Goal: Information Seeking & Learning: Learn about a topic

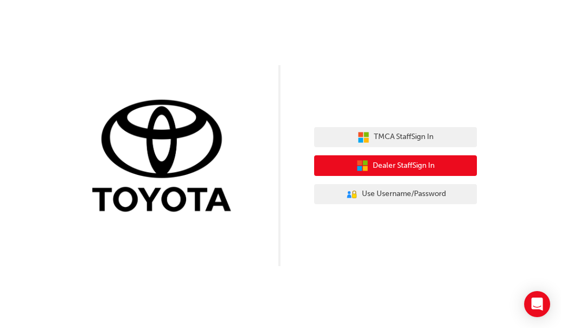
click at [353, 168] on button "Dealer Staff Sign In" at bounding box center [395, 165] width 163 height 21
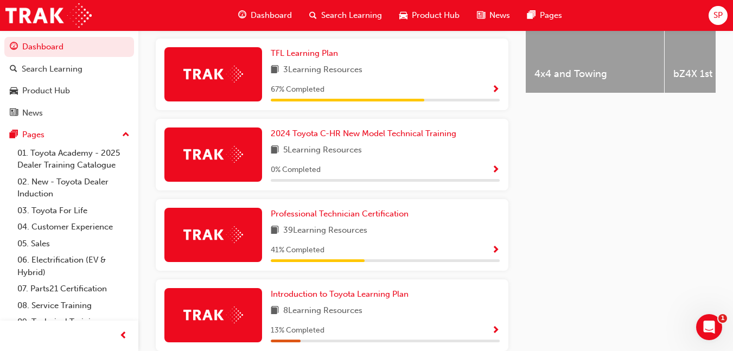
scroll to position [526, 0]
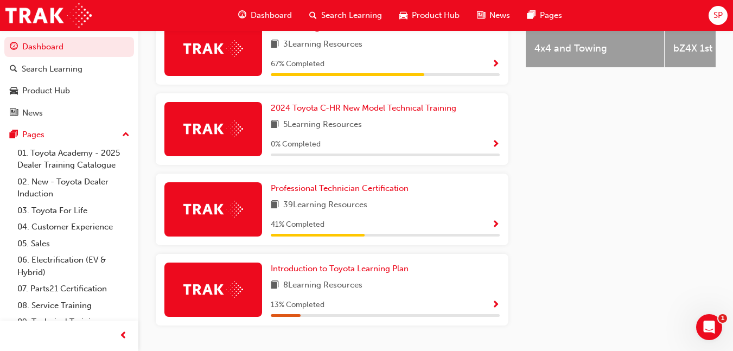
click at [460, 203] on div "39 Learning Resources" at bounding box center [385, 206] width 229 height 14
click at [492, 227] on span "Show Progress" at bounding box center [496, 225] width 8 height 10
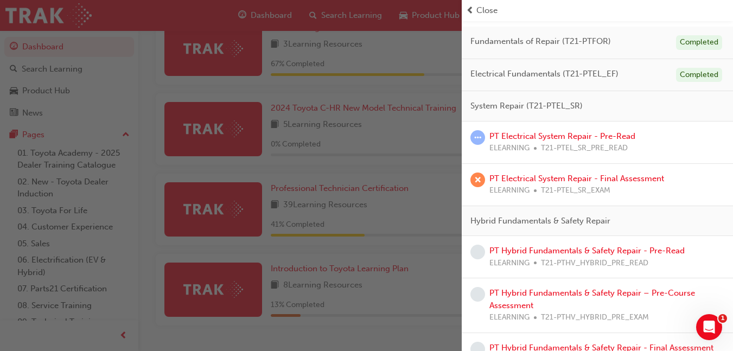
scroll to position [91, 0]
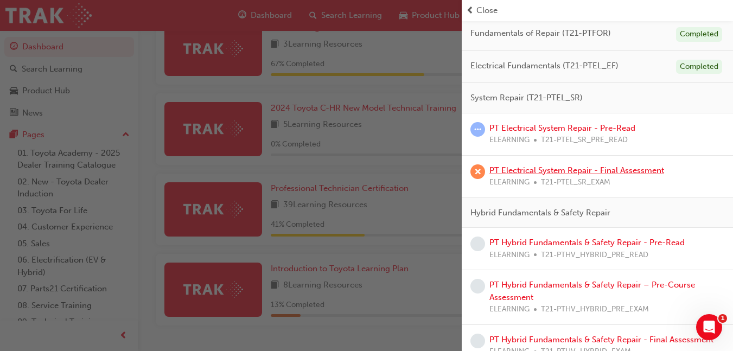
click at [642, 171] on link "PT Electrical System Repair - Final Assessment" at bounding box center [576, 171] width 175 height 10
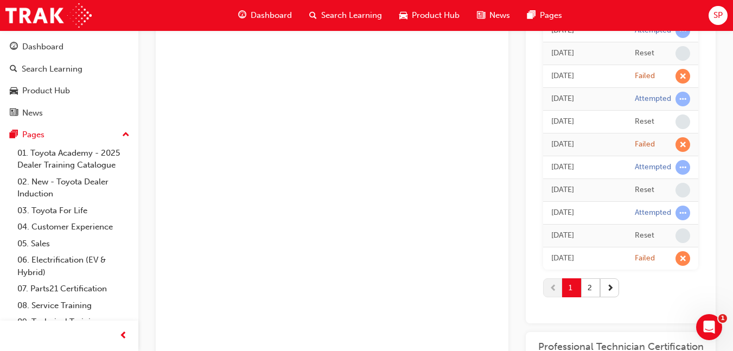
scroll to position [1120, 0]
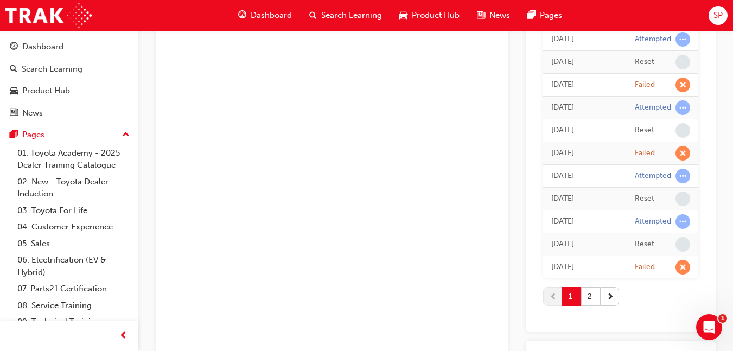
click at [672, 300] on div "1 2" at bounding box center [620, 296] width 155 height 36
click at [590, 296] on button "2" at bounding box center [590, 296] width 19 height 19
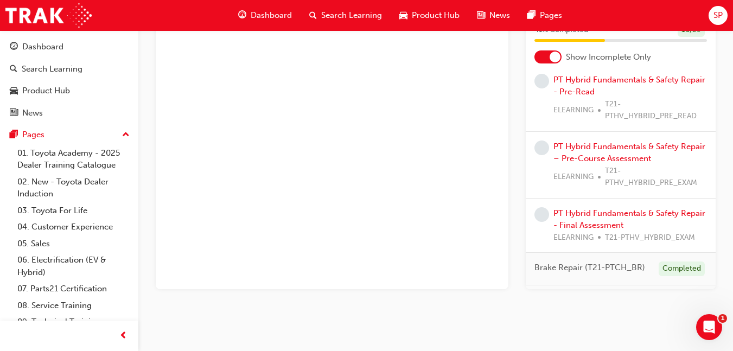
scroll to position [0, 0]
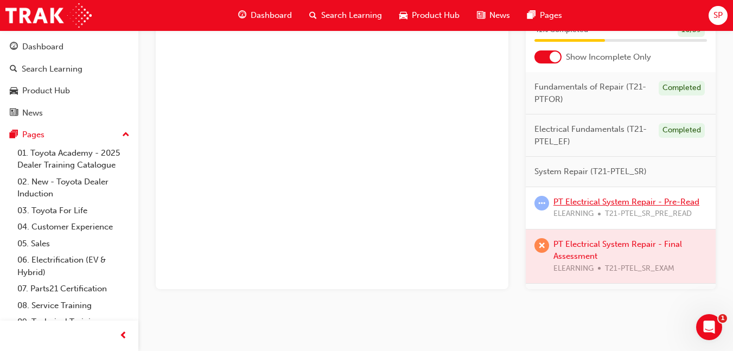
click at [675, 205] on link "PT Electrical System Repair - Pre-Read" at bounding box center [626, 202] width 146 height 10
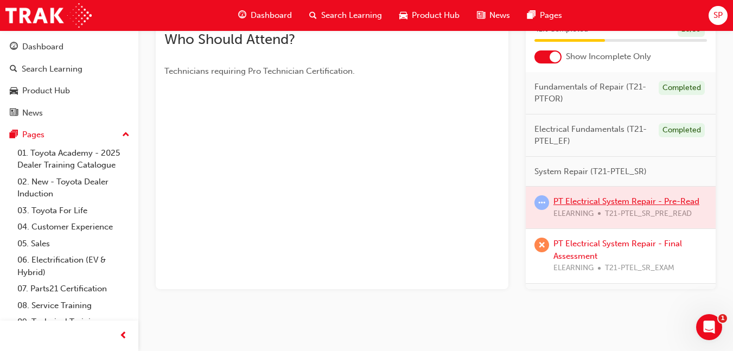
scroll to position [275, 0]
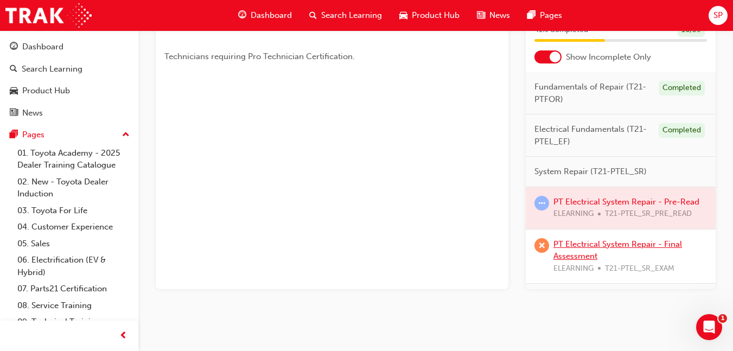
click at [647, 247] on link "PT Electrical System Repair - Final Assessment" at bounding box center [617, 250] width 129 height 22
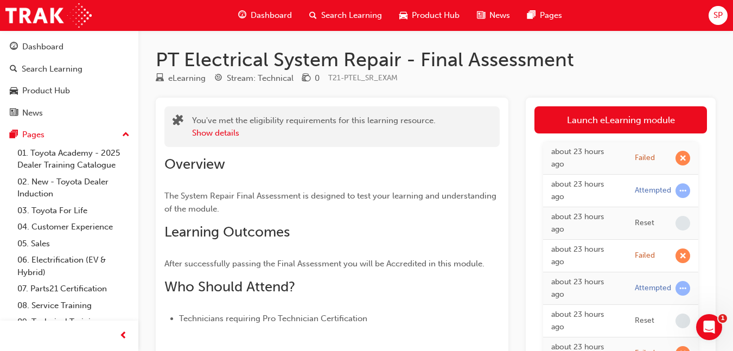
click at [672, 120] on link "Launch eLearning module" at bounding box center [621, 119] width 173 height 27
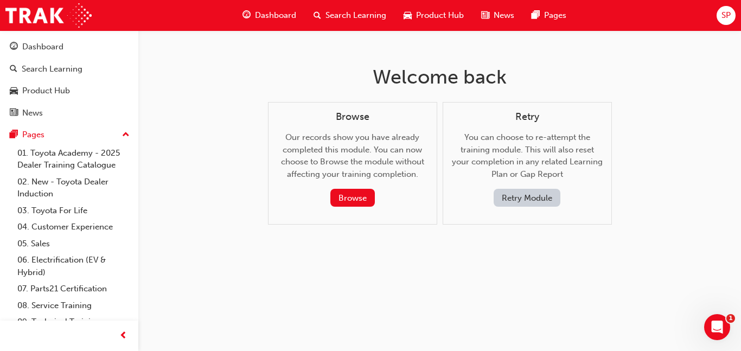
click at [540, 194] on button "Retry Module" at bounding box center [527, 198] width 67 height 18
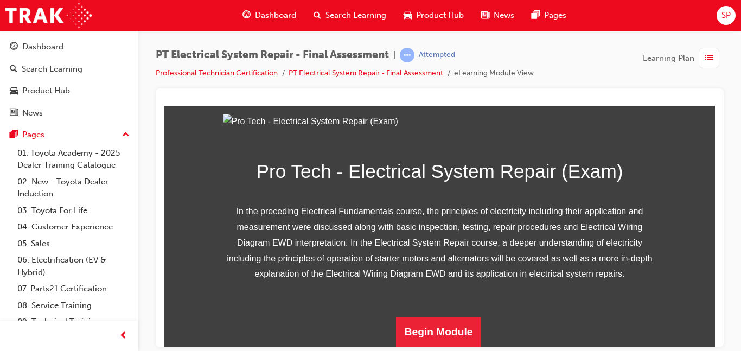
scroll to position [213, 0]
click at [440, 319] on button "Begin Module" at bounding box center [439, 331] width 86 height 30
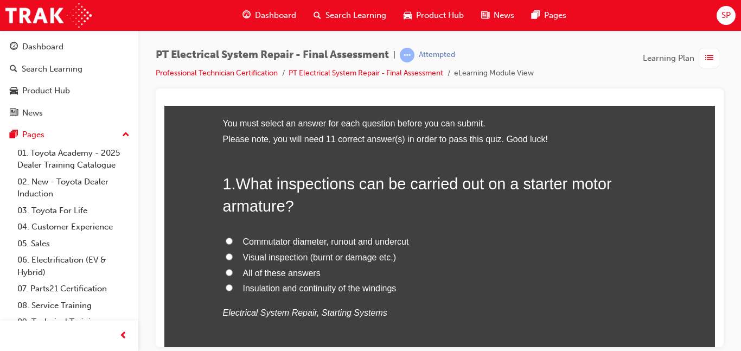
scroll to position [55, 0]
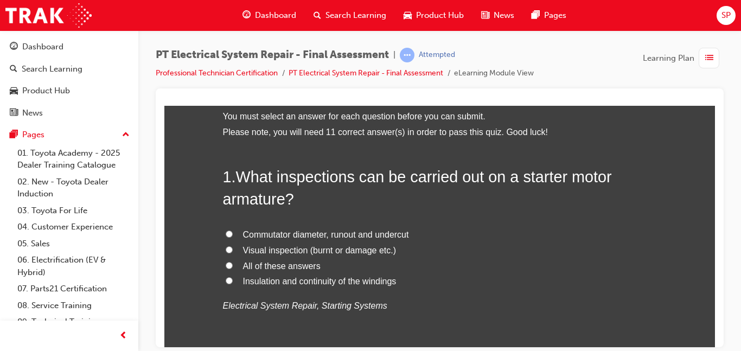
click at [292, 264] on span "All of these answers" at bounding box center [282, 265] width 78 height 9
click at [233, 264] on input "All of these answers" at bounding box center [229, 265] width 7 height 7
radio input "true"
click at [625, 325] on div "1 . What inspections can be carried out on a starter motor armature? Commutator…" at bounding box center [440, 266] width 434 height 201
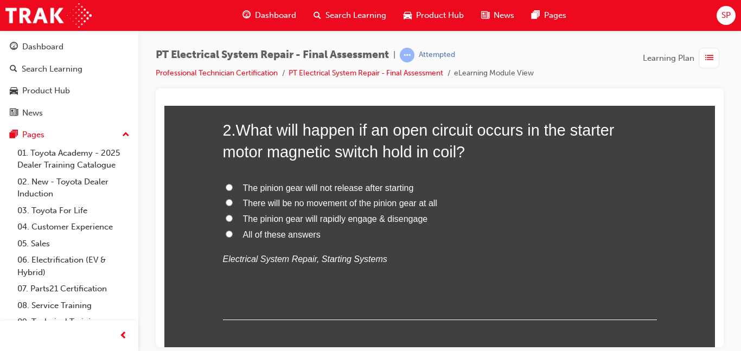
scroll to position [358, 0]
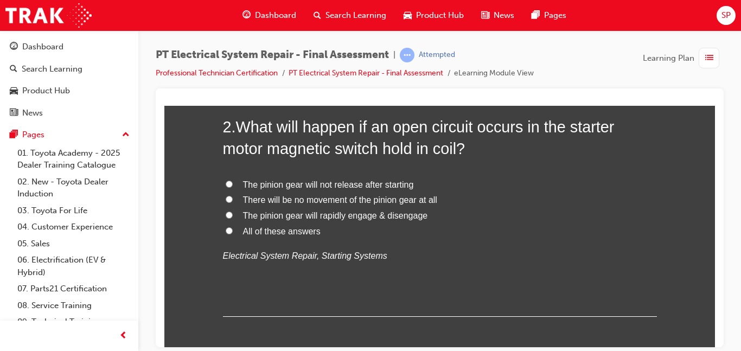
click at [243, 203] on span "There will be no movement of the pinion gear at all" at bounding box center [340, 199] width 194 height 9
click at [233, 202] on input "There will be no movement of the pinion gear at all" at bounding box center [229, 198] width 7 height 7
radio input "true"
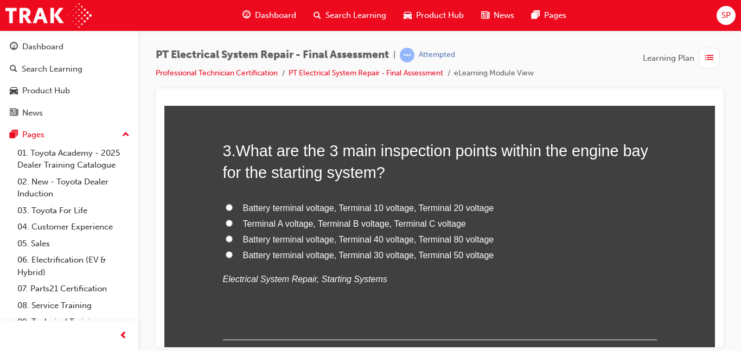
scroll to position [594, 0]
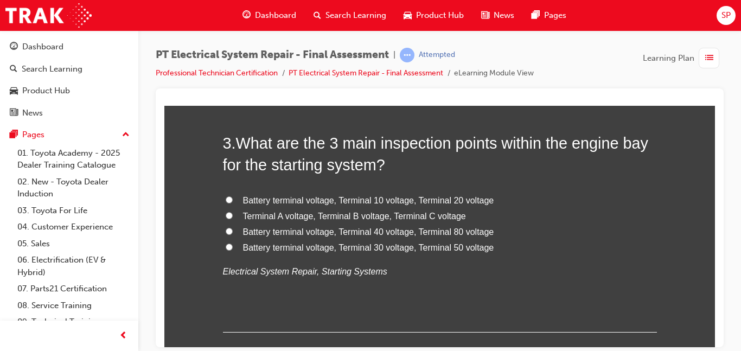
click at [262, 248] on span "Battery terminal voltage, Terminal 30 voltage, Terminal 50 voltage" at bounding box center [368, 247] width 251 height 9
click at [233, 248] on input "Battery terminal voltage, Terminal 30 voltage, Terminal 50 voltage" at bounding box center [229, 246] width 7 height 7
radio input "true"
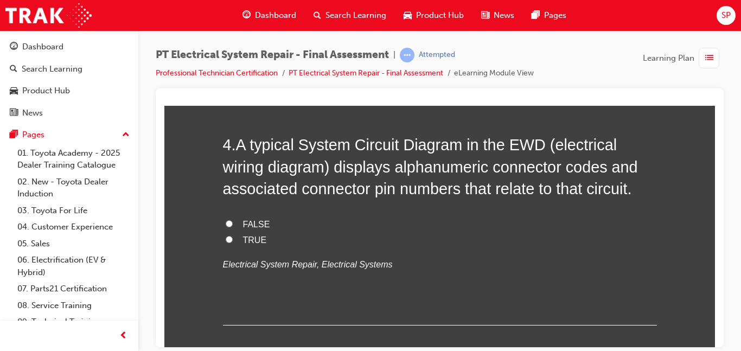
scroll to position [851, 0]
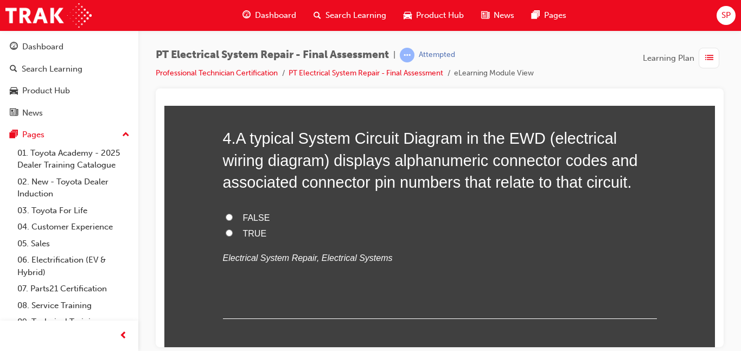
click at [253, 229] on span "TRUE" at bounding box center [255, 232] width 24 height 9
click at [233, 229] on input "TRUE" at bounding box center [229, 232] width 7 height 7
radio input "true"
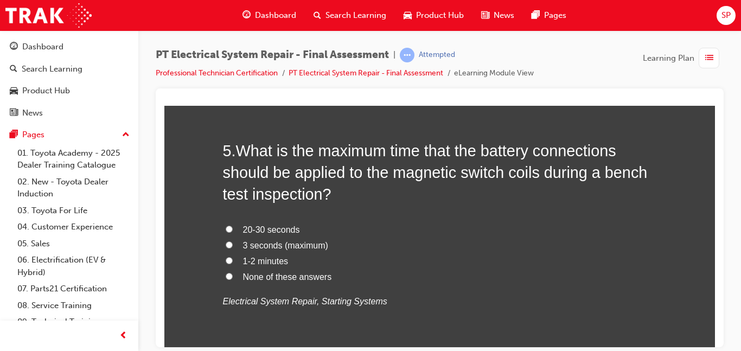
scroll to position [1086, 0]
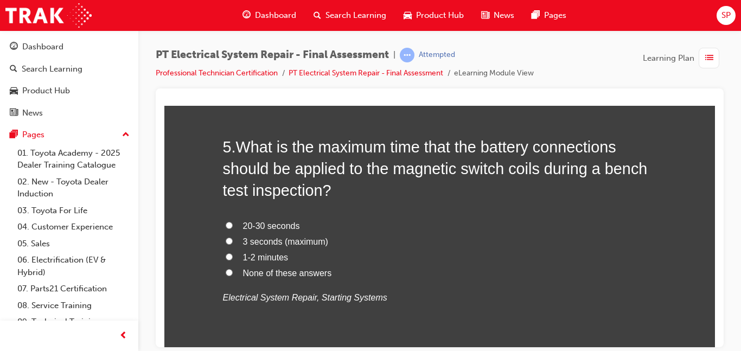
click at [243, 243] on span "3 seconds (maximum)" at bounding box center [285, 241] width 85 height 9
click at [233, 243] on input "3 seconds (maximum)" at bounding box center [229, 240] width 7 height 7
radio input "true"
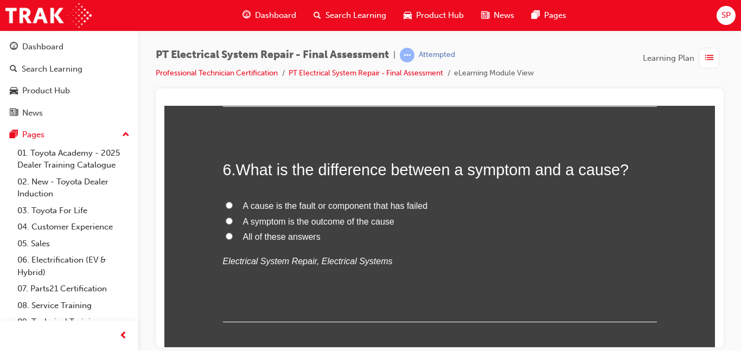
scroll to position [1333, 0]
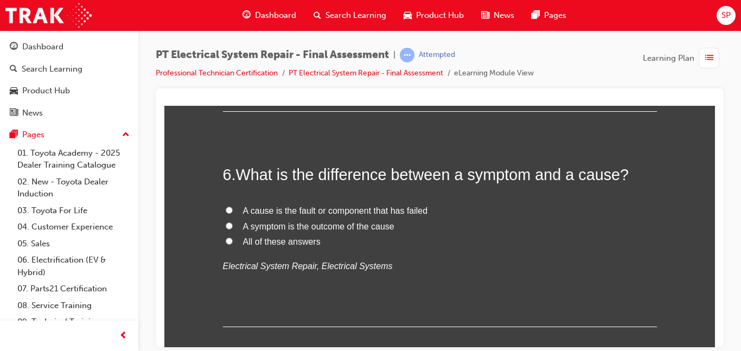
click at [276, 241] on span "All of these answers" at bounding box center [282, 241] width 78 height 9
click at [233, 241] on input "All of these answers" at bounding box center [229, 240] width 7 height 7
radio input "true"
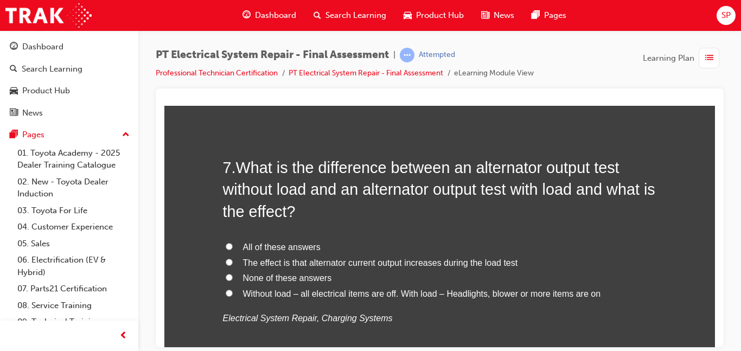
scroll to position [1570, 0]
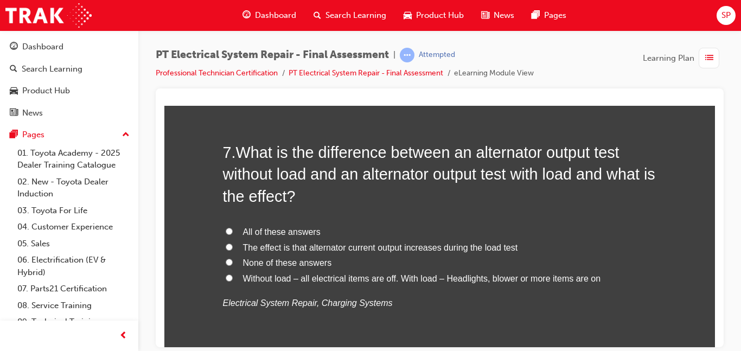
click at [280, 245] on span "The effect is that alternator current output increases during the load test" at bounding box center [380, 247] width 275 height 9
click at [233, 245] on input "The effect is that alternator current output increases during the load test" at bounding box center [229, 246] width 7 height 7
radio input "true"
click at [565, 277] on span "Without load – all electrical items are off. With load – Headlights, blower or …" at bounding box center [422, 277] width 358 height 9
click at [233, 277] on input "Without load – all electrical items are off. With load – Headlights, blower or …" at bounding box center [229, 277] width 7 height 7
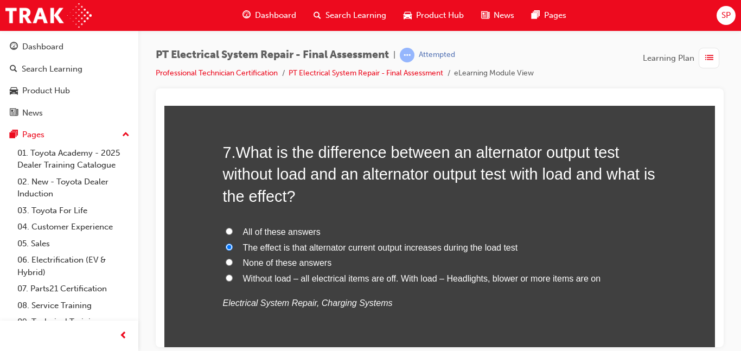
radio input "true"
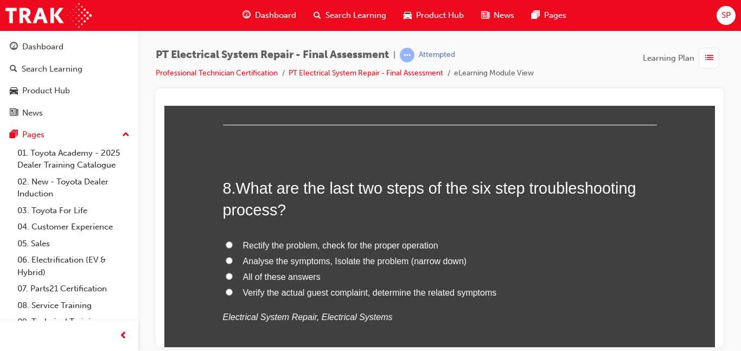
scroll to position [1831, 0]
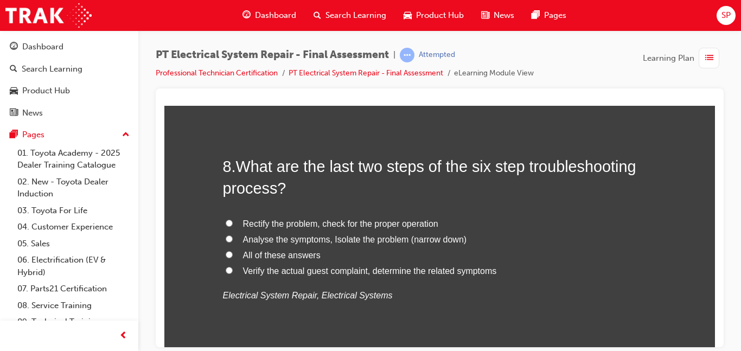
click at [430, 243] on span "Analyse the symptoms, Isolate the problem (narrow down)" at bounding box center [355, 238] width 224 height 9
click at [233, 242] on input "Analyse the symptoms, Isolate the problem (narrow down)" at bounding box center [229, 238] width 7 height 7
radio input "true"
click at [421, 220] on span "Rectify the problem, check for the proper operation" at bounding box center [340, 223] width 195 height 9
click at [233, 220] on input "Rectify the problem, check for the proper operation" at bounding box center [229, 222] width 7 height 7
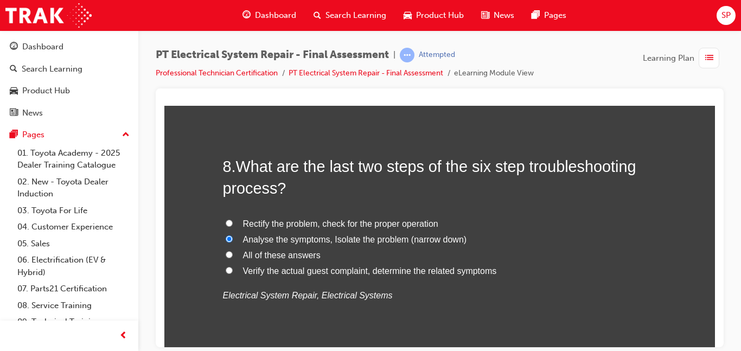
radio input "true"
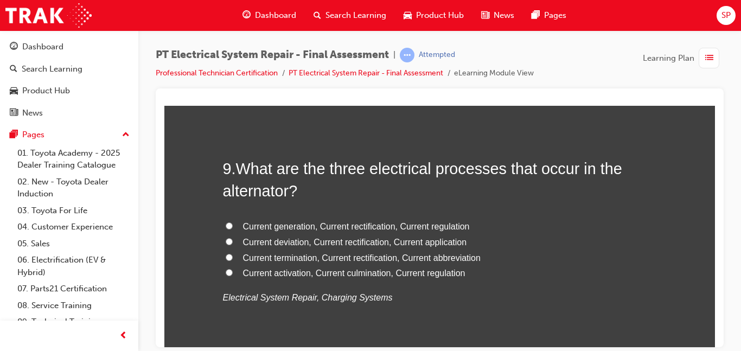
scroll to position [2091, 0]
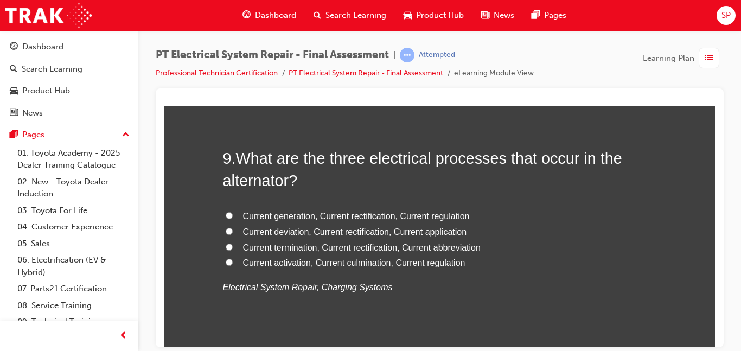
click at [448, 221] on label "Current generation, Current rectification, Current regulation" at bounding box center [440, 216] width 434 height 16
click at [233, 219] on input "Current generation, Current rectification, Current regulation" at bounding box center [229, 215] width 7 height 7
radio input "true"
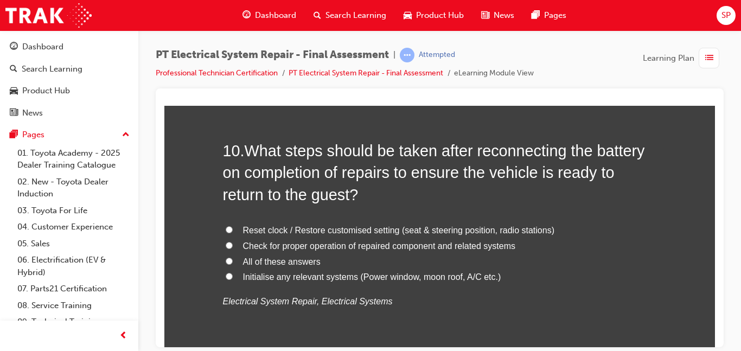
scroll to position [2374, 0]
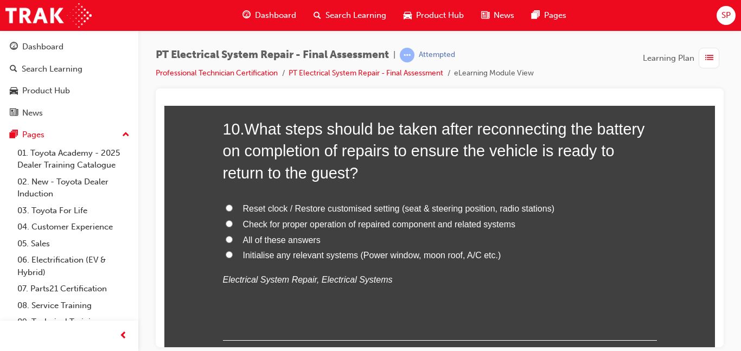
click at [402, 237] on label "All of these answers" at bounding box center [440, 240] width 434 height 16
click at [233, 237] on input "All of these answers" at bounding box center [229, 239] width 7 height 7
radio input "true"
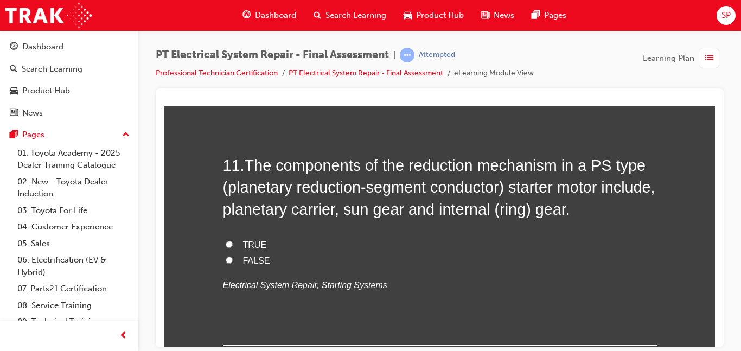
scroll to position [2634, 0]
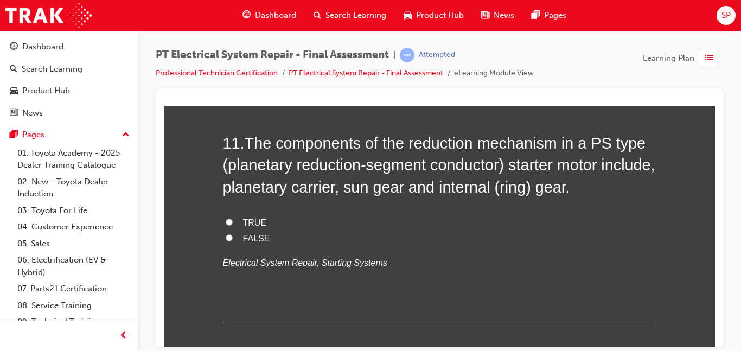
click at [372, 241] on label "FALSE" at bounding box center [440, 239] width 434 height 16
click at [233, 241] on input "FALSE" at bounding box center [229, 237] width 7 height 7
radio input "true"
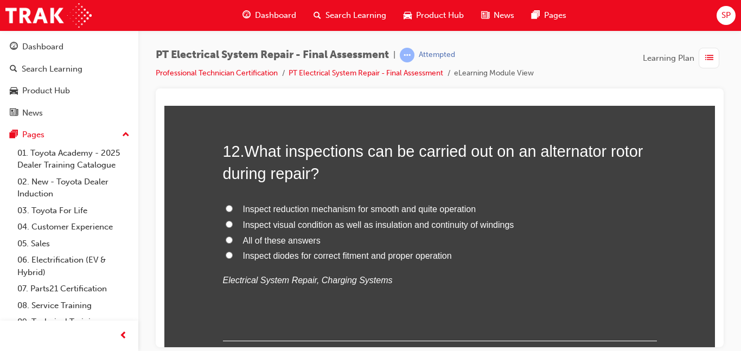
scroll to position [2873, 0]
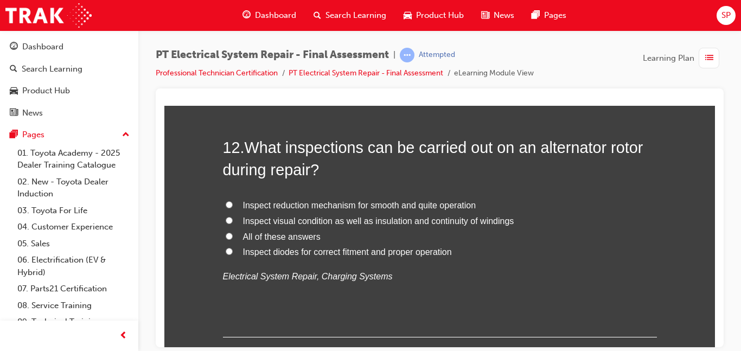
click at [428, 203] on span "Inspect reduction mechanism for smooth and quite operation" at bounding box center [359, 204] width 233 height 9
click at [233, 203] on input "Inspect reduction mechanism for smooth and quite operation" at bounding box center [229, 204] width 7 height 7
radio input "true"
click at [529, 240] on label "All of these answers" at bounding box center [440, 237] width 434 height 16
click at [233, 239] on input "All of these answers" at bounding box center [229, 235] width 7 height 7
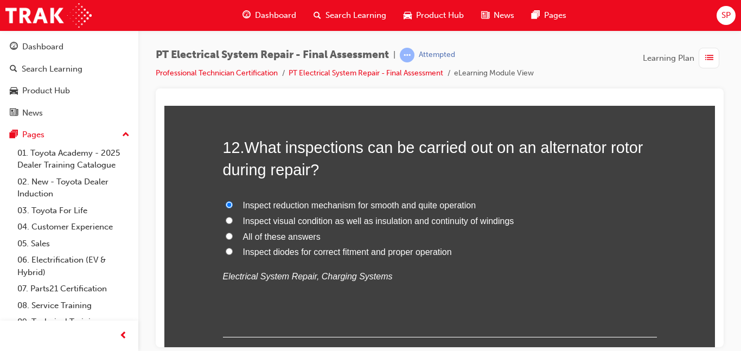
radio input "true"
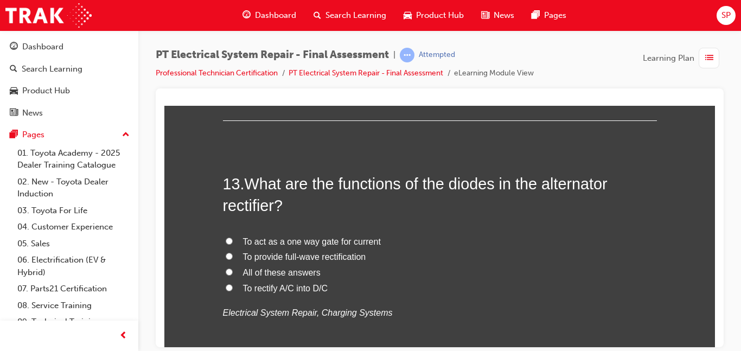
scroll to position [3090, 0]
click at [302, 273] on span "All of these answers" at bounding box center [282, 271] width 78 height 9
click at [233, 273] on input "All of these answers" at bounding box center [229, 271] width 7 height 7
radio input "true"
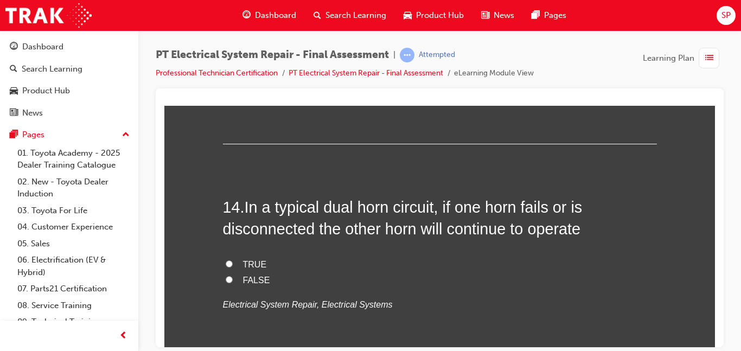
scroll to position [3329, 0]
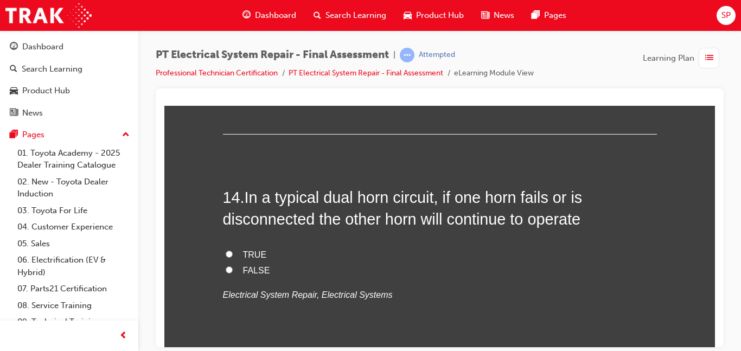
click at [272, 250] on label "TRUE" at bounding box center [440, 255] width 434 height 16
click at [233, 250] on input "TRUE" at bounding box center [229, 253] width 7 height 7
radio input "true"
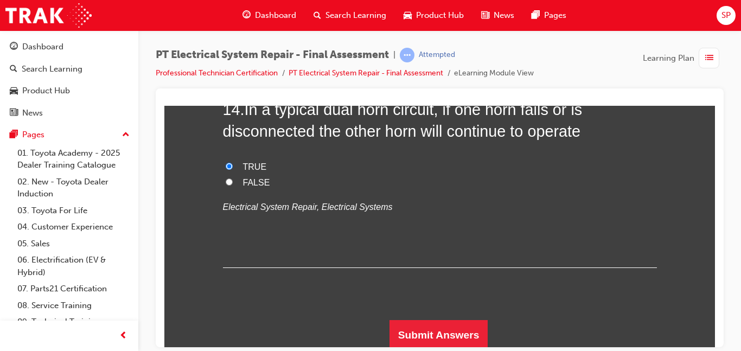
scroll to position [3419, 0]
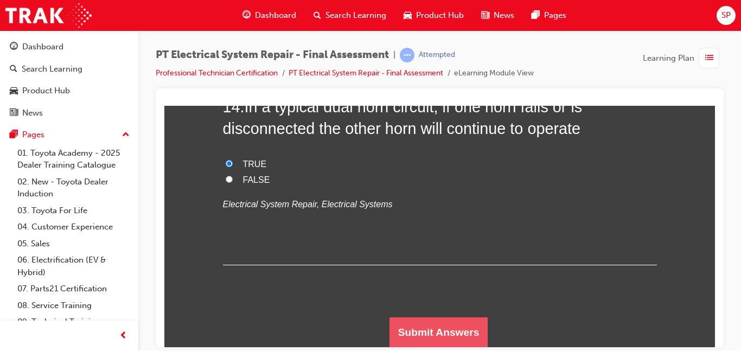
click at [428, 330] on button "Submit Answers" at bounding box center [439, 332] width 99 height 30
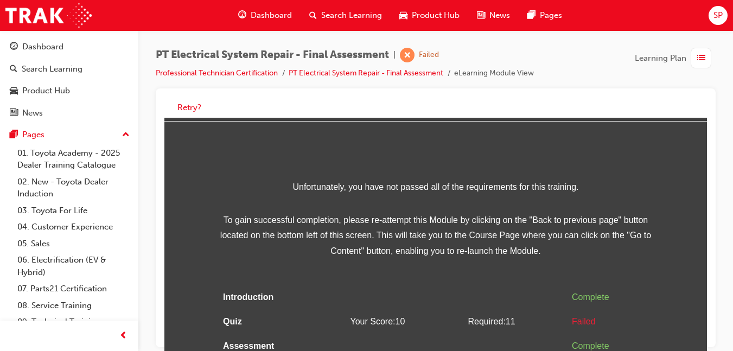
scroll to position [56, 0]
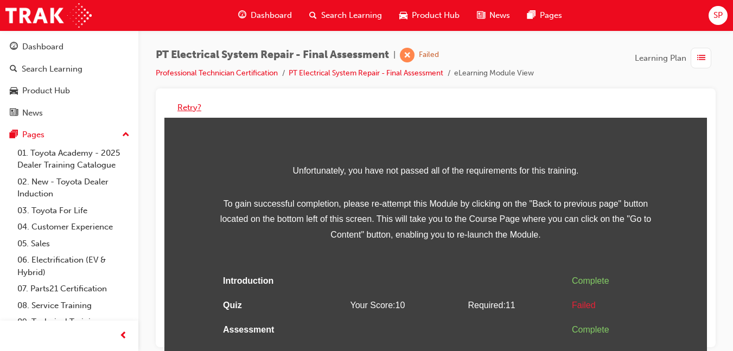
click at [195, 110] on button "Retry?" at bounding box center [189, 107] width 24 height 12
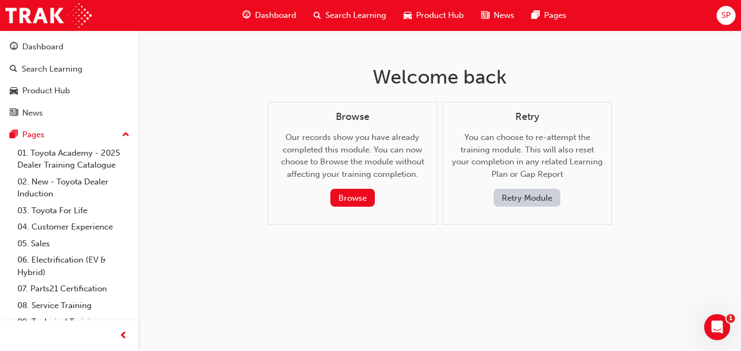
click at [531, 201] on button "Retry Module" at bounding box center [527, 198] width 67 height 18
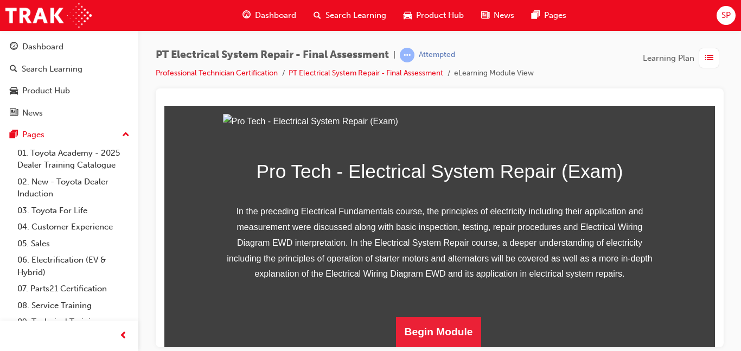
scroll to position [213, 0]
click at [433, 324] on button "Begin Module" at bounding box center [439, 331] width 86 height 30
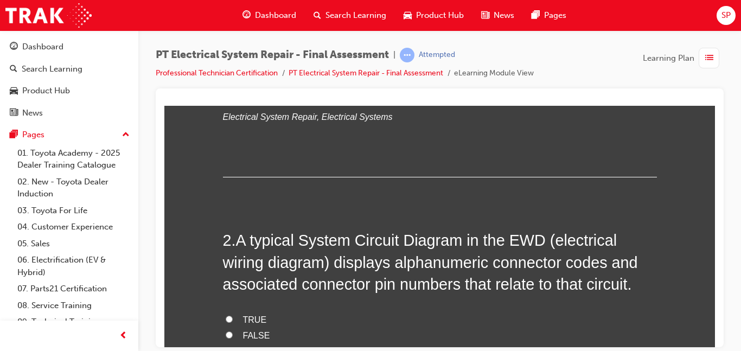
scroll to position [0, 0]
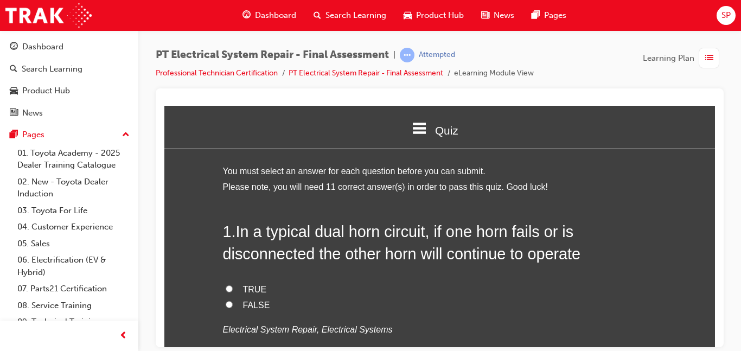
click at [358, 275] on div "1 . In a typical dual horn circuit, if one horn fails or is disconnected the ot…" at bounding box center [440, 304] width 434 height 169
click at [322, 285] on label "TRUE" at bounding box center [440, 290] width 434 height 16
click at [233, 285] on input "TRUE" at bounding box center [229, 288] width 7 height 7
radio input "true"
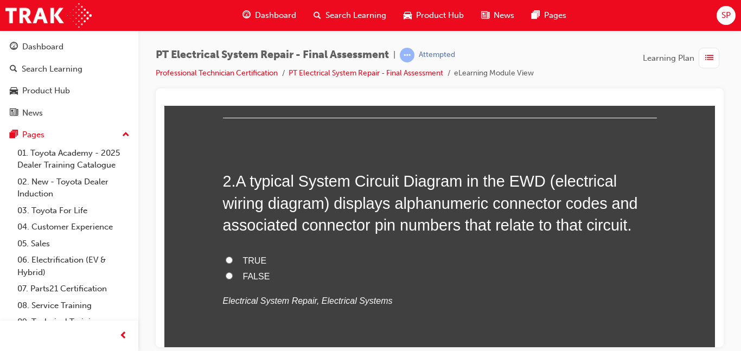
scroll to position [282, 0]
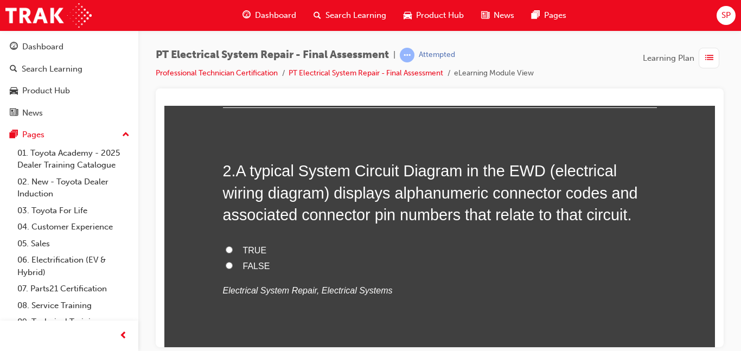
click at [528, 241] on div "2 . A typical System Circuit Diagram in the EWD (electrical wiring diagram) dis…" at bounding box center [440, 255] width 434 height 191
click at [526, 241] on div "2 . A typical System Circuit Diagram in the EWD (electrical wiring diagram) dis…" at bounding box center [440, 255] width 434 height 191
click at [469, 244] on label "TRUE" at bounding box center [440, 251] width 434 height 16
click at [233, 246] on input "TRUE" at bounding box center [229, 249] width 7 height 7
radio input "true"
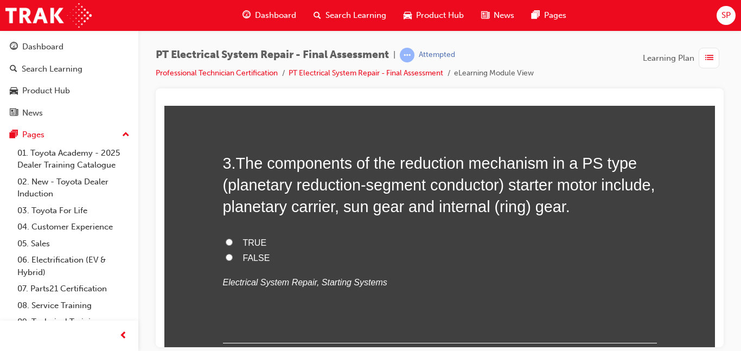
scroll to position [543, 0]
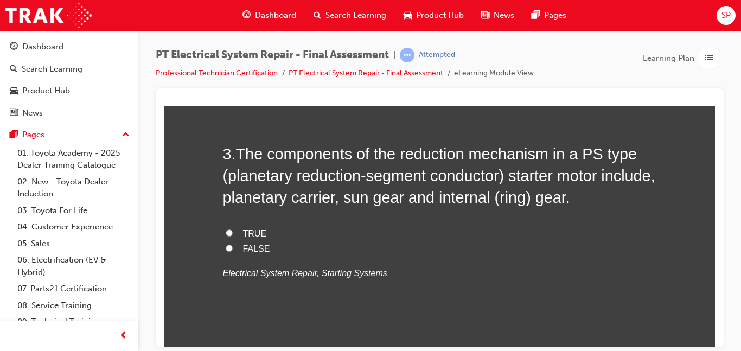
click at [518, 248] on label "FALSE" at bounding box center [440, 249] width 434 height 16
click at [233, 248] on input "FALSE" at bounding box center [229, 247] width 7 height 7
radio input "true"
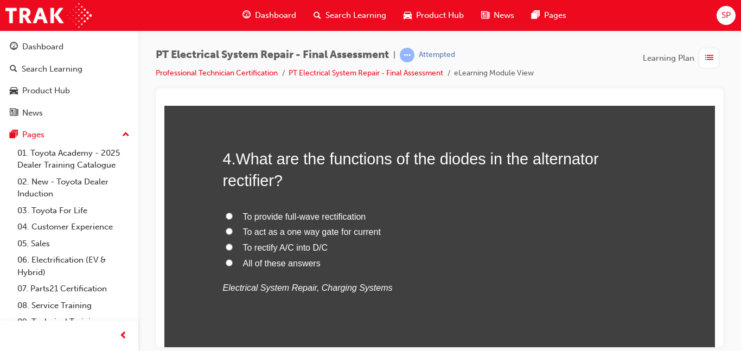
scroll to position [781, 0]
click at [287, 263] on span "All of these answers" at bounding box center [282, 262] width 78 height 9
click at [233, 263] on input "All of these answers" at bounding box center [229, 261] width 7 height 7
radio input "true"
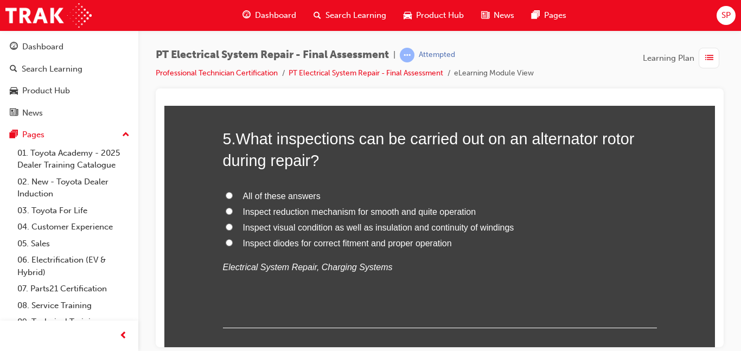
scroll to position [1064, 0]
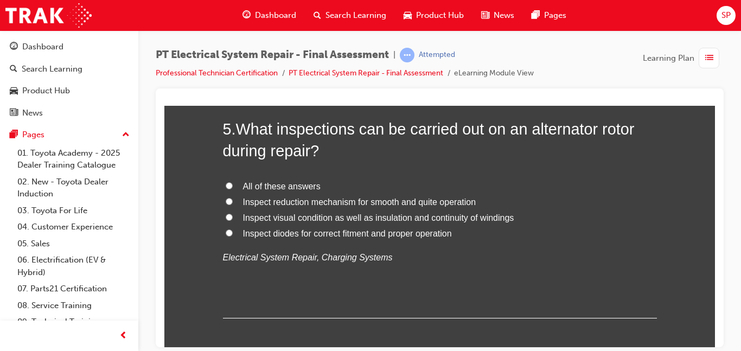
click at [297, 183] on span "All of these answers" at bounding box center [282, 185] width 78 height 9
click at [233, 183] on input "All of these answers" at bounding box center [229, 185] width 7 height 7
radio input "true"
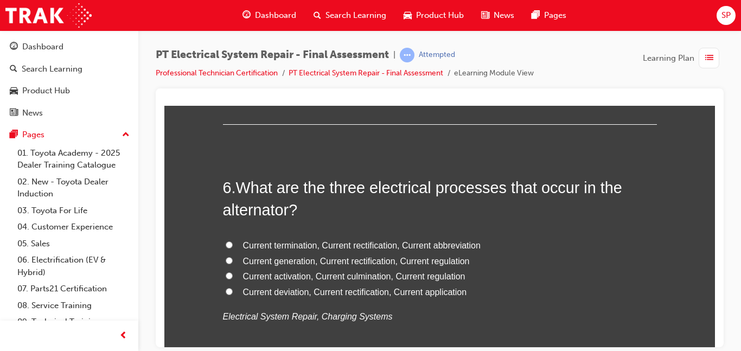
scroll to position [1259, 0]
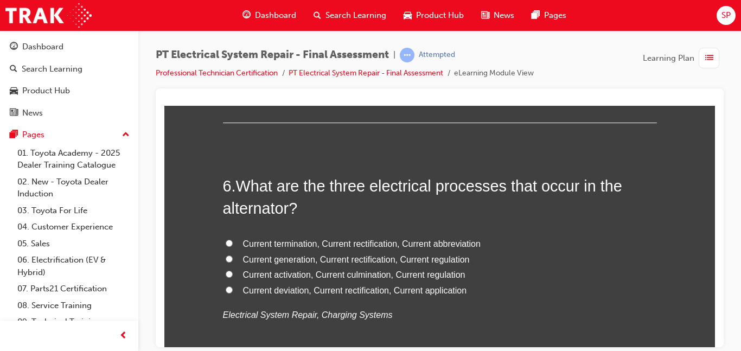
click at [437, 262] on span "Current generation, Current rectification, Current regulation" at bounding box center [356, 259] width 227 height 9
click at [233, 262] on input "Current generation, Current rectification, Current regulation" at bounding box center [229, 258] width 7 height 7
radio input "true"
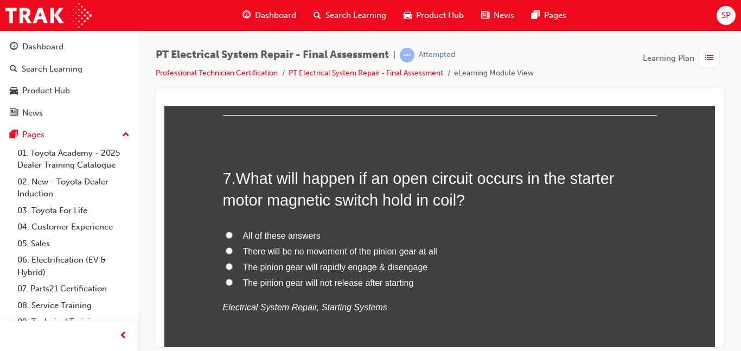
scroll to position [1541, 0]
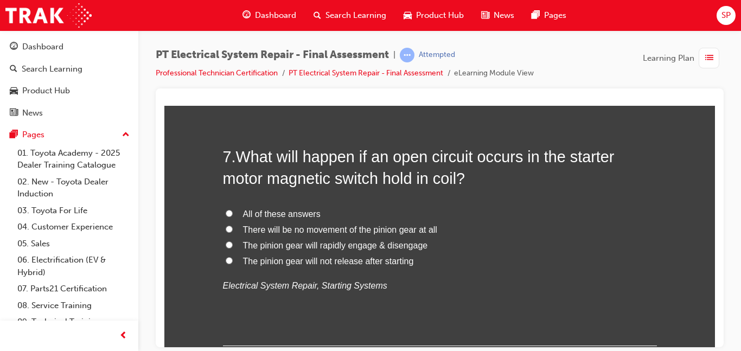
click at [393, 222] on label "There will be no movement of the pinion gear at all" at bounding box center [440, 230] width 434 height 16
click at [233, 225] on input "There will be no movement of the pinion gear at all" at bounding box center [229, 228] width 7 height 7
radio input "true"
click at [346, 207] on label "All of these answers" at bounding box center [440, 214] width 434 height 16
click at [233, 209] on input "All of these answers" at bounding box center [229, 212] width 7 height 7
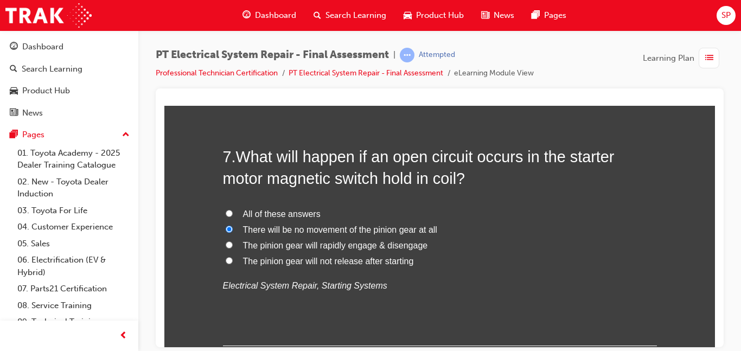
radio input "true"
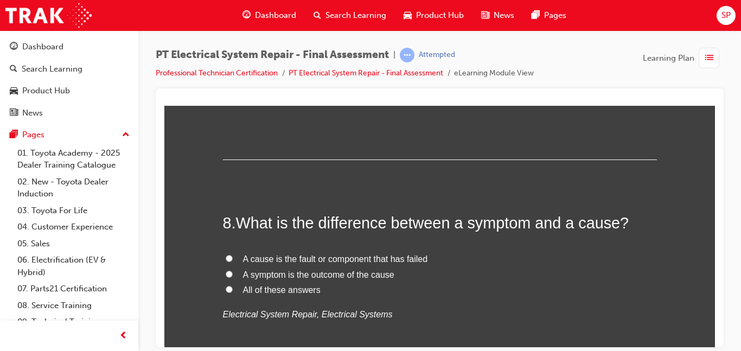
scroll to position [1736, 0]
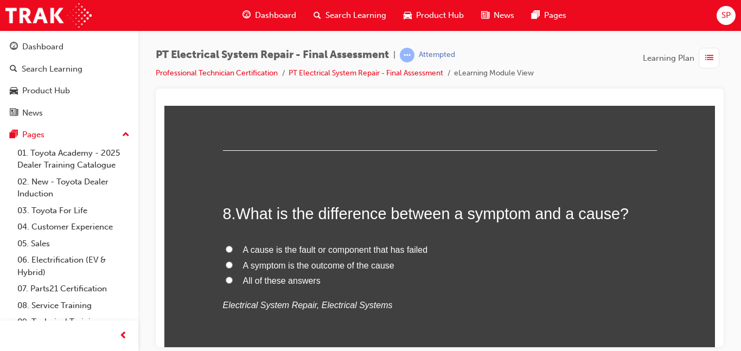
click at [380, 277] on label "All of these answers" at bounding box center [440, 281] width 434 height 16
click at [233, 277] on input "All of these answers" at bounding box center [229, 279] width 7 height 7
radio input "true"
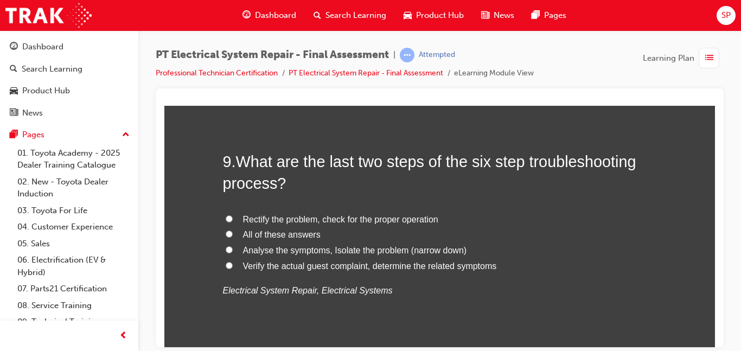
scroll to position [2019, 0]
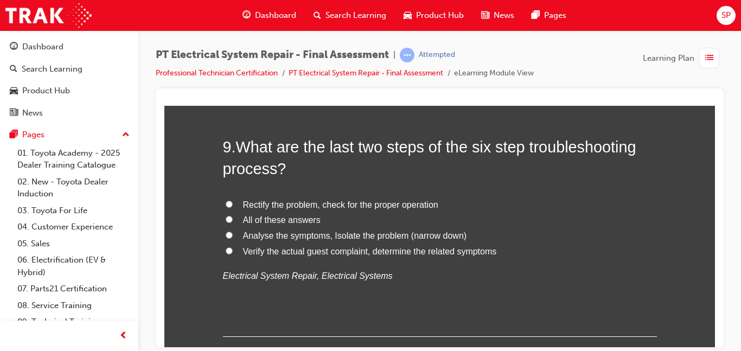
click at [397, 218] on label "All of these answers" at bounding box center [440, 220] width 434 height 16
click at [233, 218] on input "All of these answers" at bounding box center [229, 218] width 7 height 7
radio input "true"
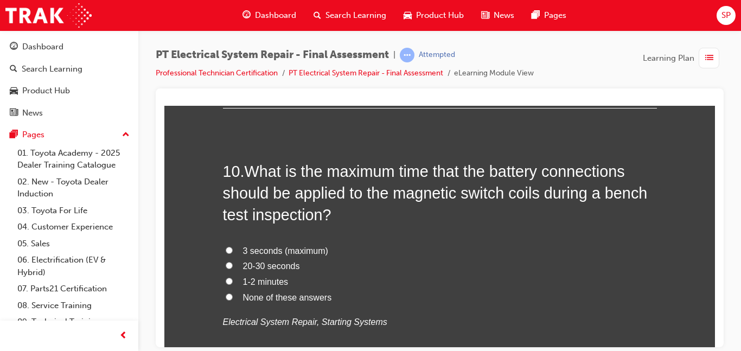
scroll to position [2257, 0]
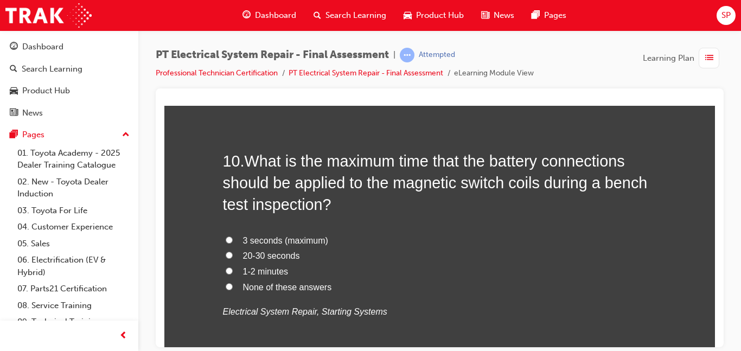
click at [362, 233] on label "3 seconds (maximum)" at bounding box center [440, 241] width 434 height 16
click at [233, 236] on input "3 seconds (maximum)" at bounding box center [229, 239] width 7 height 7
radio input "true"
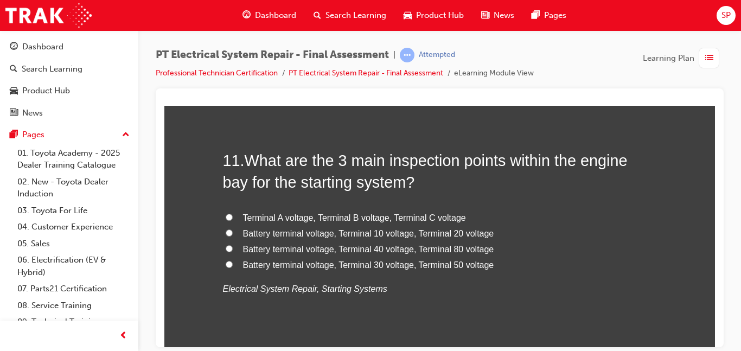
scroll to position [2540, 0]
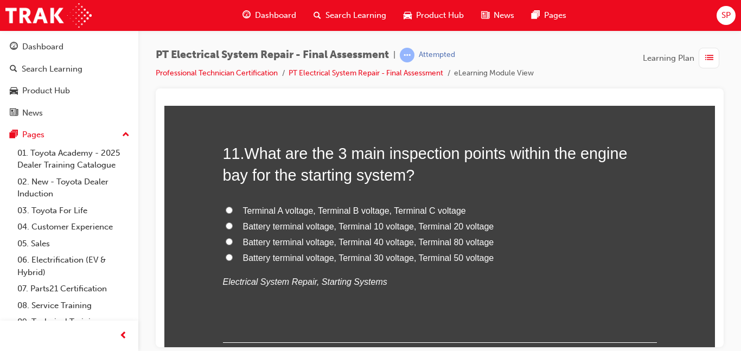
click at [481, 262] on span "Battery terminal voltage, Terminal 30 voltage, Terminal 50 voltage" at bounding box center [368, 257] width 251 height 9
click at [233, 260] on input "Battery terminal voltage, Terminal 30 voltage, Terminal 50 voltage" at bounding box center [229, 256] width 7 height 7
radio input "true"
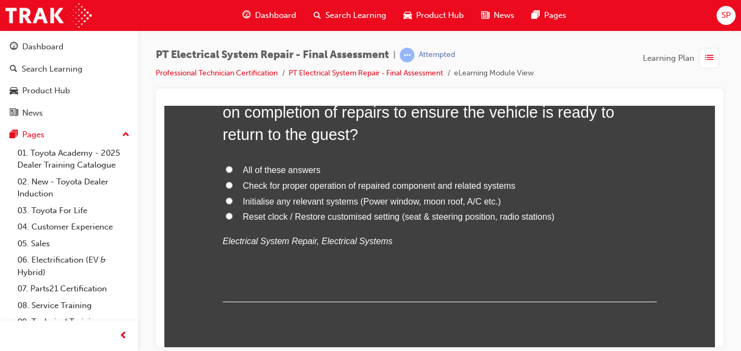
scroll to position [2865, 0]
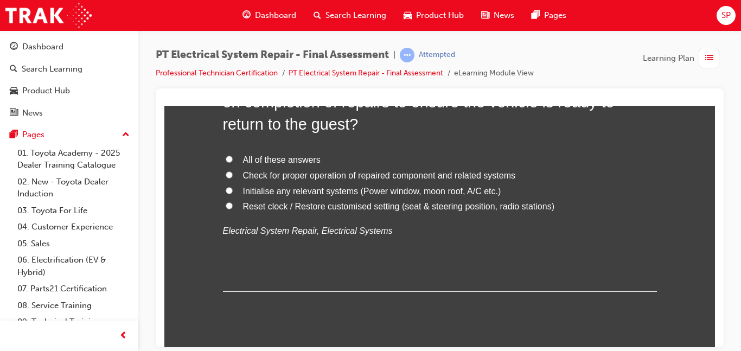
click at [304, 156] on span "All of these answers" at bounding box center [282, 159] width 78 height 9
click at [233, 156] on input "All of these answers" at bounding box center [229, 158] width 7 height 7
radio input "true"
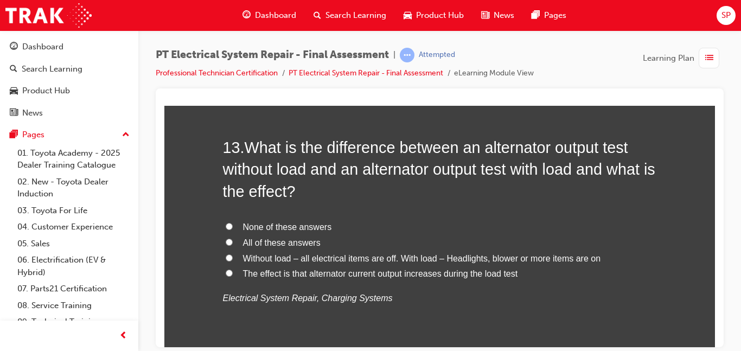
scroll to position [3082, 0]
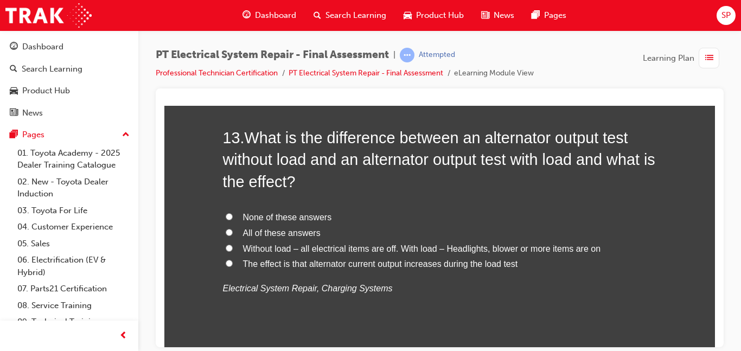
click at [498, 251] on span "Without load – all electrical items are off. With load – Headlights, blower or …" at bounding box center [422, 248] width 358 height 9
click at [233, 251] on input "Without load – all electrical items are off. With load – Headlights, blower or …" at bounding box center [229, 247] width 7 height 7
radio input "true"
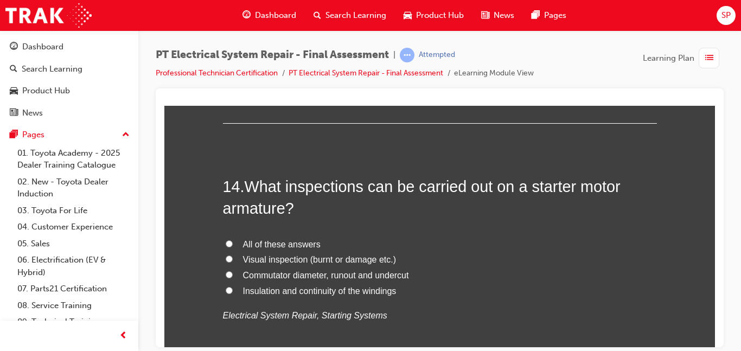
scroll to position [3321, 0]
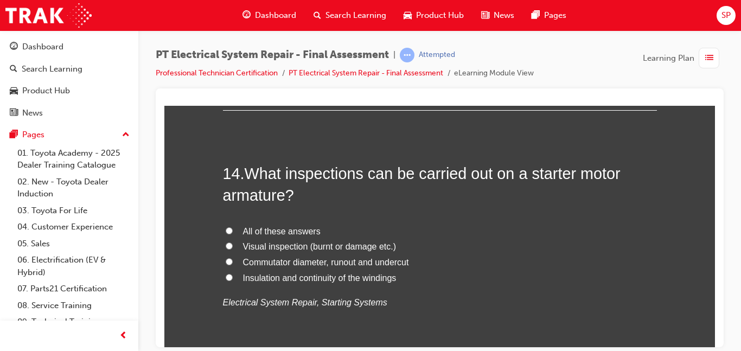
click at [298, 232] on span "All of these answers" at bounding box center [282, 230] width 78 height 9
click at [233, 232] on input "All of these answers" at bounding box center [229, 230] width 7 height 7
radio input "true"
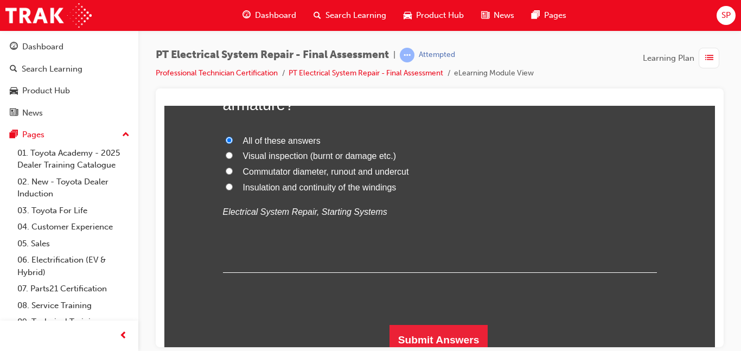
scroll to position [3419, 0]
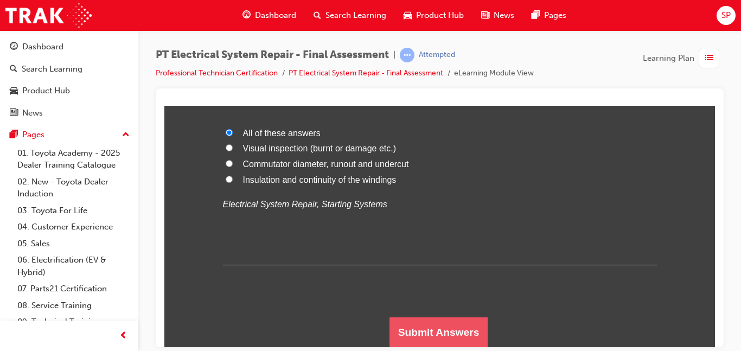
click at [461, 320] on button "Submit Answers" at bounding box center [439, 332] width 99 height 30
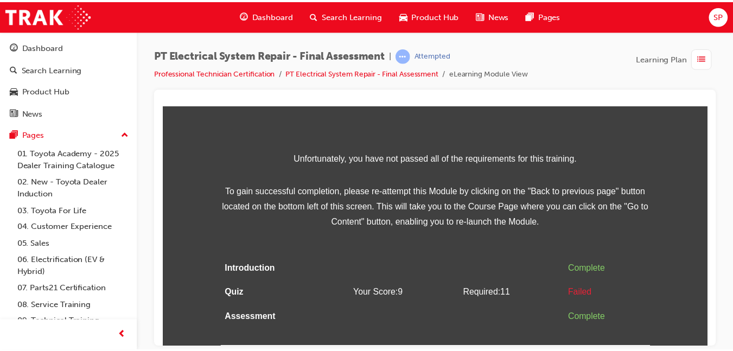
scroll to position [0, 0]
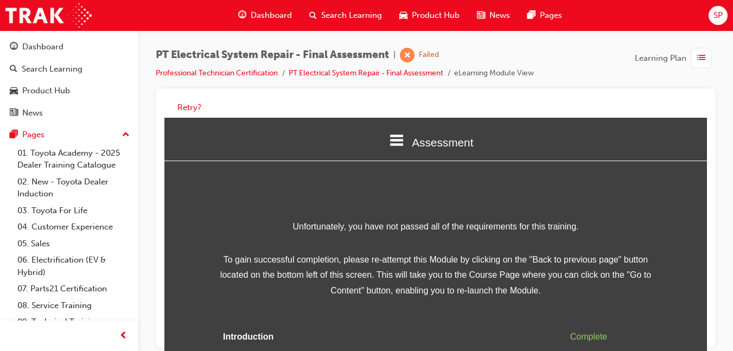
click at [710, 341] on div "Retry?" at bounding box center [436, 217] width 560 height 259
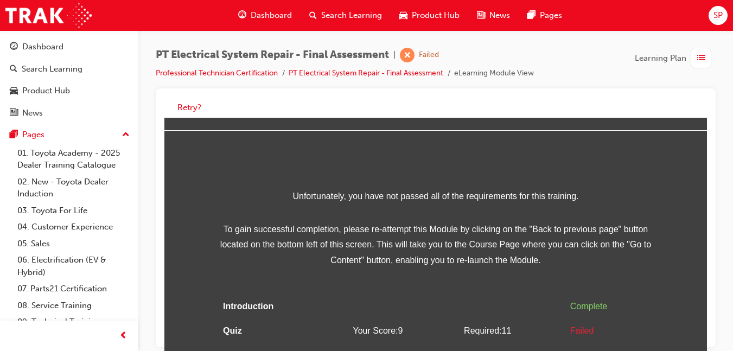
scroll to position [56, 0]
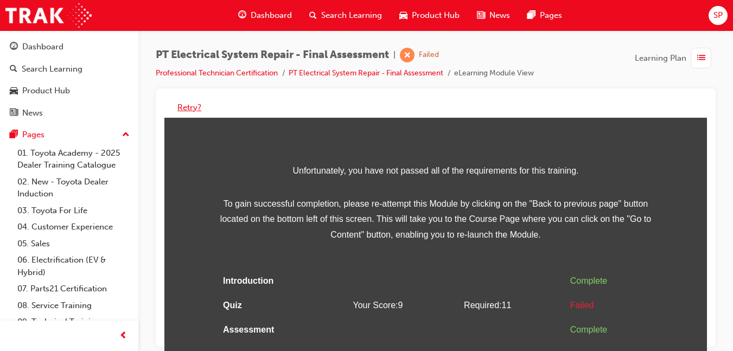
click at [189, 111] on button "Retry?" at bounding box center [189, 107] width 24 height 12
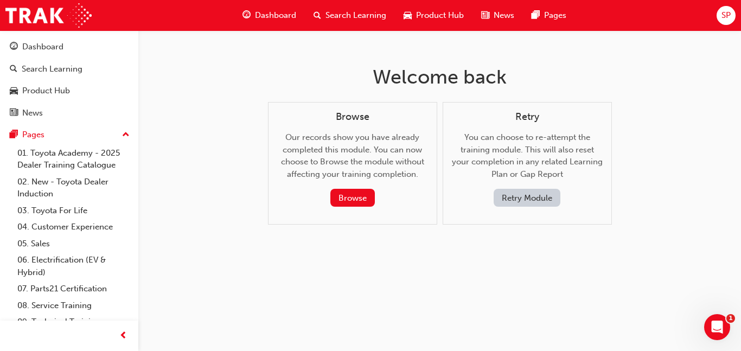
click at [515, 192] on button "Retry Module" at bounding box center [527, 198] width 67 height 18
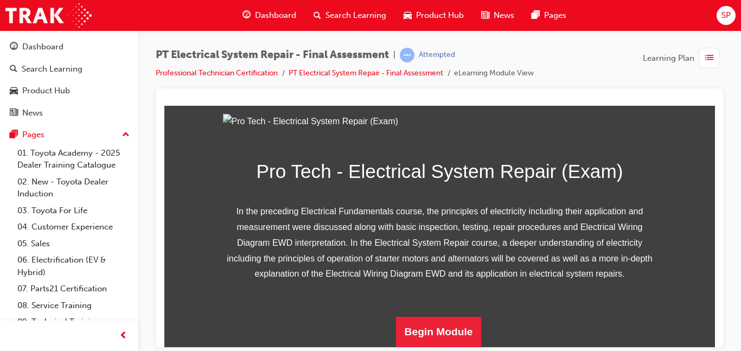
scroll to position [213, 0]
click at [471, 316] on button "Begin Module" at bounding box center [439, 331] width 86 height 30
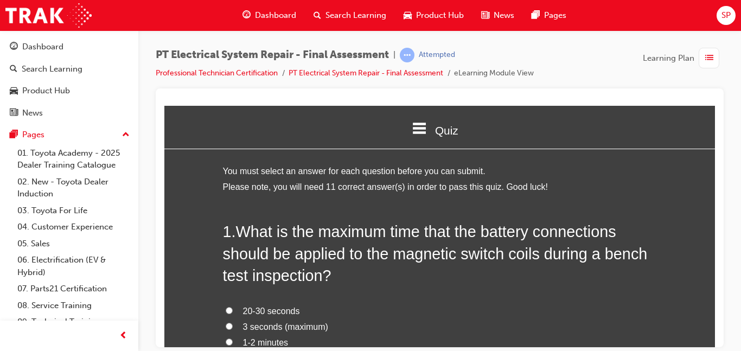
click at [305, 322] on span "3 seconds (maximum)" at bounding box center [285, 326] width 85 height 9
click at [233, 322] on input "3 seconds (maximum)" at bounding box center [229, 325] width 7 height 7
radio input "true"
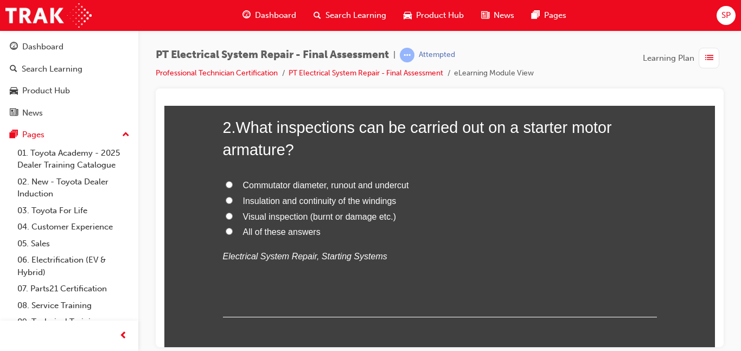
scroll to position [379, 0]
click at [226, 230] on input "All of these answers" at bounding box center [229, 230] width 7 height 7
radio input "true"
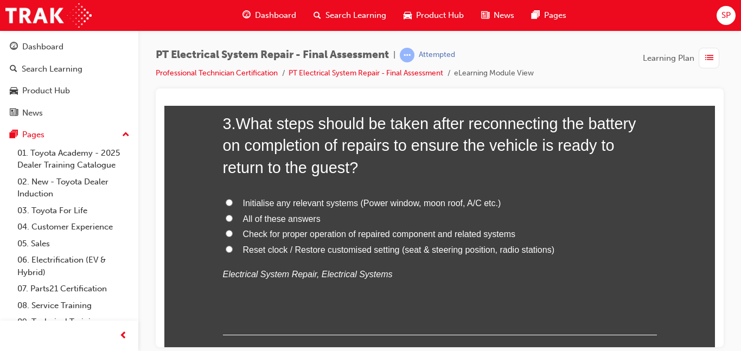
scroll to position [634, 0]
click at [238, 226] on label "All of these answers" at bounding box center [440, 220] width 434 height 16
click at [233, 222] on input "All of these answers" at bounding box center [229, 218] width 7 height 7
radio input "true"
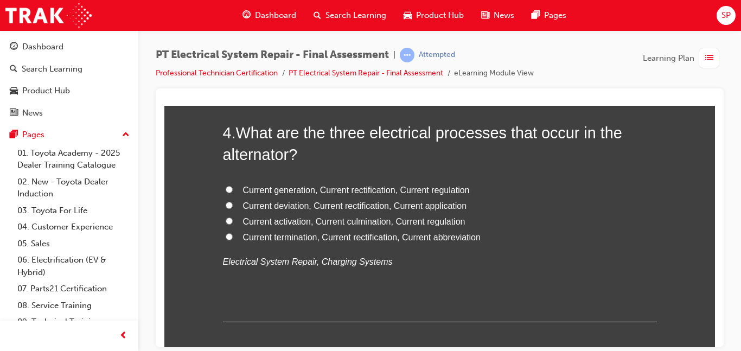
scroll to position [900, 0]
click at [237, 199] on label "Current deviation, Current rectification, Current application" at bounding box center [440, 207] width 434 height 16
click at [233, 202] on input "Current deviation, Current rectification, Current application" at bounding box center [229, 205] width 7 height 7
radio input "true"
click at [226, 189] on input "Current generation, Current rectification, Current regulation" at bounding box center [229, 189] width 7 height 7
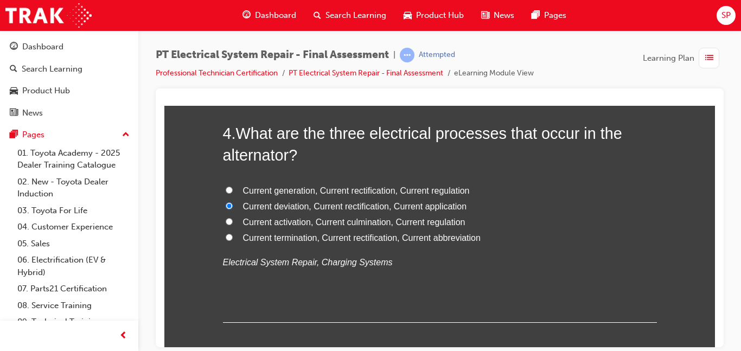
radio input "true"
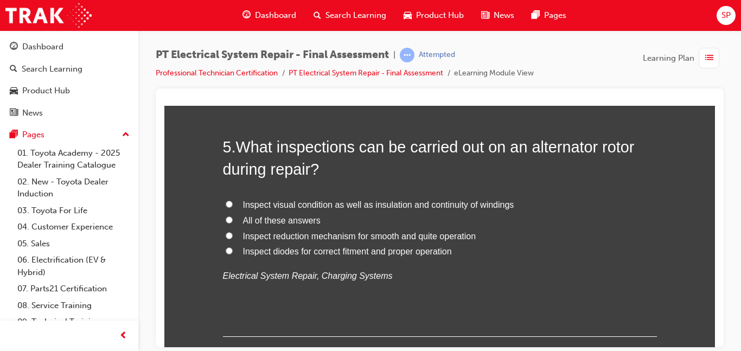
scroll to position [1138, 0]
click at [241, 241] on label "Inspect reduction mechanism for smooth and quite operation" at bounding box center [440, 237] width 434 height 16
click at [233, 239] on input "Inspect reduction mechanism for smooth and quite operation" at bounding box center [229, 235] width 7 height 7
radio input "true"
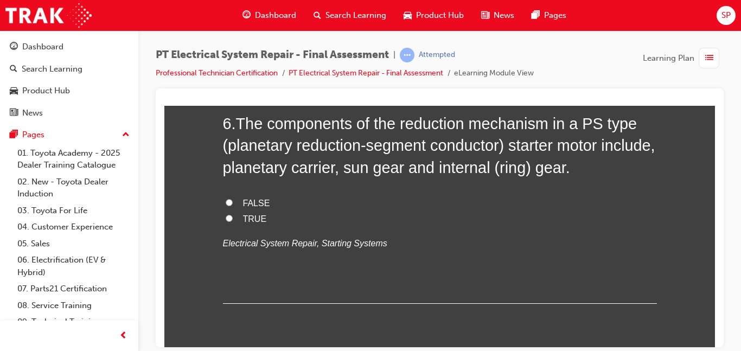
scroll to position [1416, 0]
click at [226, 201] on input "FALSE" at bounding box center [229, 201] width 7 height 7
radio input "true"
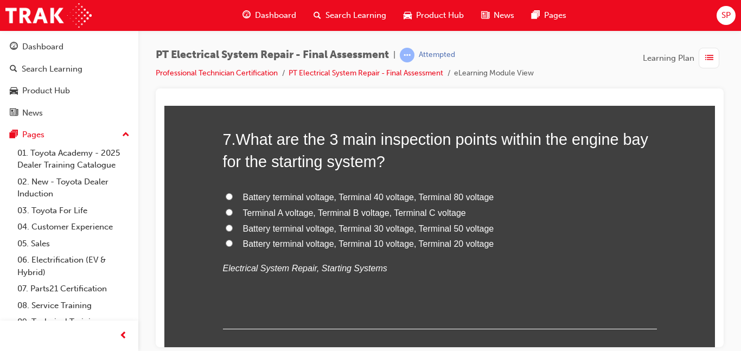
scroll to position [1656, 0]
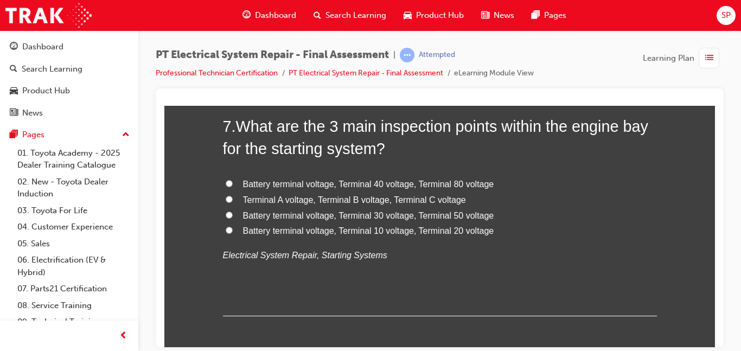
click at [243, 217] on span "Battery terminal voltage, Terminal 30 voltage, Terminal 50 voltage" at bounding box center [368, 215] width 251 height 9
click at [233, 217] on input "Battery terminal voltage, Terminal 30 voltage, Terminal 50 voltage" at bounding box center [229, 214] width 7 height 7
radio input "true"
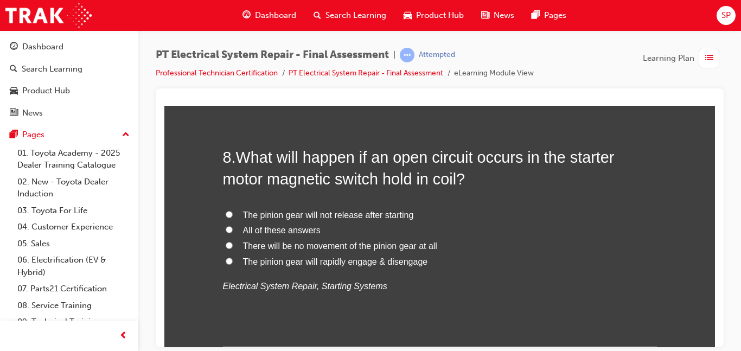
scroll to position [1878, 0]
click at [226, 248] on label "There will be no movement of the pinion gear at all" at bounding box center [440, 246] width 434 height 16
click at [226, 248] on input "There will be no movement of the pinion gear at all" at bounding box center [229, 244] width 7 height 7
radio input "true"
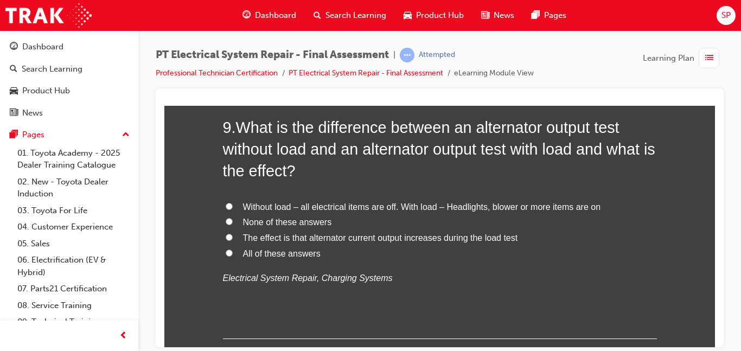
scroll to position [2156, 0]
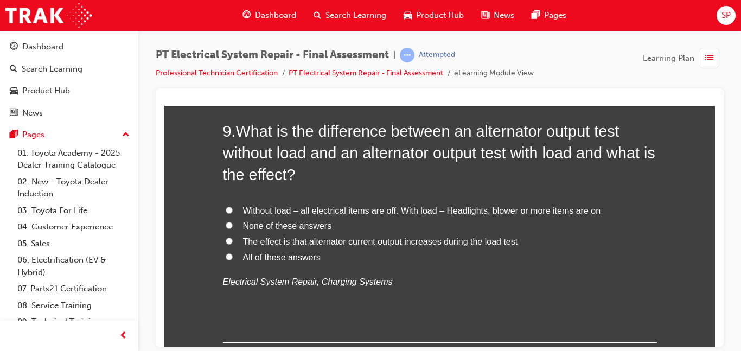
click at [246, 218] on label "None of these answers" at bounding box center [440, 226] width 434 height 16
click at [233, 221] on input "None of these answers" at bounding box center [229, 224] width 7 height 7
radio input "true"
click at [240, 215] on label "Without load – all electrical items are off. With load – Headlights, blower or …" at bounding box center [440, 211] width 434 height 16
click at [233, 213] on input "Without load – all electrical items are off. With load – Headlights, blower or …" at bounding box center [229, 209] width 7 height 7
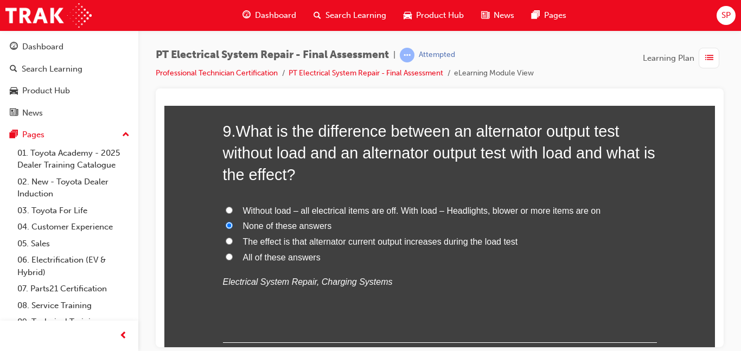
radio input "true"
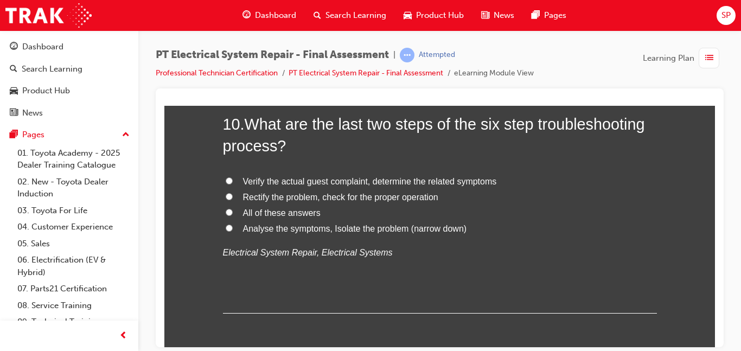
scroll to position [2451, 0]
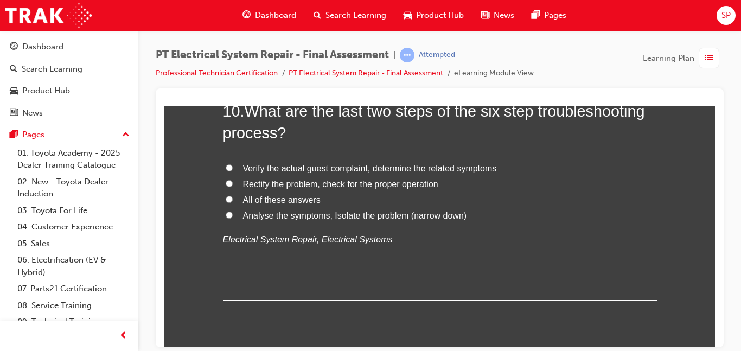
click at [227, 220] on label "Analyse the symptoms, Isolate the problem (narrow down)" at bounding box center [440, 216] width 434 height 16
click at [227, 218] on input "Analyse the symptoms, Isolate the problem (narrow down)" at bounding box center [229, 214] width 7 height 7
radio input "true"
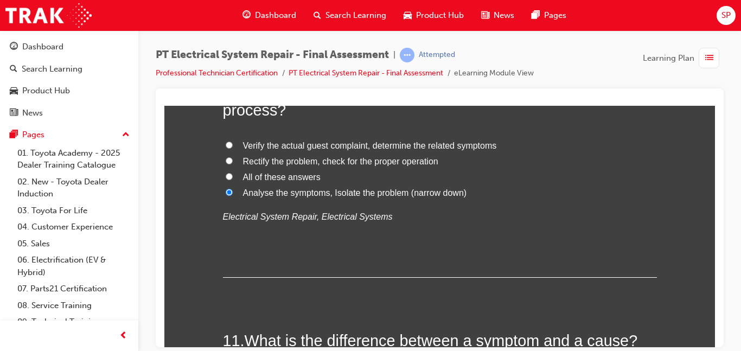
scroll to position [2472, 0]
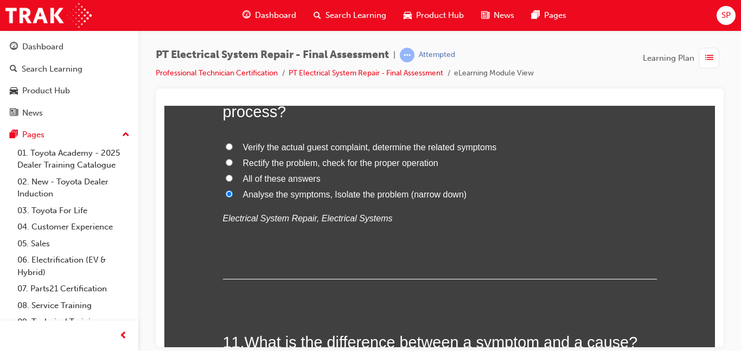
click at [246, 147] on span "Verify the actual guest complaint, determine the related symptoms" at bounding box center [370, 146] width 254 height 9
click at [233, 147] on input "Verify the actual guest complaint, determine the related symptoms" at bounding box center [229, 146] width 7 height 7
radio input "true"
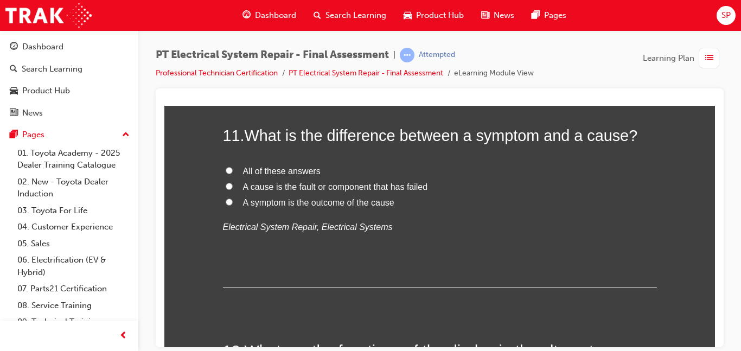
scroll to position [2697, 0]
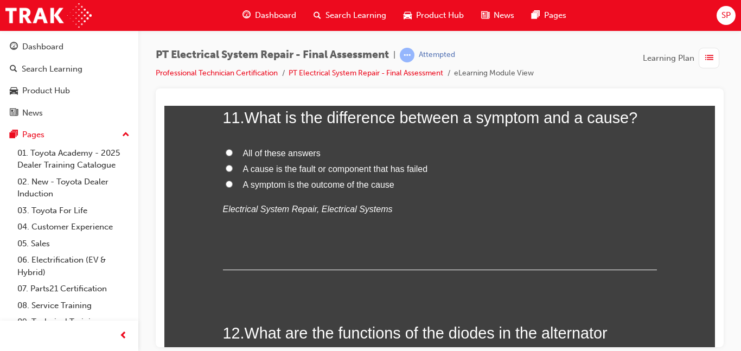
click at [275, 153] on span "All of these answers" at bounding box center [282, 152] width 78 height 9
click at [233, 153] on input "All of these answers" at bounding box center [229, 152] width 7 height 7
radio input "true"
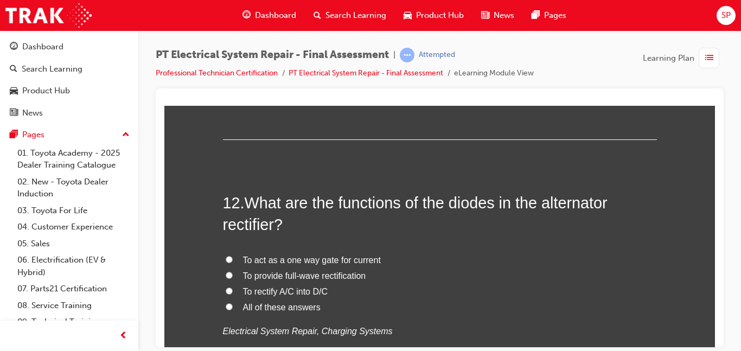
scroll to position [2849, 0]
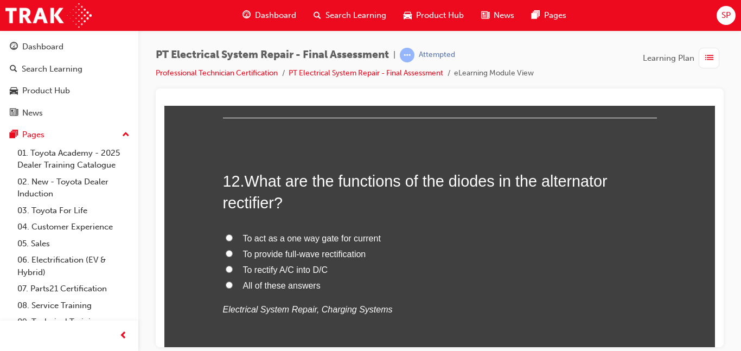
click at [323, 284] on label "All of these answers" at bounding box center [440, 286] width 434 height 16
click at [233, 284] on input "All of these answers" at bounding box center [229, 284] width 7 height 7
radio input "true"
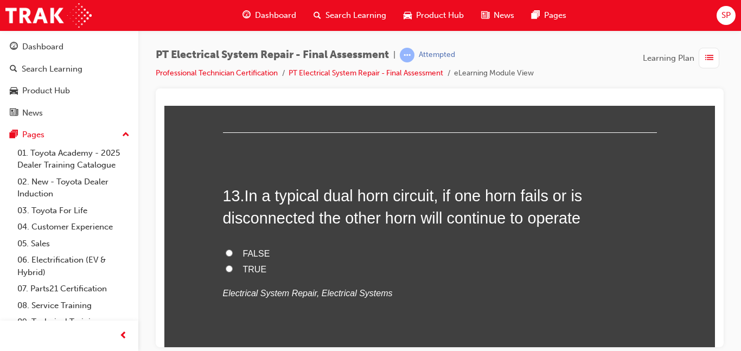
scroll to position [3088, 0]
click at [511, 277] on div "FALSE TRUE Electrical System Repair, Electrical Systems" at bounding box center [440, 272] width 434 height 55
click at [514, 262] on label "TRUE" at bounding box center [440, 268] width 434 height 16
click at [233, 264] on input "TRUE" at bounding box center [229, 267] width 7 height 7
radio input "true"
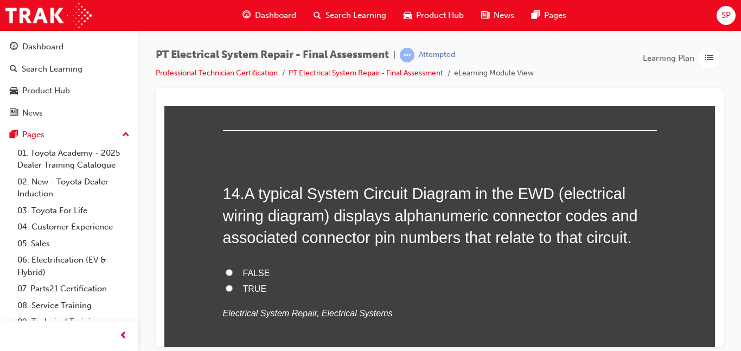
scroll to position [3326, 0]
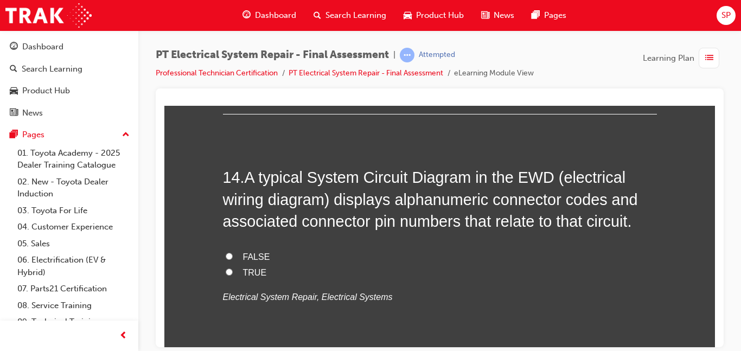
click at [463, 269] on label "TRUE" at bounding box center [440, 273] width 434 height 16
click at [233, 269] on input "TRUE" at bounding box center [229, 271] width 7 height 7
radio input "true"
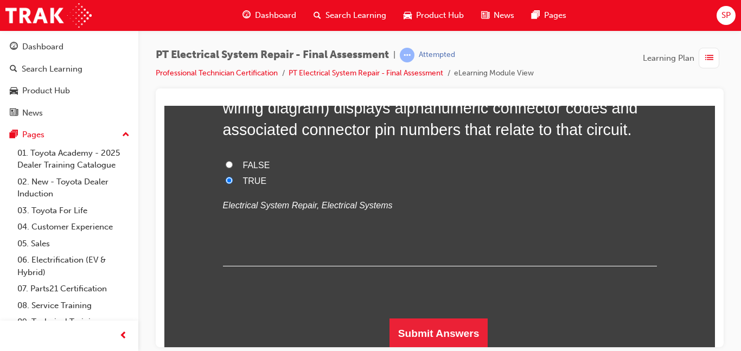
scroll to position [3419, 0]
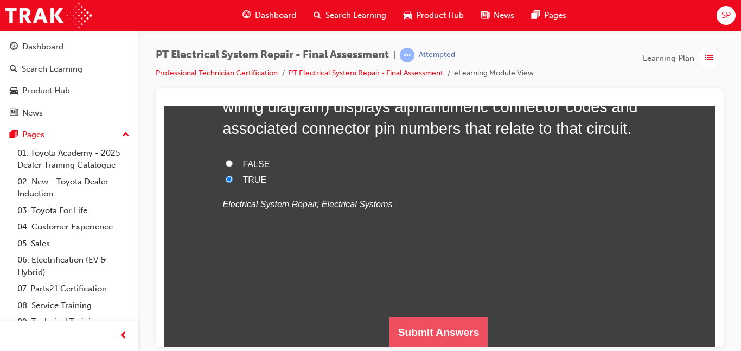
click at [462, 331] on button "Submit Answers" at bounding box center [439, 332] width 99 height 30
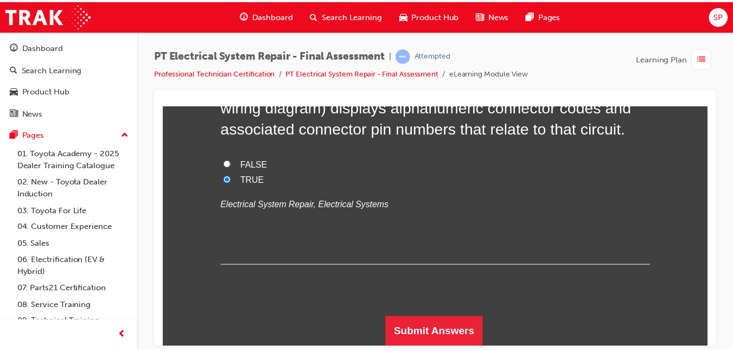
scroll to position [0, 0]
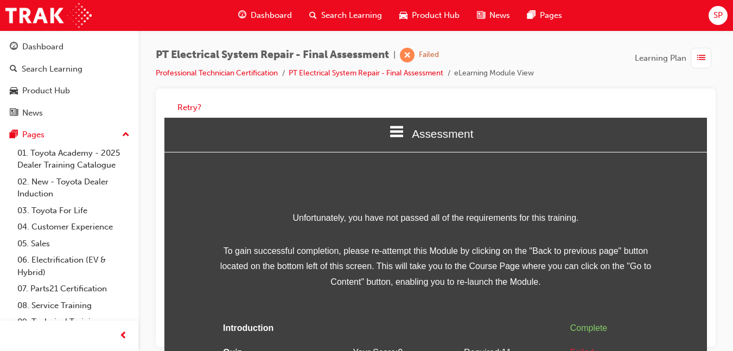
click at [710, 342] on div "Retry?" at bounding box center [436, 217] width 560 height 259
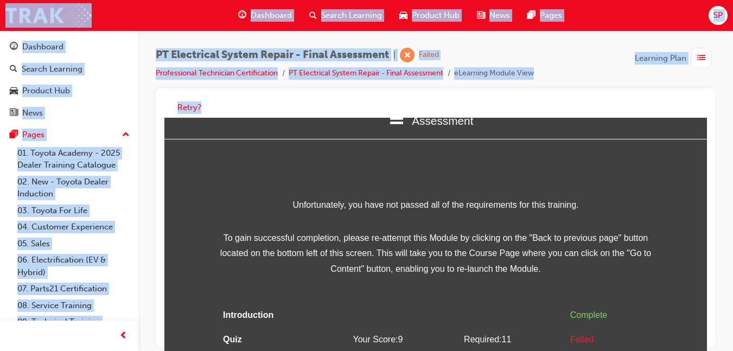
click at [710, 342] on div "Retry?" at bounding box center [436, 217] width 560 height 259
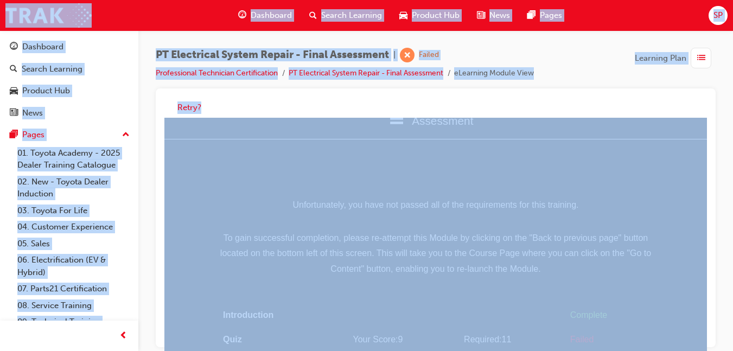
click at [710, 342] on div "Retry?" at bounding box center [436, 217] width 560 height 259
click at [188, 109] on button "Retry?" at bounding box center [189, 107] width 24 height 12
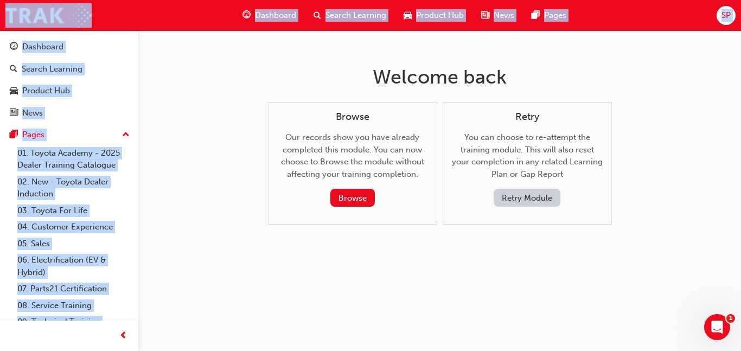
click at [510, 233] on div "Browse Our records show you have already completed this module. You can now cho…" at bounding box center [440, 166] width 344 height 136
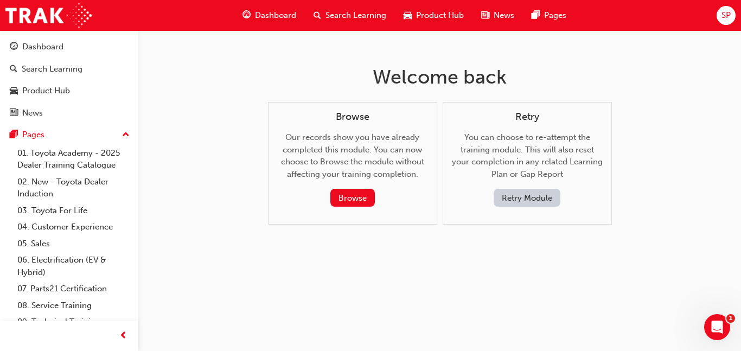
click at [537, 194] on button "Retry Module" at bounding box center [527, 198] width 67 height 18
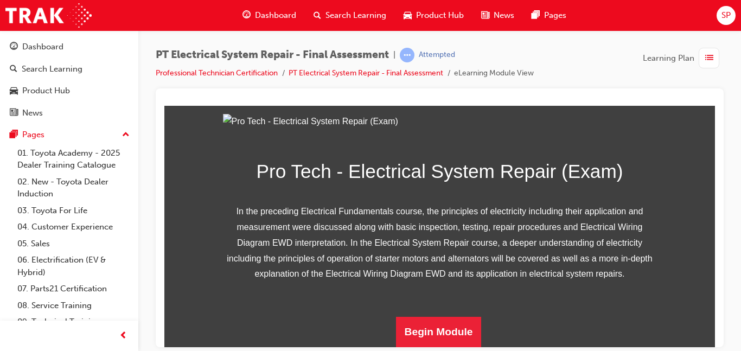
scroll to position [213, 0]
click at [430, 327] on button "Begin Module" at bounding box center [439, 331] width 86 height 30
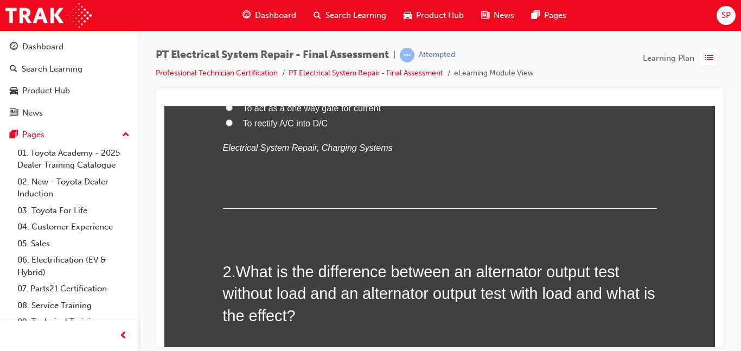
scroll to position [0, 0]
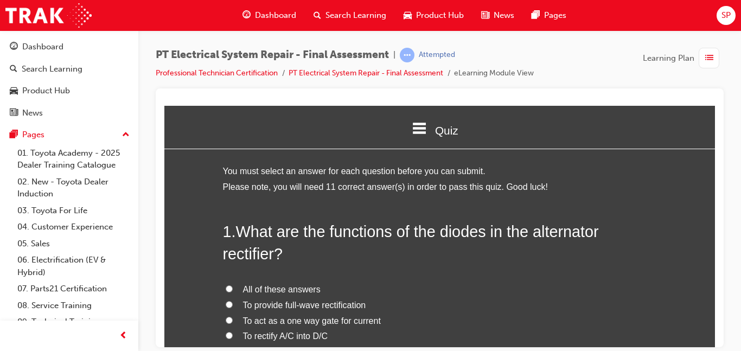
click at [289, 290] on span "All of these answers" at bounding box center [282, 288] width 78 height 9
click at [233, 290] on input "All of these answers" at bounding box center [229, 288] width 7 height 7
radio input "true"
click at [320, 333] on span "To rectify A/C into D/C" at bounding box center [285, 335] width 85 height 9
click at [233, 333] on input "To rectify A/C into D/C" at bounding box center [229, 335] width 7 height 7
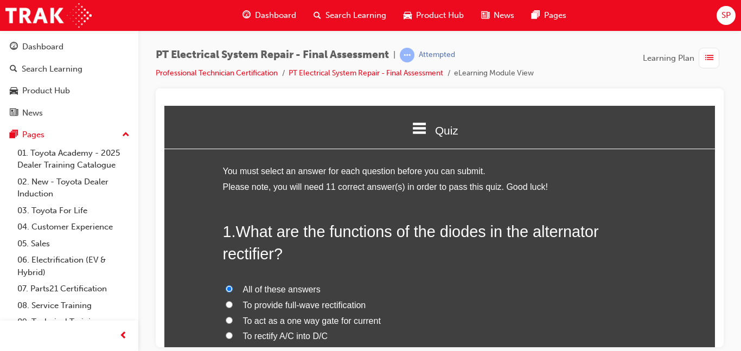
radio input "true"
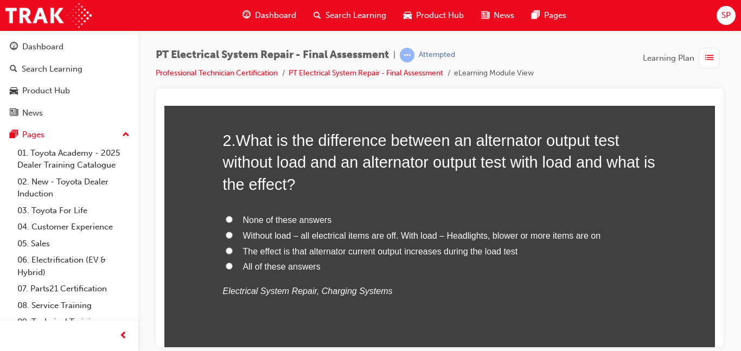
scroll to position [347, 0]
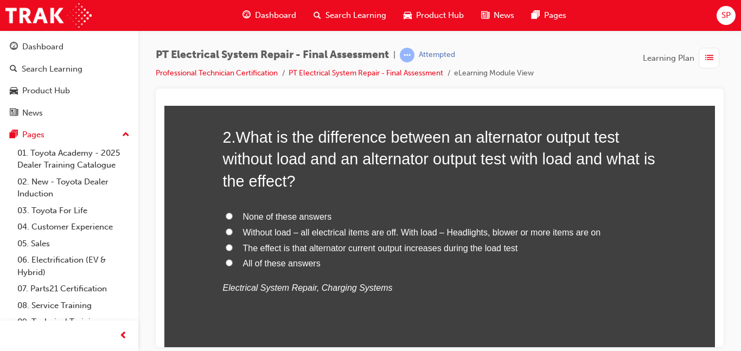
click at [478, 228] on span "Without load – all electrical items are off. With load – Headlights, blower or …" at bounding box center [422, 231] width 358 height 9
click at [233, 228] on input "Without load – all electrical items are off. With load – Headlights, blower or …" at bounding box center [229, 231] width 7 height 7
radio input "true"
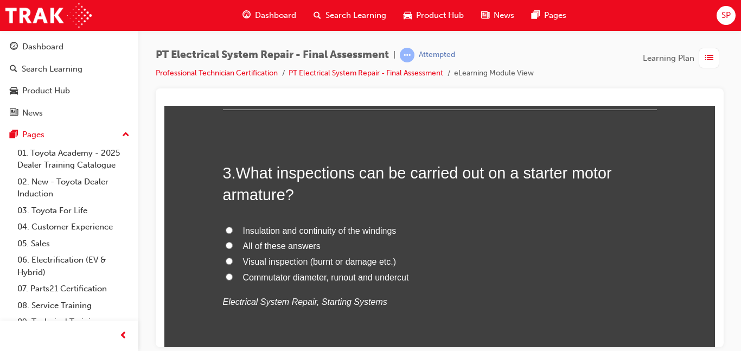
scroll to position [608, 0]
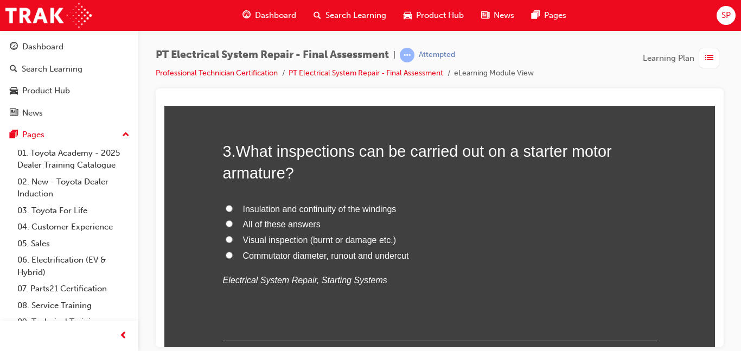
click at [354, 221] on label "All of these answers" at bounding box center [440, 225] width 434 height 16
click at [233, 221] on input "All of these answers" at bounding box center [229, 223] width 7 height 7
radio input "true"
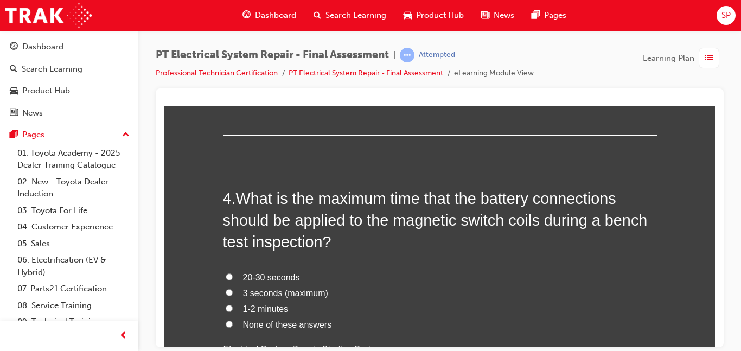
scroll to position [825, 0]
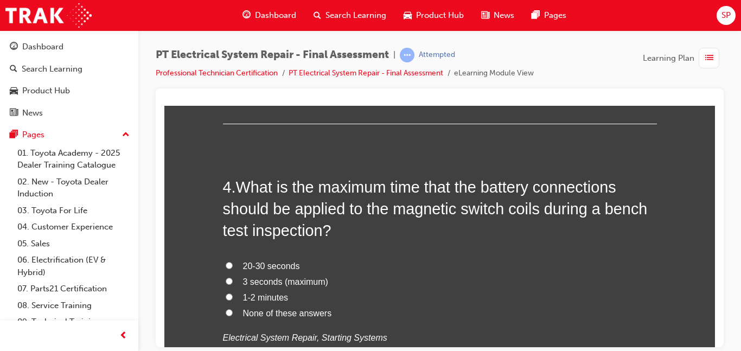
click at [419, 275] on label "3 seconds (maximum)" at bounding box center [440, 282] width 434 height 16
click at [233, 277] on input "3 seconds (maximum)" at bounding box center [229, 280] width 7 height 7
radio input "true"
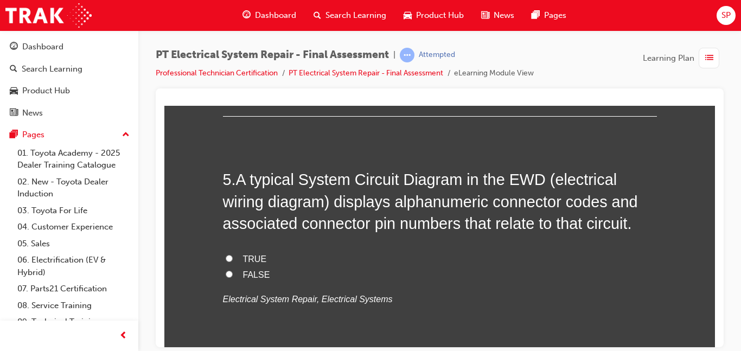
scroll to position [1107, 0]
click at [609, 260] on label "TRUE" at bounding box center [440, 259] width 434 height 16
click at [233, 260] on input "TRUE" at bounding box center [229, 257] width 7 height 7
radio input "true"
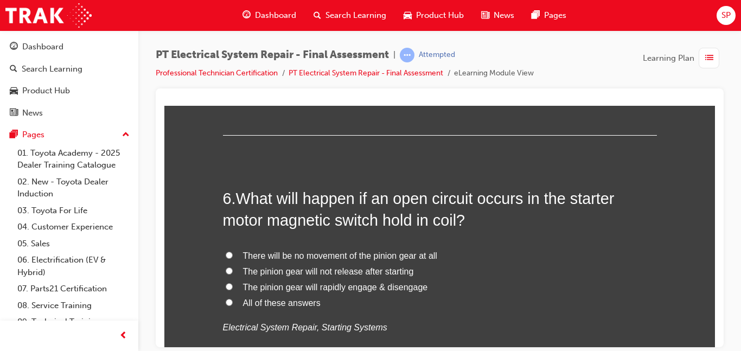
scroll to position [1346, 0]
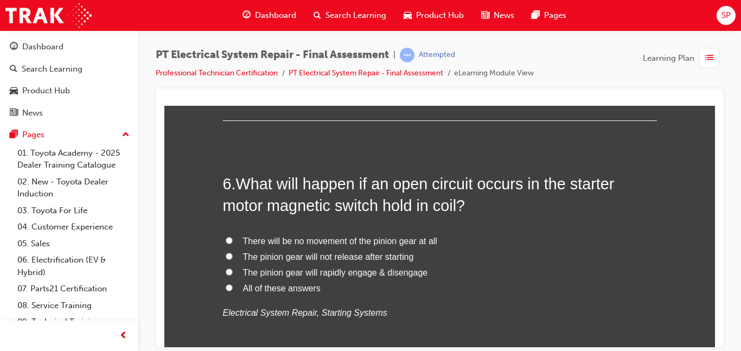
click at [441, 245] on label "There will be no movement of the pinion gear at all" at bounding box center [440, 241] width 434 height 16
click at [233, 244] on input "There will be no movement of the pinion gear at all" at bounding box center [229, 240] width 7 height 7
radio input "true"
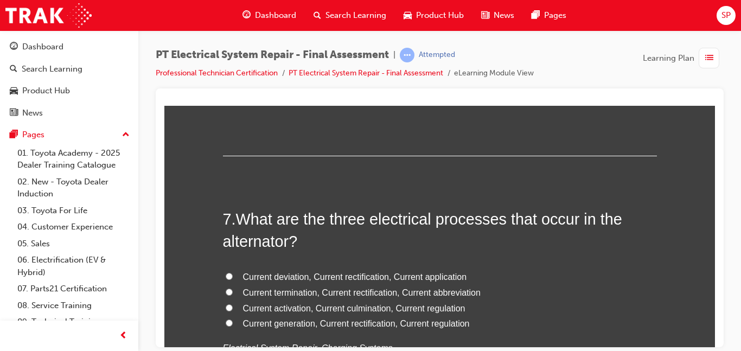
scroll to position [1585, 0]
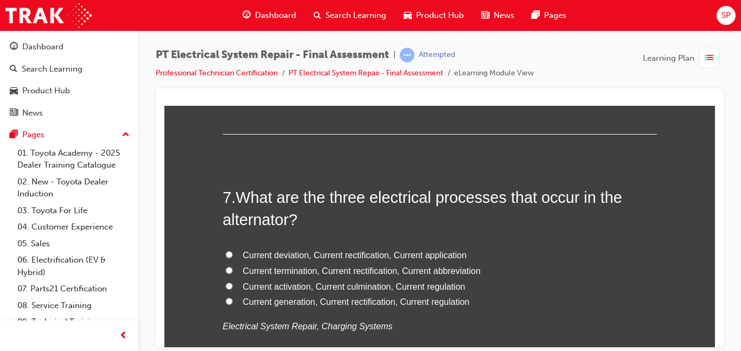
click at [440, 302] on span "Current generation, Current rectification, Current regulation" at bounding box center [356, 301] width 227 height 9
click at [233, 302] on input "Current generation, Current rectification, Current regulation" at bounding box center [229, 300] width 7 height 7
radio input "true"
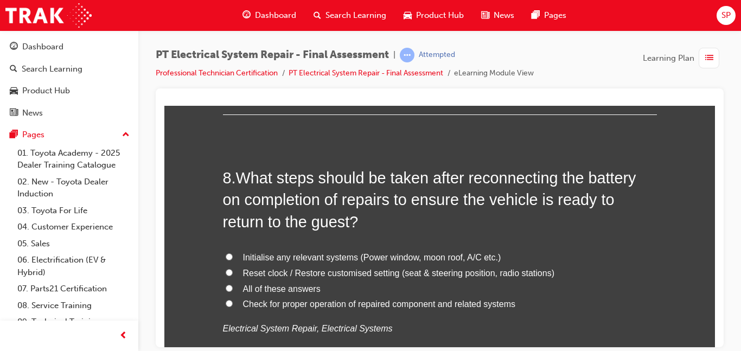
scroll to position [1867, 0]
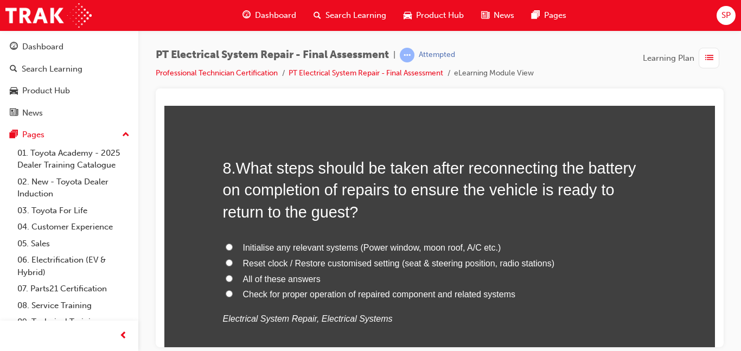
click at [330, 274] on label "All of these answers" at bounding box center [440, 279] width 434 height 16
click at [233, 275] on input "All of these answers" at bounding box center [229, 278] width 7 height 7
radio input "true"
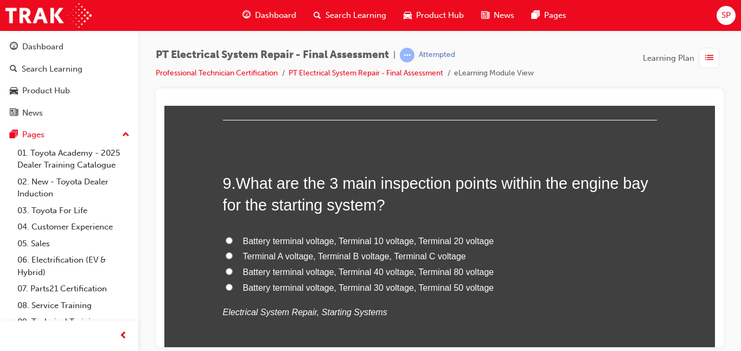
scroll to position [2127, 0]
click at [493, 283] on label "Battery terminal voltage, Terminal 30 voltage, Terminal 50 voltage" at bounding box center [440, 287] width 434 height 16
click at [233, 283] on input "Battery terminal voltage, Terminal 30 voltage, Terminal 50 voltage" at bounding box center [229, 285] width 7 height 7
radio input "true"
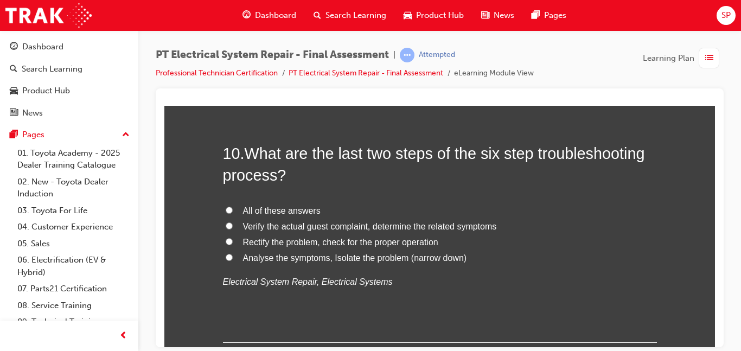
scroll to position [2409, 0]
click at [389, 228] on span "Verify the actual guest complaint, determine the related symptoms" at bounding box center [370, 225] width 254 height 9
click at [233, 228] on input "Verify the actual guest complaint, determine the related symptoms" at bounding box center [229, 224] width 7 height 7
radio input "true"
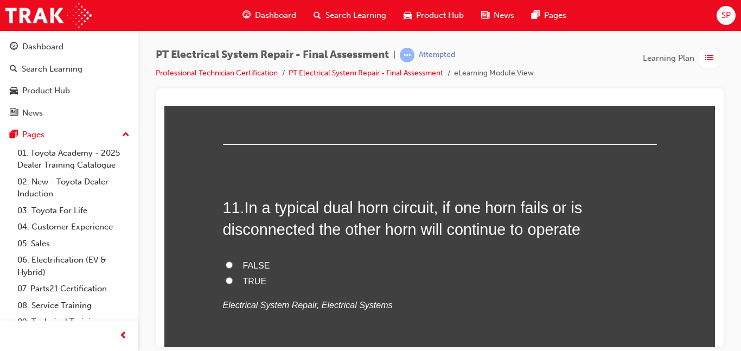
scroll to position [2626, 0]
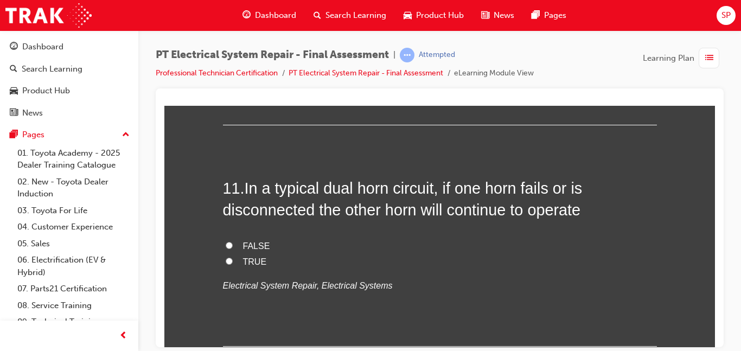
click at [605, 265] on label "TRUE" at bounding box center [440, 262] width 434 height 16
click at [233, 264] on input "TRUE" at bounding box center [229, 260] width 7 height 7
radio input "true"
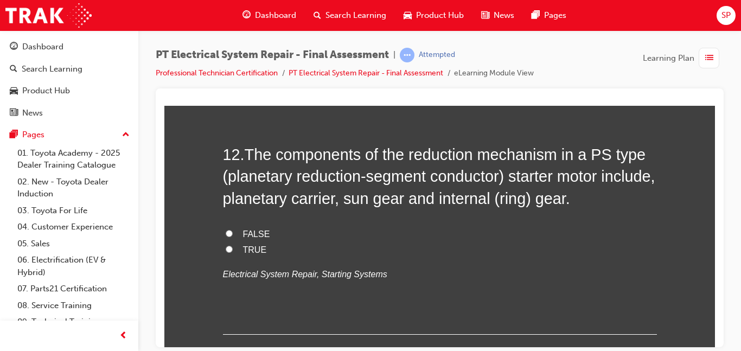
scroll to position [2887, 0]
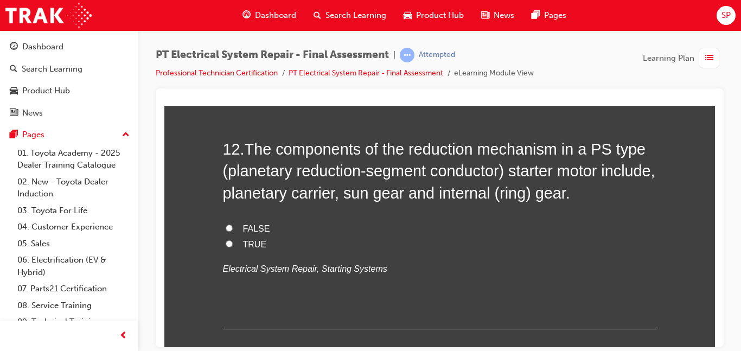
click at [458, 221] on label "FALSE" at bounding box center [440, 229] width 434 height 16
click at [233, 224] on input "FALSE" at bounding box center [229, 227] width 7 height 7
radio input "true"
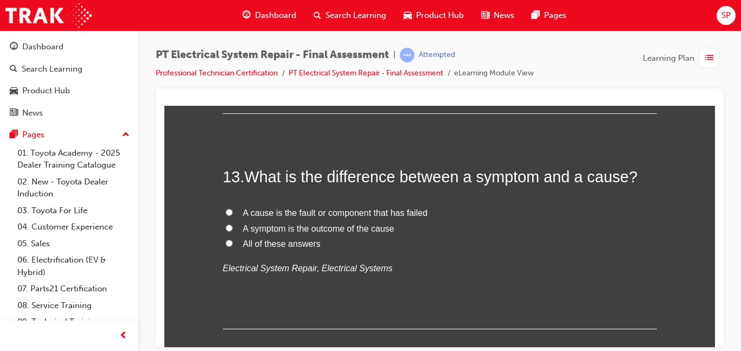
scroll to position [3104, 0]
click at [359, 245] on label "All of these answers" at bounding box center [440, 242] width 434 height 16
click at [233, 245] on input "All of these answers" at bounding box center [229, 241] width 7 height 7
radio input "true"
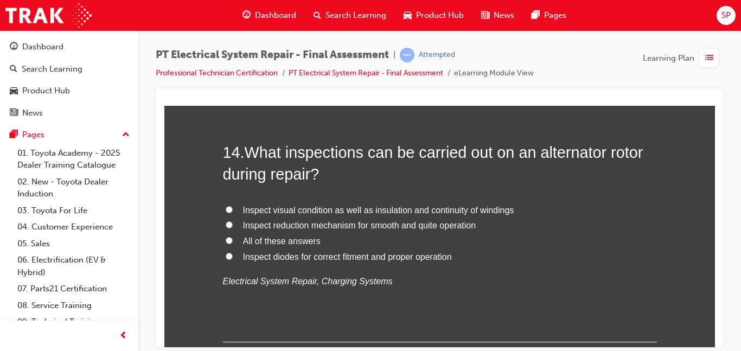
scroll to position [3343, 0]
click at [476, 239] on label "All of these answers" at bounding box center [440, 241] width 434 height 16
click at [233, 239] on input "All of these answers" at bounding box center [229, 239] width 7 height 7
radio input "true"
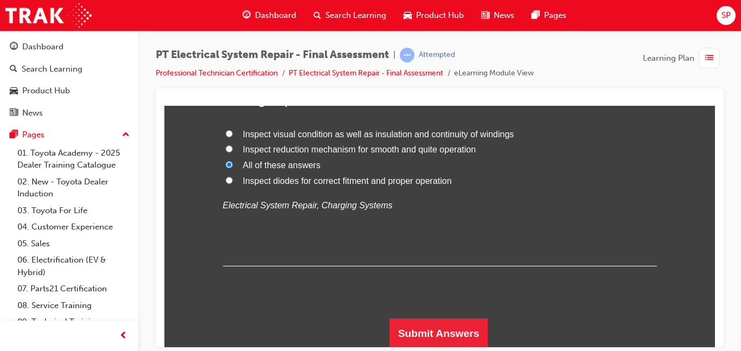
scroll to position [3419, 0]
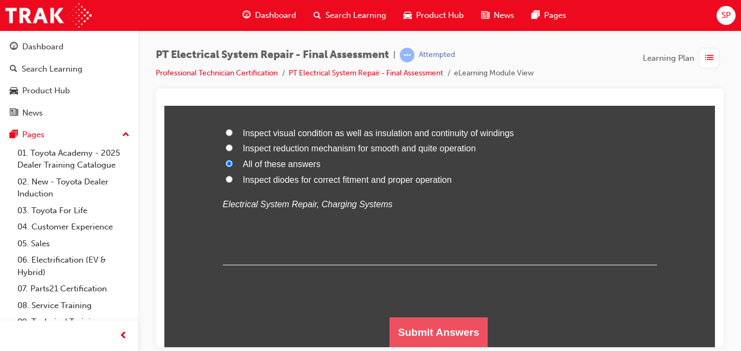
click at [461, 318] on button "Submit Answers" at bounding box center [439, 332] width 99 height 30
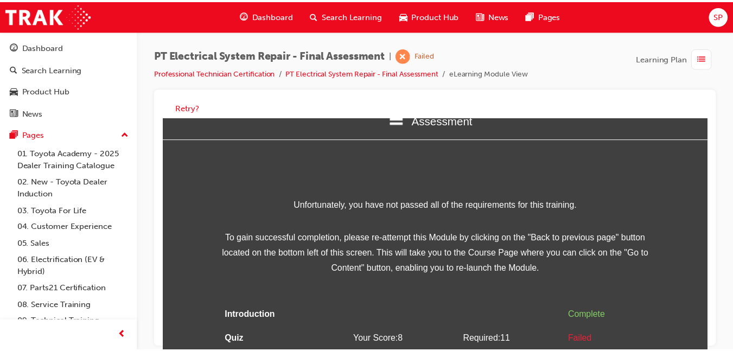
scroll to position [8, 0]
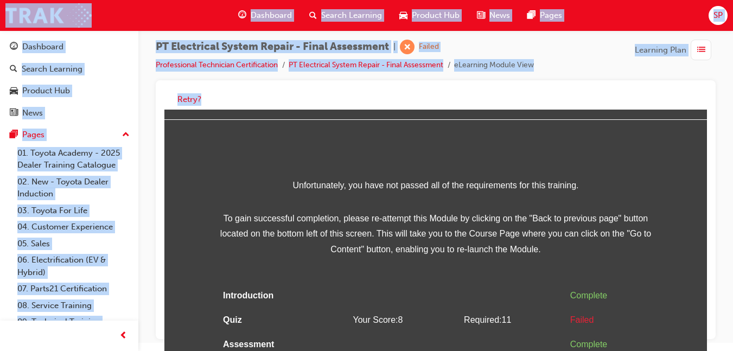
click at [709, 343] on html "Your version of Internet Explorer is outdated and not supported. Please upgrade…" at bounding box center [366, 167] width 733 height 351
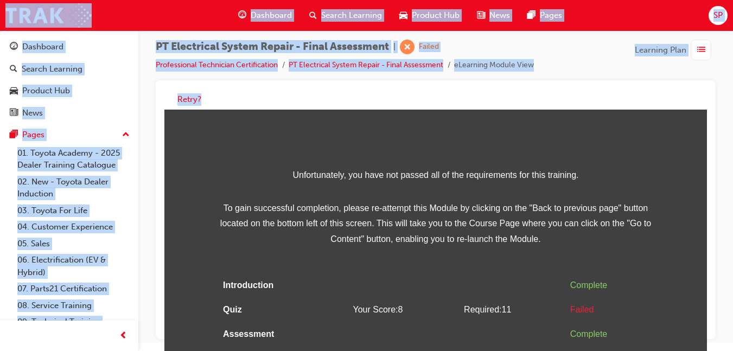
click at [717, 285] on div "PT Electrical System Repair - Final Assessment | Failed Professional Technician…" at bounding box center [435, 169] width 595 height 294
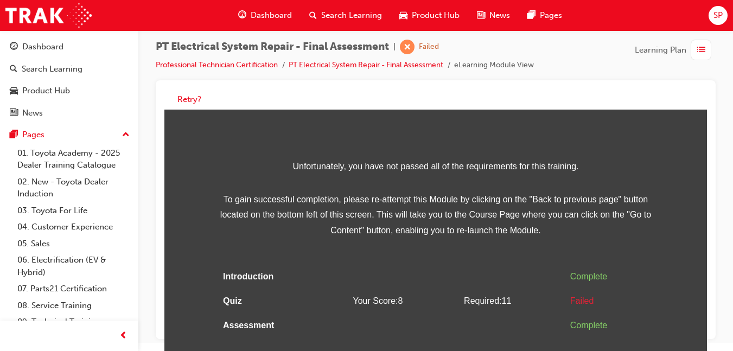
scroll to position [56, 0]
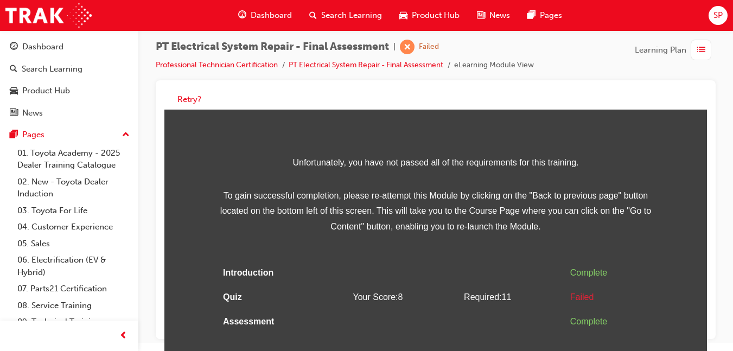
click at [703, 101] on div "Retry?" at bounding box center [435, 99] width 543 height 21
click at [189, 99] on button "Retry?" at bounding box center [189, 99] width 24 height 12
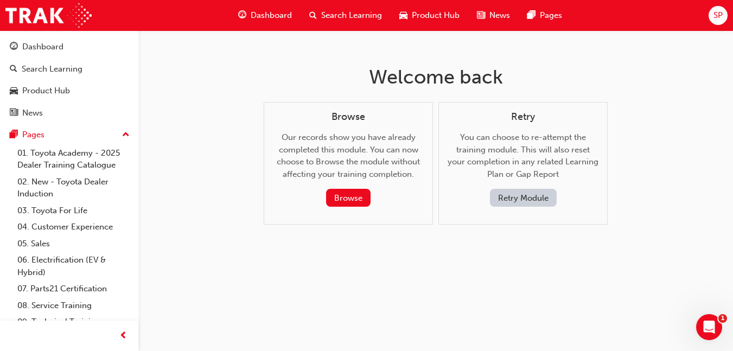
scroll to position [0, 0]
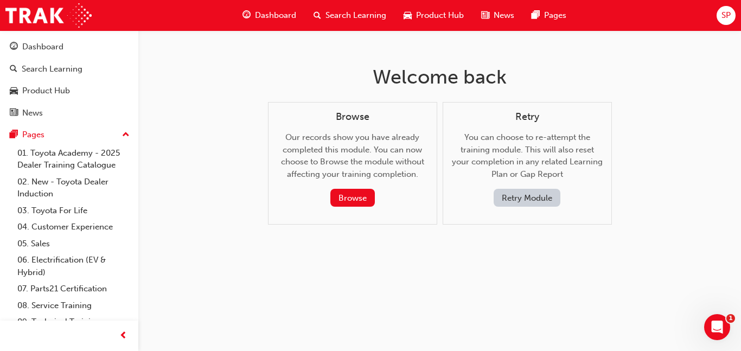
click at [521, 189] on button "Retry Module" at bounding box center [527, 198] width 67 height 18
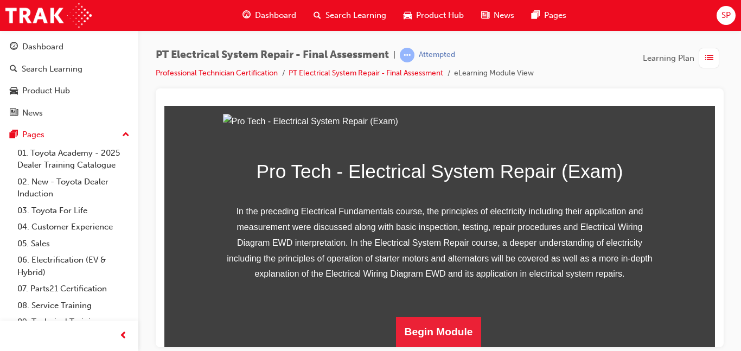
scroll to position [213, 0]
click at [441, 313] on div "Pro Tech - Electrical System Repair (Exam) In the preceding Electrical Fundamen…" at bounding box center [440, 229] width 434 height 233
click at [440, 322] on button "Begin Module" at bounding box center [439, 331] width 86 height 30
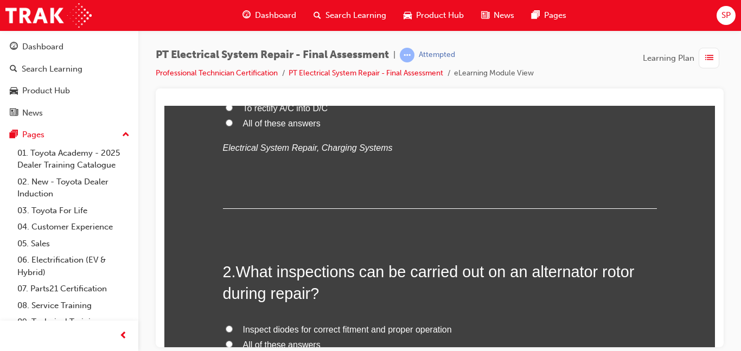
scroll to position [0, 0]
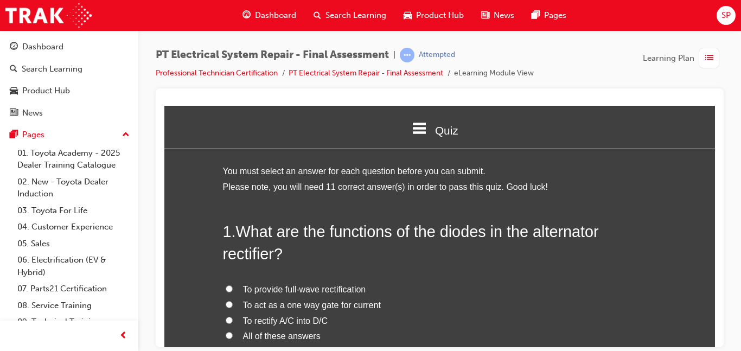
click at [265, 333] on span "All of these answers" at bounding box center [282, 335] width 78 height 9
click at [233, 333] on input "All of these answers" at bounding box center [229, 335] width 7 height 7
radio input "true"
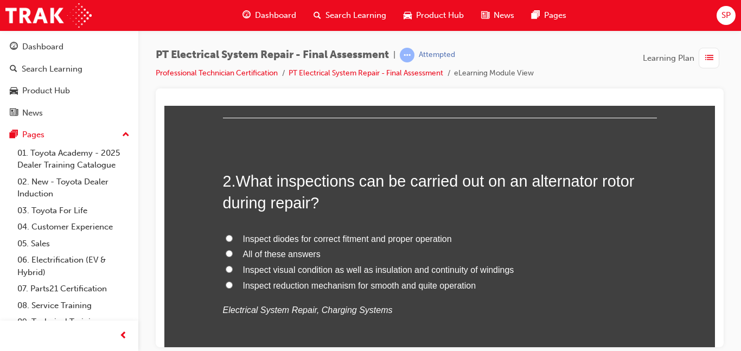
scroll to position [326, 0]
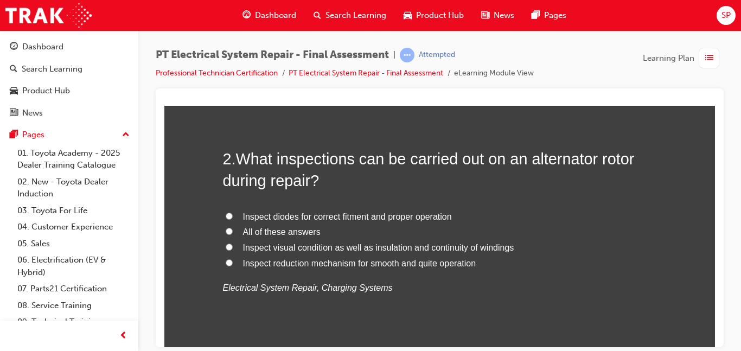
click at [486, 237] on label "All of these answers" at bounding box center [440, 232] width 434 height 16
click at [233, 234] on input "All of these answers" at bounding box center [229, 230] width 7 height 7
radio input "true"
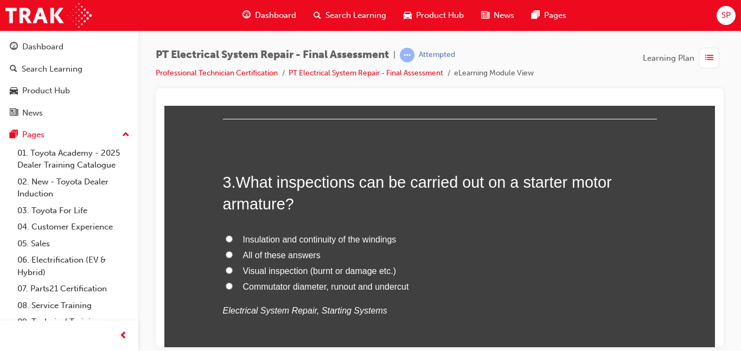
scroll to position [564, 0]
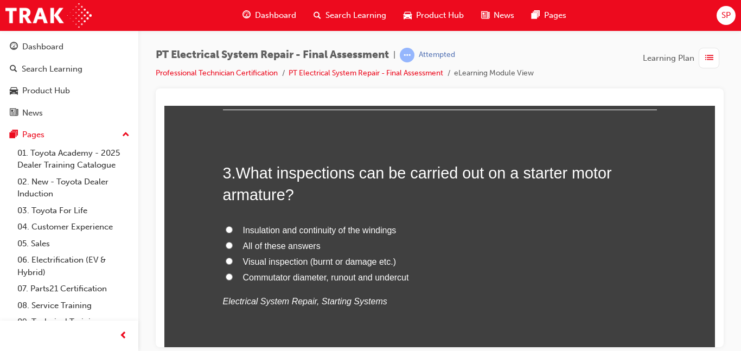
click at [342, 248] on label "All of these answers" at bounding box center [440, 246] width 434 height 16
click at [233, 248] on input "All of these answers" at bounding box center [229, 244] width 7 height 7
radio input "true"
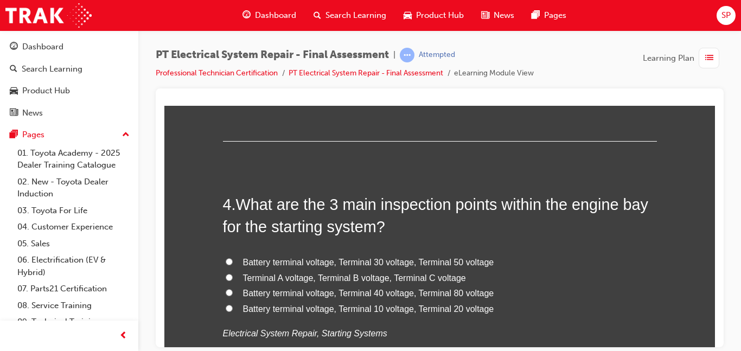
scroll to position [787, 0]
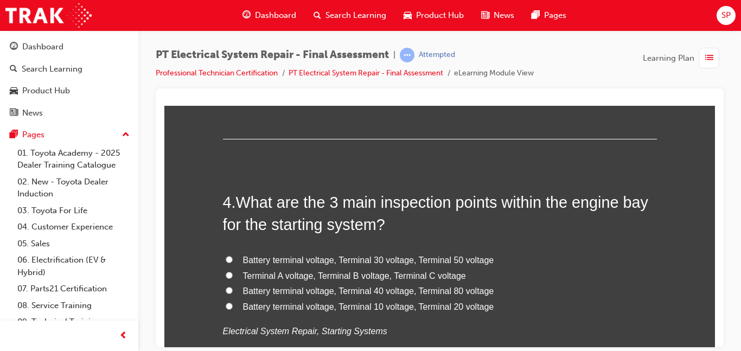
click at [493, 257] on label "Battery terminal voltage, Terminal 30 voltage, Terminal 50 voltage" at bounding box center [440, 260] width 434 height 16
click at [233, 257] on input "Battery terminal voltage, Terminal 30 voltage, Terminal 50 voltage" at bounding box center [229, 259] width 7 height 7
radio input "true"
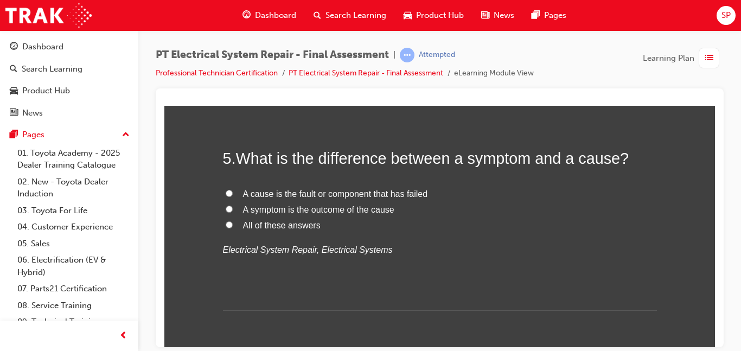
scroll to position [1090, 0]
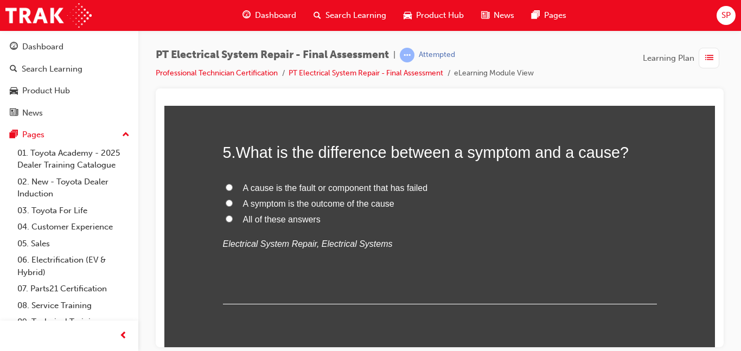
click at [505, 218] on label "All of these answers" at bounding box center [440, 220] width 434 height 16
click at [233, 218] on input "All of these answers" at bounding box center [229, 218] width 7 height 7
radio input "true"
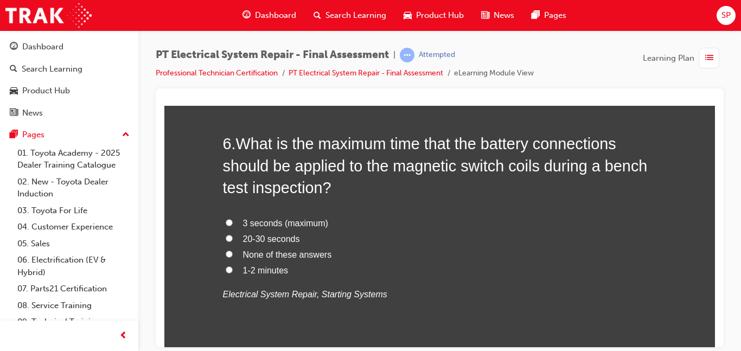
scroll to position [1308, 0]
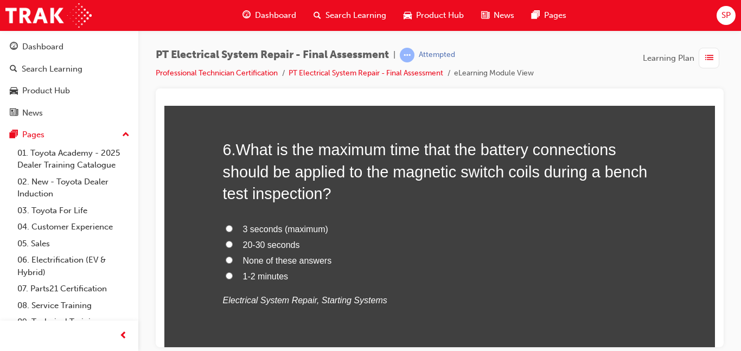
click at [387, 190] on h2 "6 . What is the maximum time that the battery connections should be applied to …" at bounding box center [440, 171] width 434 height 66
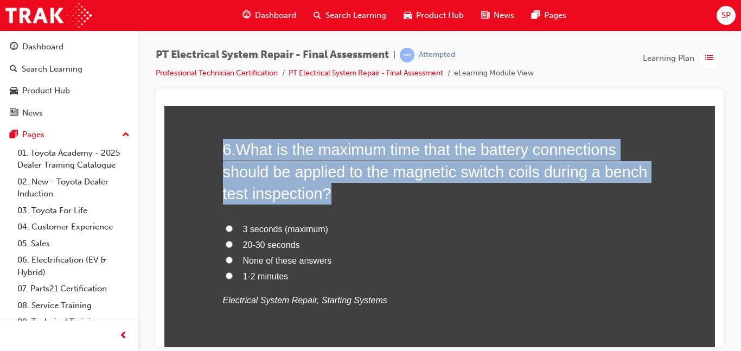
click at [387, 190] on h2 "6 . What is the maximum time that the battery connections should be applied to …" at bounding box center [440, 171] width 434 height 66
click at [334, 161] on span "What is the maximum time that the battery connections should be applied to the …" at bounding box center [435, 171] width 425 height 61
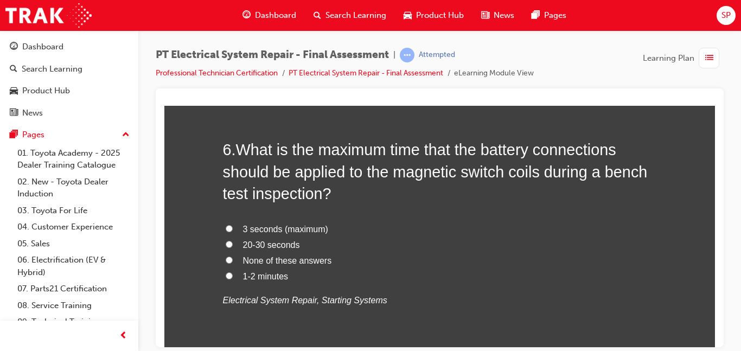
click at [276, 176] on span "What is the maximum time that the battery connections should be applied to the …" at bounding box center [435, 171] width 425 height 61
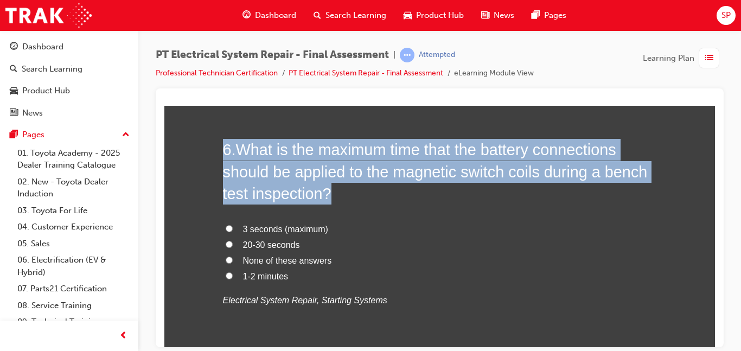
click at [276, 176] on span "What is the maximum time that the battery connections should be applied to the …" at bounding box center [435, 171] width 425 height 61
copy div "6 . What is the maximum time that the battery connections should be applied to …"
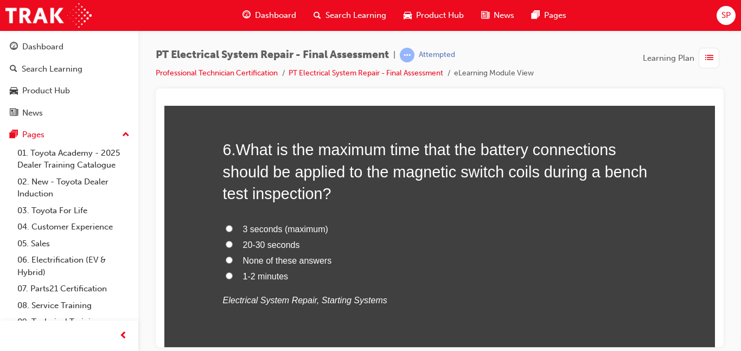
click at [262, 227] on span "3 seconds (maximum)" at bounding box center [285, 228] width 85 height 9
click at [233, 227] on input "3 seconds (maximum)" at bounding box center [229, 228] width 7 height 7
radio input "true"
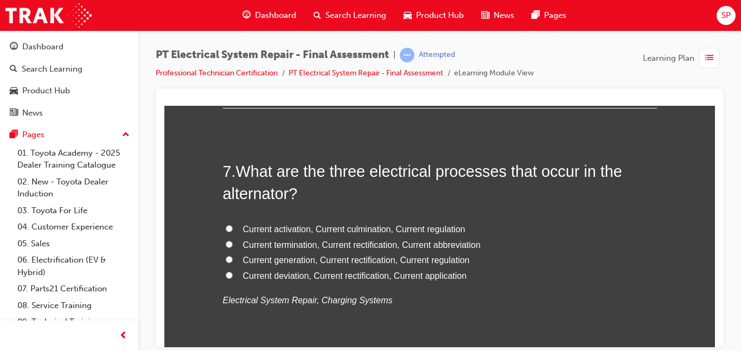
scroll to position [1568, 0]
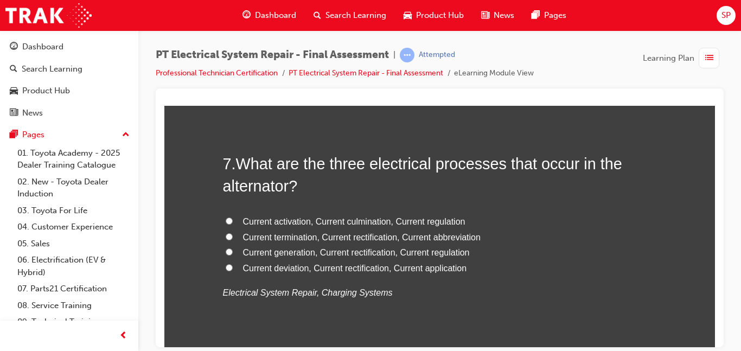
click at [445, 252] on span "Current generation, Current rectification, Current regulation" at bounding box center [356, 251] width 227 height 9
click at [233, 252] on input "Current generation, Current rectification, Current regulation" at bounding box center [229, 251] width 7 height 7
radio input "true"
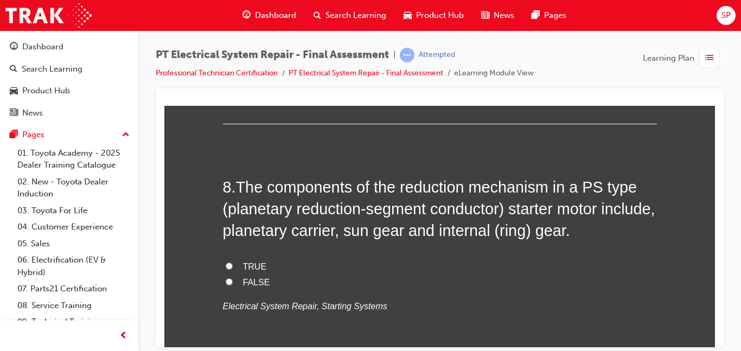
scroll to position [1807, 0]
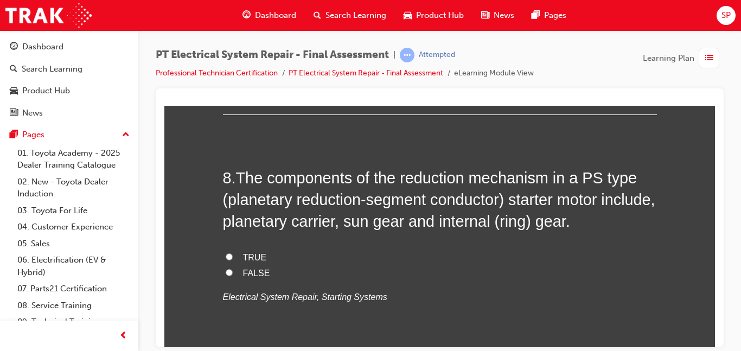
click at [284, 270] on label "FALSE" at bounding box center [440, 273] width 434 height 16
click at [233, 270] on input "FALSE" at bounding box center [229, 272] width 7 height 7
radio input "true"
click at [265, 250] on label "TRUE" at bounding box center [440, 258] width 434 height 16
click at [233, 253] on input "TRUE" at bounding box center [229, 256] width 7 height 7
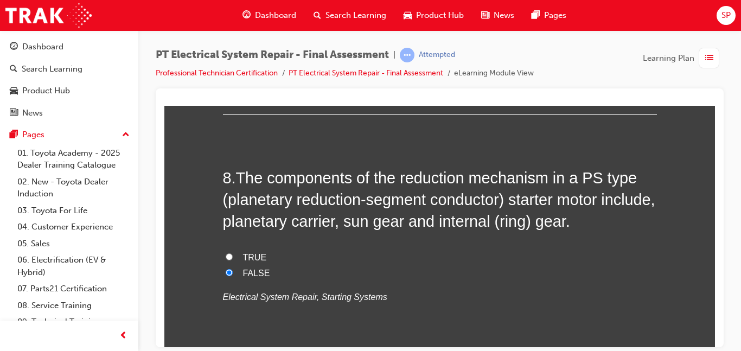
radio input "true"
click at [257, 271] on span "FALSE" at bounding box center [256, 272] width 27 height 9
click at [233, 271] on input "FALSE" at bounding box center [229, 272] width 7 height 7
radio input "true"
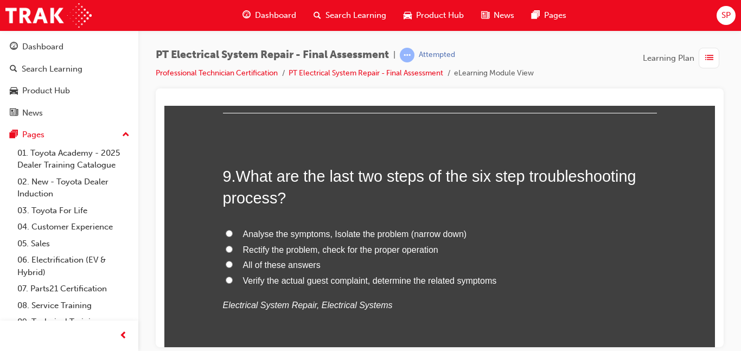
scroll to position [2067, 0]
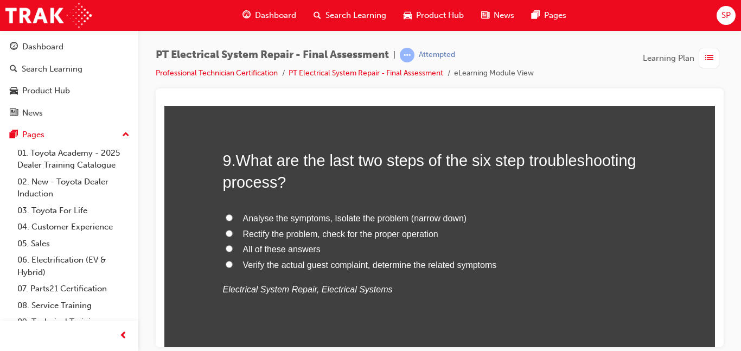
click at [506, 253] on label "All of these answers" at bounding box center [440, 249] width 434 height 16
click at [233, 252] on input "All of these answers" at bounding box center [229, 248] width 7 height 7
radio input "true"
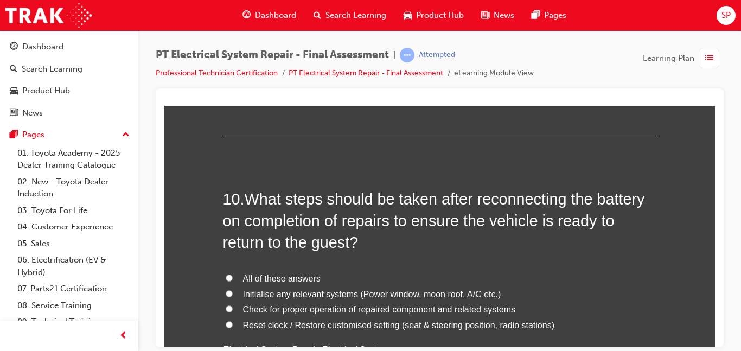
scroll to position [2306, 0]
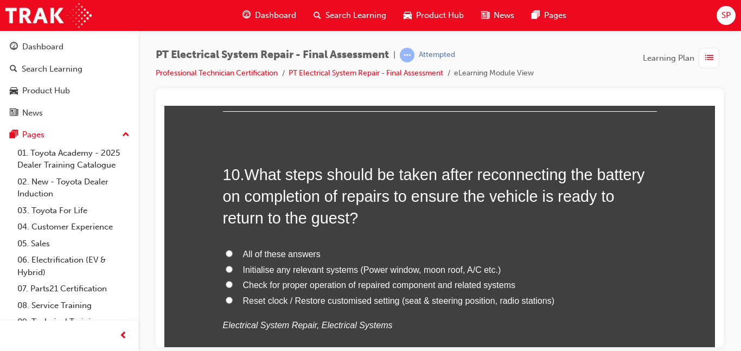
click at [514, 246] on label "All of these answers" at bounding box center [440, 254] width 434 height 16
click at [233, 250] on input "All of these answers" at bounding box center [229, 253] width 7 height 7
radio input "true"
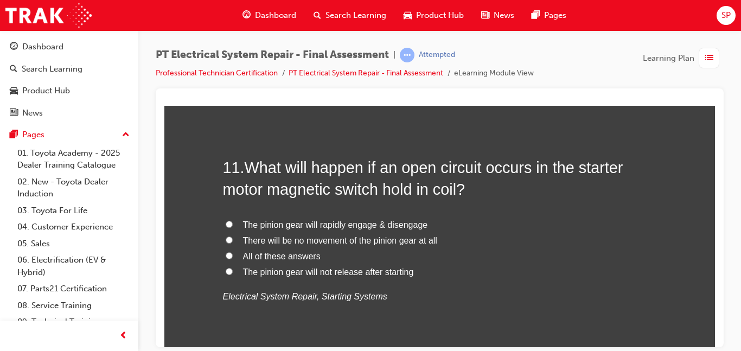
scroll to position [2588, 0]
click at [399, 241] on span "There will be no movement of the pinion gear at all" at bounding box center [340, 239] width 194 height 9
click at [233, 241] on input "There will be no movement of the pinion gear at all" at bounding box center [229, 239] width 7 height 7
radio input "true"
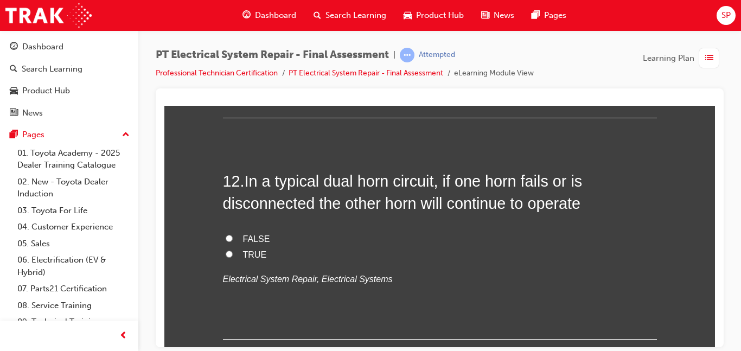
scroll to position [2827, 0]
click at [514, 249] on label "TRUE" at bounding box center [440, 254] width 434 height 16
click at [233, 250] on input "TRUE" at bounding box center [229, 253] width 7 height 7
radio input "true"
click at [504, 188] on span "In a typical dual horn circuit, if one horn fails or is disconnected the other …" at bounding box center [403, 190] width 360 height 39
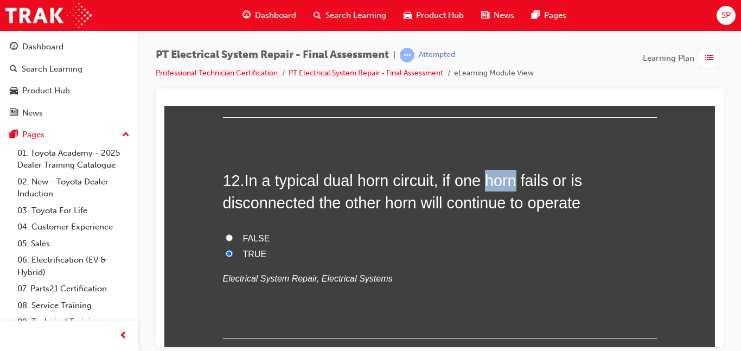
click at [504, 188] on span "In a typical dual horn circuit, if one horn fails or is disconnected the other …" at bounding box center [403, 190] width 360 height 39
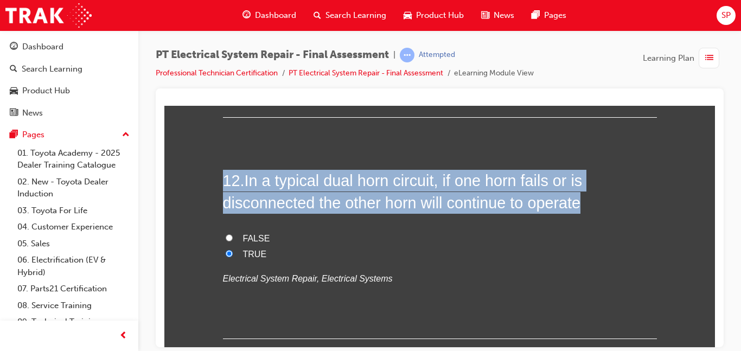
click at [504, 188] on span "In a typical dual horn circuit, if one horn fails or is disconnected the other …" at bounding box center [403, 190] width 360 height 39
copy div "12 . In a typical dual horn circuit, if one horn fails or is disconnected the o…"
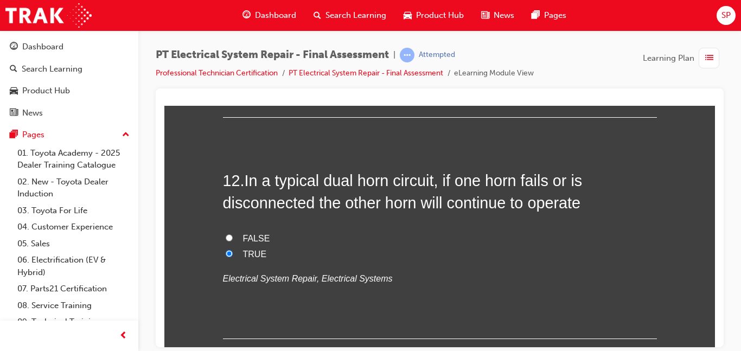
click at [367, 289] on div "12 . In a typical dual horn circuit, if one horn fails or is disconnected the o…" at bounding box center [440, 253] width 434 height 169
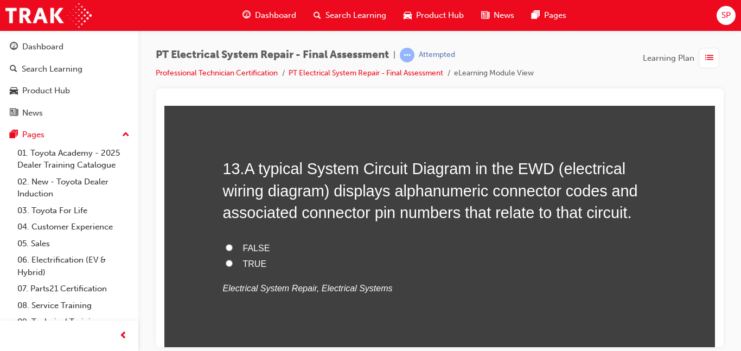
scroll to position [3066, 0]
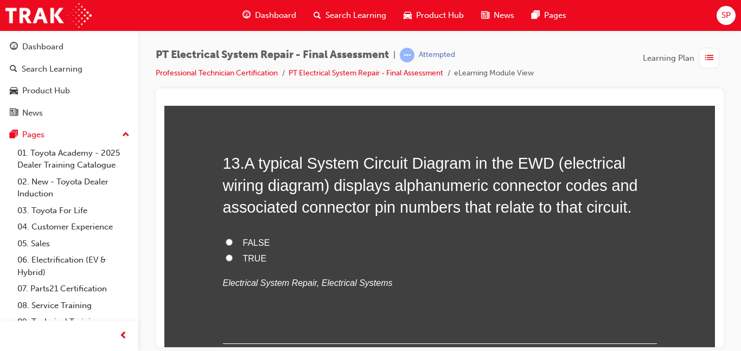
click at [443, 258] on label "TRUE" at bounding box center [440, 259] width 434 height 16
click at [233, 258] on input "TRUE" at bounding box center [229, 257] width 7 height 7
radio input "true"
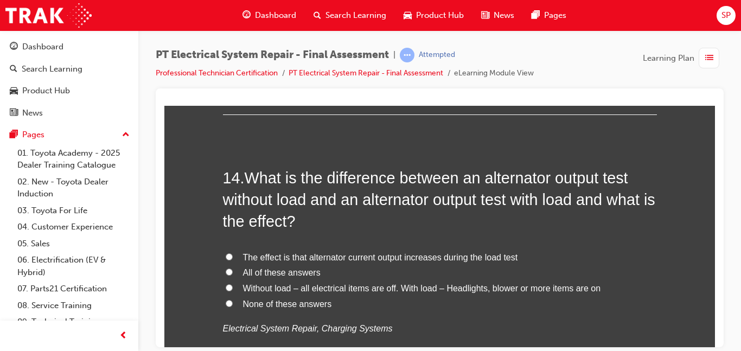
scroll to position [3305, 0]
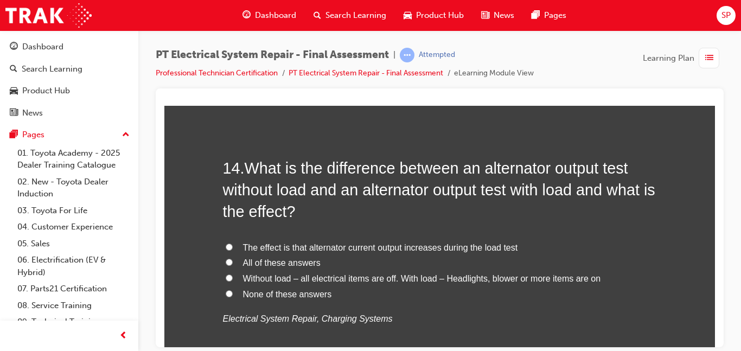
click at [562, 279] on span "Without load – all electrical items are off. With load – Headlights, blower or …" at bounding box center [422, 277] width 358 height 9
click at [233, 279] on input "Without load – all electrical items are off. With load – Headlights, blower or …" at bounding box center [229, 277] width 7 height 7
radio input "true"
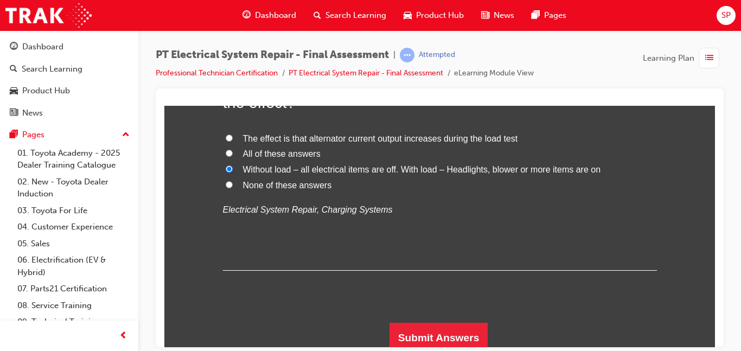
scroll to position [3419, 0]
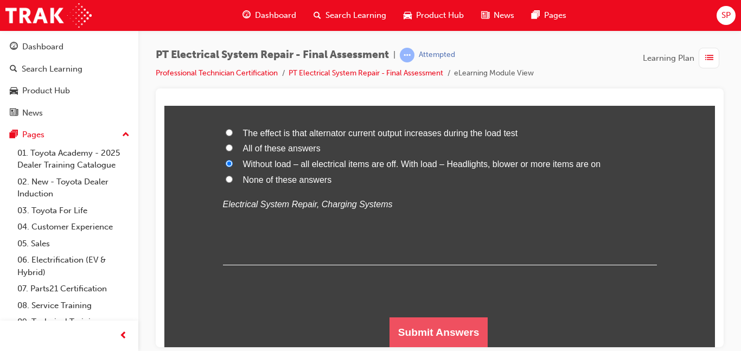
click at [459, 326] on button "Submit Answers" at bounding box center [439, 332] width 99 height 30
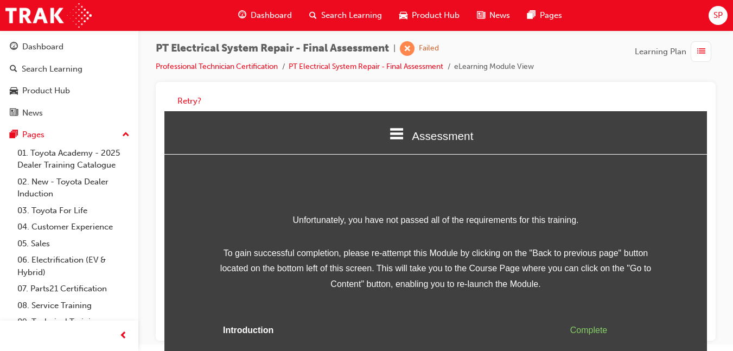
scroll to position [8, 0]
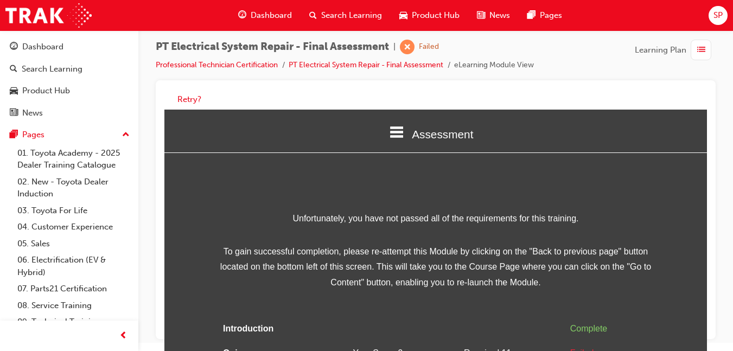
drag, startPoint x: 739, startPoint y: 345, endPoint x: 542, endPoint y: 237, distance: 224.4
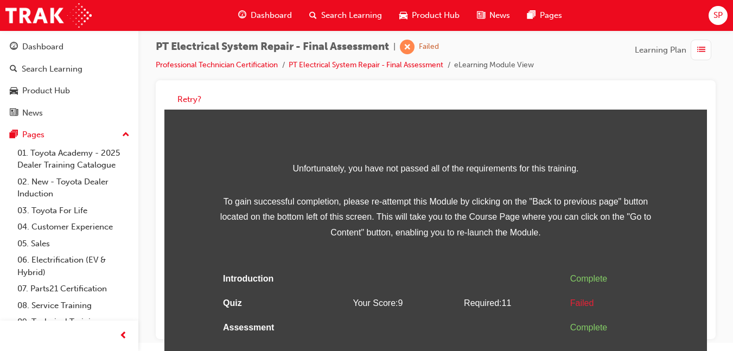
scroll to position [56, 0]
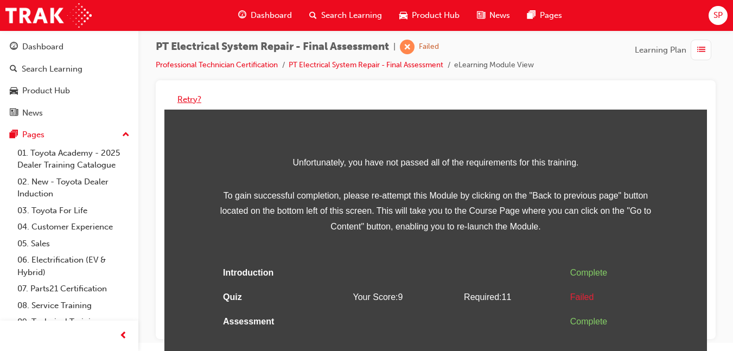
click at [196, 94] on button "Retry?" at bounding box center [189, 99] width 24 height 12
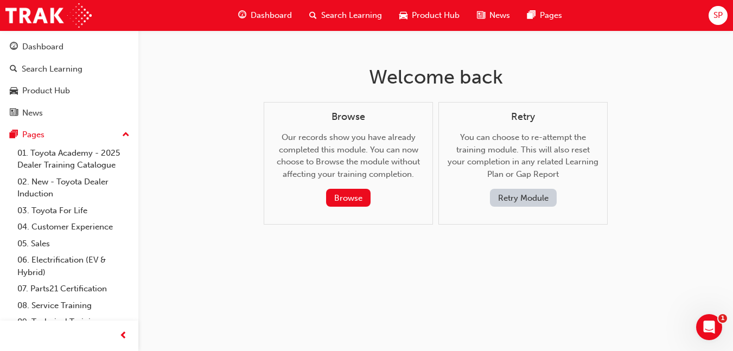
scroll to position [0, 0]
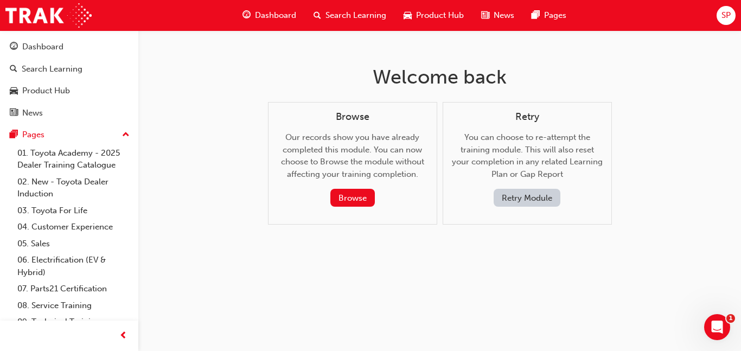
click at [528, 196] on button "Retry Module" at bounding box center [527, 198] width 67 height 18
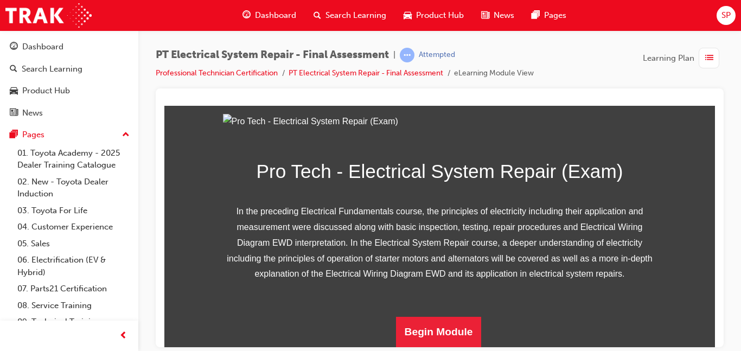
scroll to position [213, 0]
click at [443, 321] on button "Begin Module" at bounding box center [439, 331] width 86 height 30
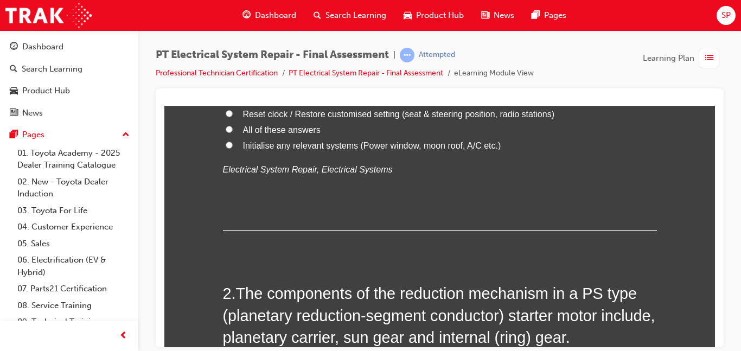
scroll to position [0, 0]
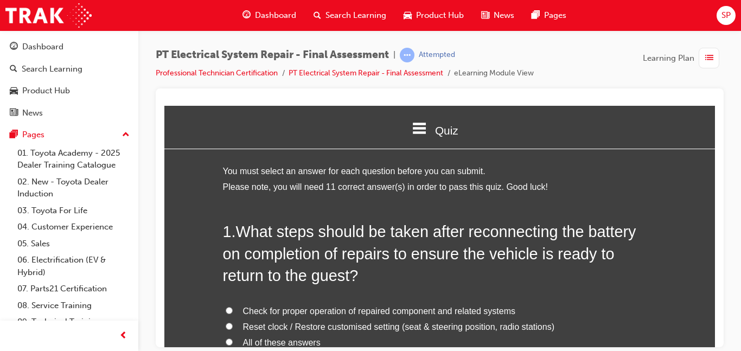
click at [373, 335] on label "All of these answers" at bounding box center [440, 343] width 434 height 16
click at [233, 338] on input "All of these answers" at bounding box center [229, 341] width 7 height 7
radio input "true"
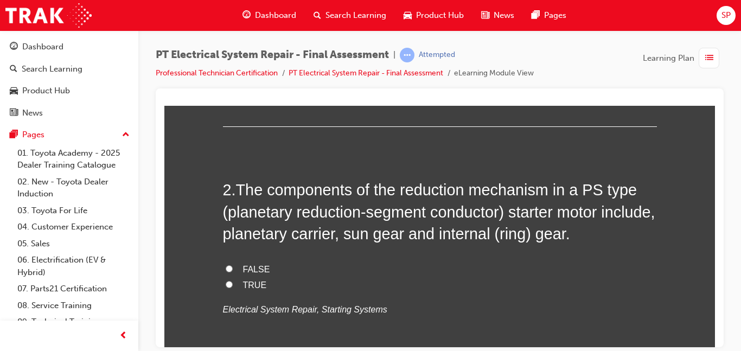
scroll to position [326, 0]
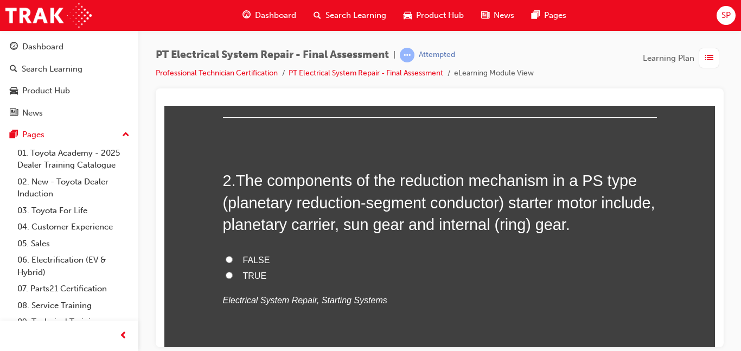
click at [494, 266] on label "FALSE" at bounding box center [440, 260] width 434 height 16
click at [233, 263] on input "FALSE" at bounding box center [229, 259] width 7 height 7
radio input "true"
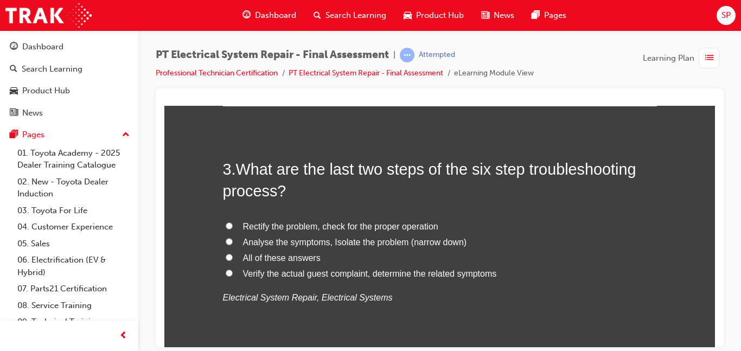
scroll to position [586, 0]
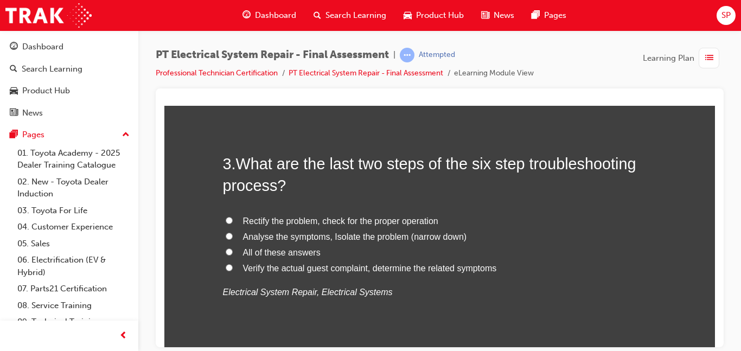
click at [449, 236] on span "Analyse the symptoms, Isolate the problem (narrow down)" at bounding box center [355, 236] width 224 height 9
click at [233, 236] on input "Analyse the symptoms, Isolate the problem (narrow down)" at bounding box center [229, 235] width 7 height 7
radio input "true"
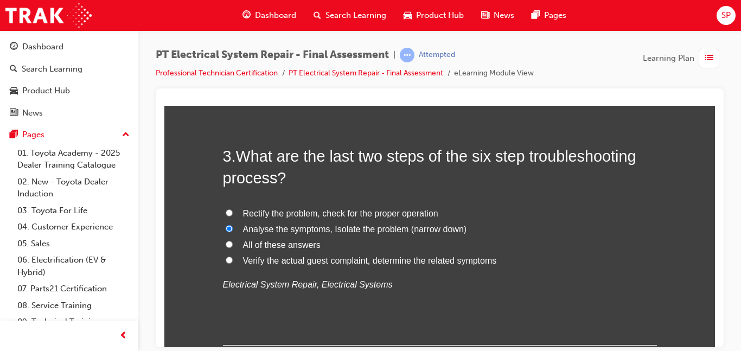
scroll to position [597, 0]
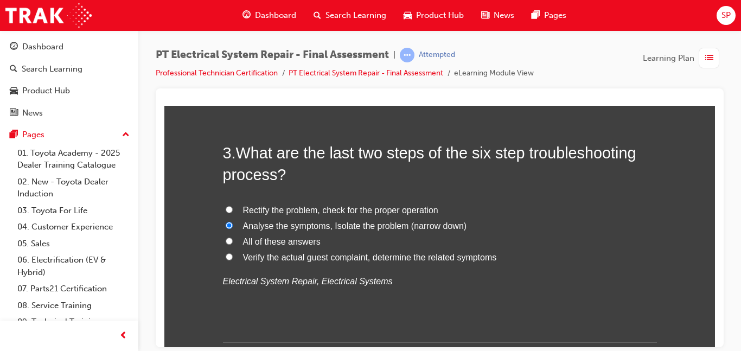
click at [340, 253] on span "Verify the actual guest complaint, determine the related symptoms" at bounding box center [370, 256] width 254 height 9
click at [233, 253] on input "Verify the actual guest complaint, determine the related symptoms" at bounding box center [229, 256] width 7 height 7
radio input "true"
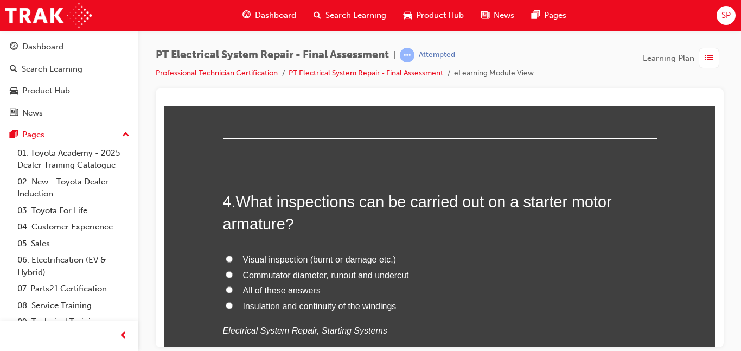
scroll to position [807, 0]
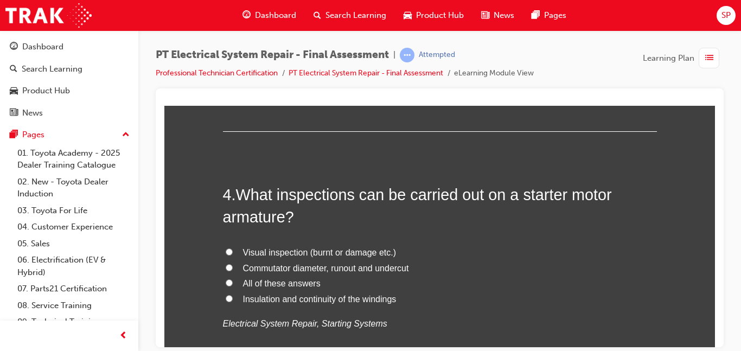
click at [357, 281] on label "All of these answers" at bounding box center [440, 284] width 434 height 16
click at [233, 281] on input "All of these answers" at bounding box center [229, 282] width 7 height 7
radio input "true"
click at [398, 196] on span "What inspections can be carried out on a starter motor armature?" at bounding box center [417, 205] width 389 height 39
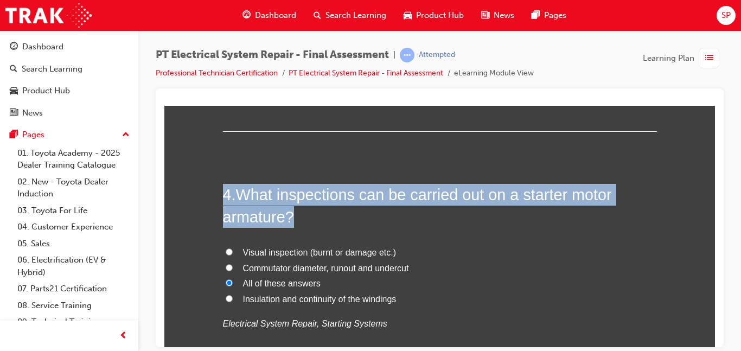
click at [398, 196] on span "What inspections can be carried out on a starter motor armature?" at bounding box center [417, 205] width 389 height 39
copy div "4 . What inspections can be carried out on a starter motor armature?"
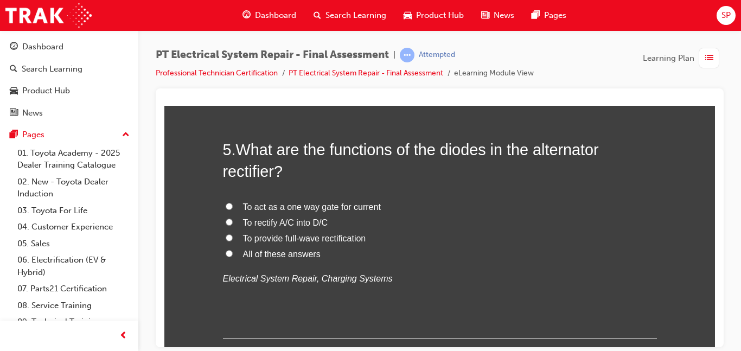
scroll to position [1111, 0]
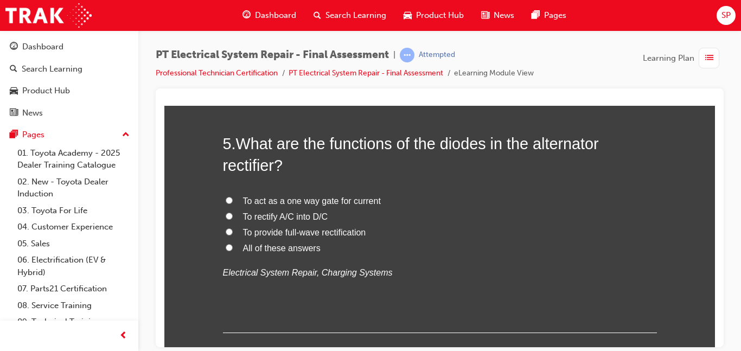
click at [242, 139] on span "What are the functions of the diodes in the alternator rectifier?" at bounding box center [411, 154] width 376 height 39
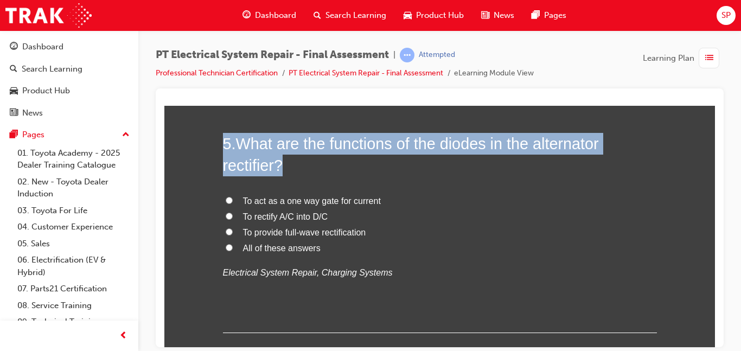
click at [242, 139] on span "What are the functions of the diodes in the alternator rectifier?" at bounding box center [411, 154] width 376 height 39
click at [242, 138] on span "What are the functions of the diodes in the alternator rectifier?" at bounding box center [411, 154] width 376 height 39
copy div "5 . What are the functions of the diodes in the alternator rectifier?"
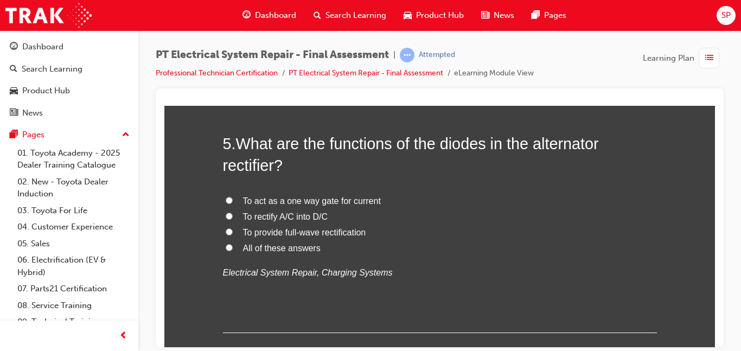
click at [256, 213] on span "To rectify A/C into D/C" at bounding box center [285, 216] width 85 height 9
click at [233, 213] on input "To rectify A/C into D/C" at bounding box center [229, 215] width 7 height 7
radio input "true"
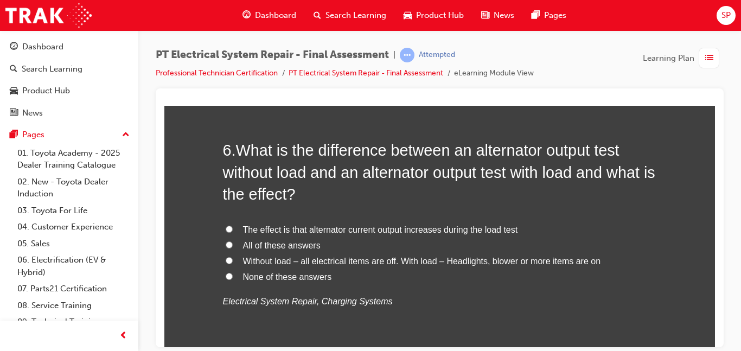
scroll to position [1358, 0]
click at [514, 259] on span "Without load – all electrical items are off. With load – Headlights, blower or …" at bounding box center [422, 260] width 358 height 9
click at [233, 259] on input "Without load – all electrical items are off. With load – Headlights, blower or …" at bounding box center [229, 259] width 7 height 7
radio input "true"
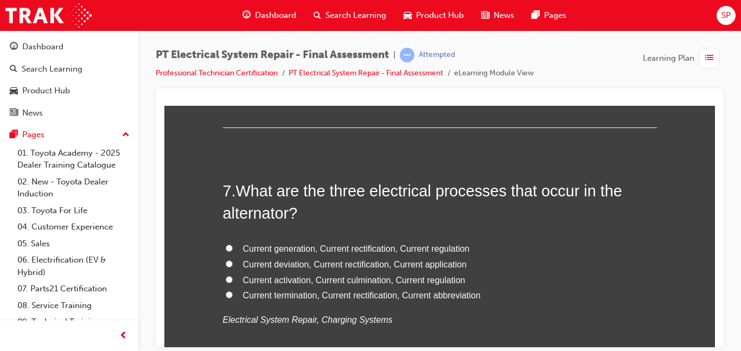
scroll to position [1596, 0]
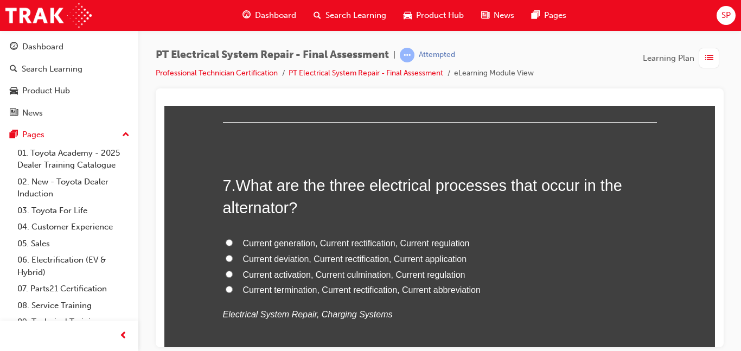
click at [416, 245] on span "Current generation, Current rectification, Current regulation" at bounding box center [356, 242] width 227 height 9
click at [233, 245] on input "Current generation, Current rectification, Current regulation" at bounding box center [229, 242] width 7 height 7
radio input "true"
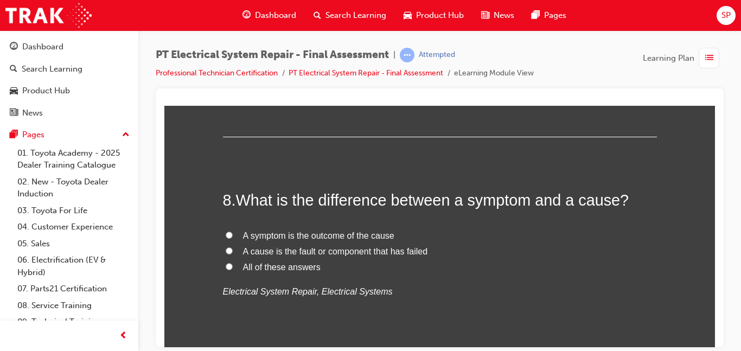
scroll to position [1835, 0]
click at [373, 273] on label "All of these answers" at bounding box center [440, 267] width 434 height 16
click at [233, 269] on input "All of these answers" at bounding box center [229, 265] width 7 height 7
radio input "true"
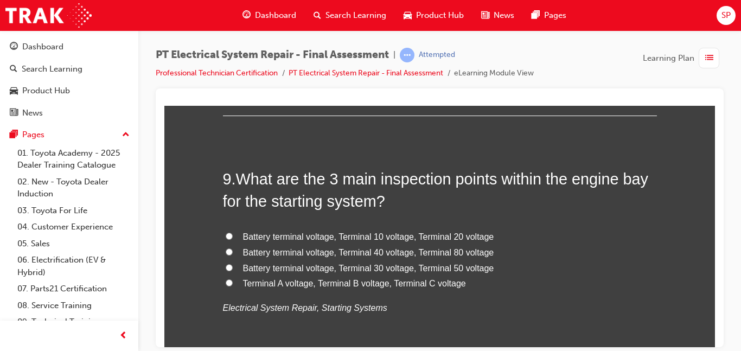
scroll to position [2074, 0]
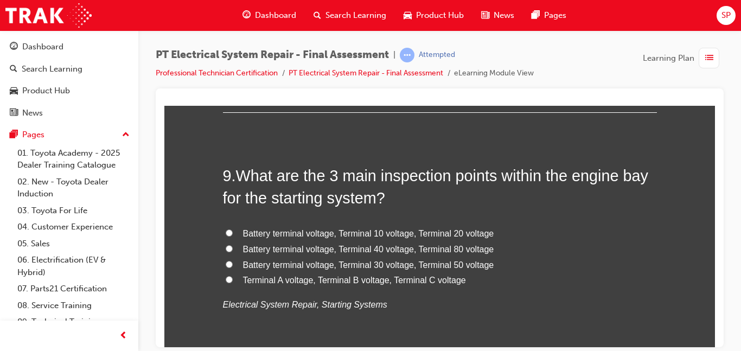
click at [461, 263] on span "Battery terminal voltage, Terminal 30 voltage, Terminal 50 voltage" at bounding box center [368, 264] width 251 height 9
click at [233, 263] on input "Battery terminal voltage, Terminal 30 voltage, Terminal 50 voltage" at bounding box center [229, 263] width 7 height 7
radio input "true"
click at [716, 342] on div at bounding box center [440, 217] width 568 height 259
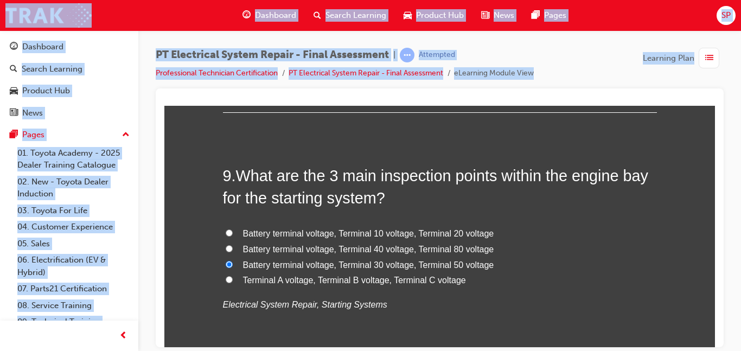
click at [716, 342] on div at bounding box center [440, 217] width 568 height 259
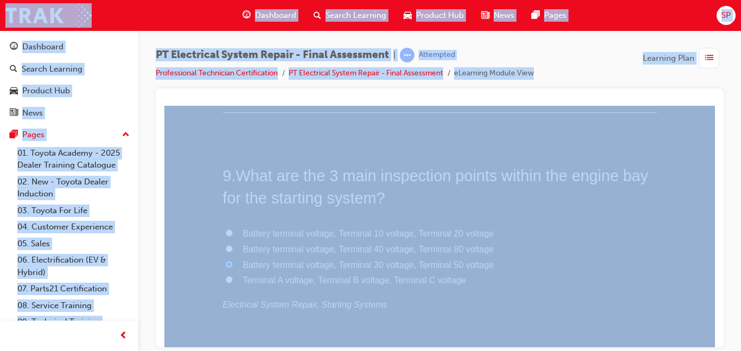
click at [716, 342] on div at bounding box center [440, 217] width 568 height 259
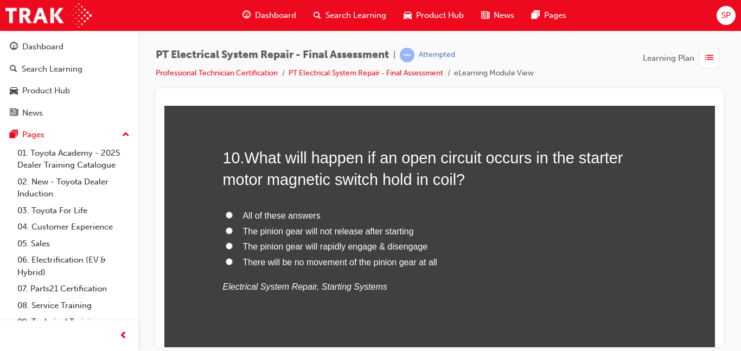
scroll to position [2356, 0]
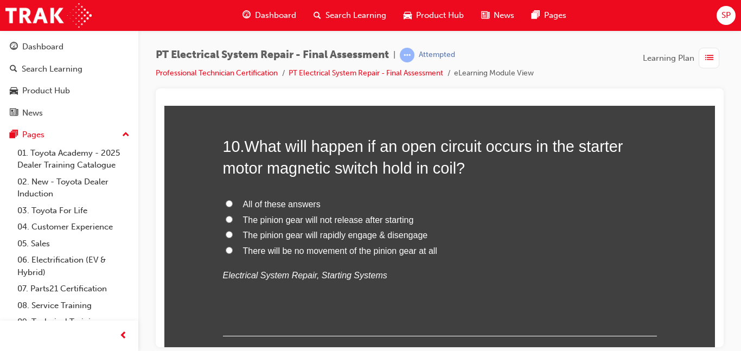
click at [418, 250] on span "There will be no movement of the pinion gear at all" at bounding box center [340, 250] width 194 height 9
click at [233, 250] on input "There will be no movement of the pinion gear at all" at bounding box center [229, 249] width 7 height 7
radio input "true"
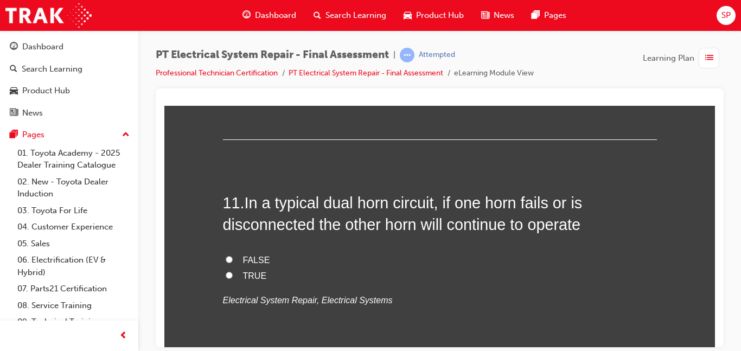
scroll to position [2573, 0]
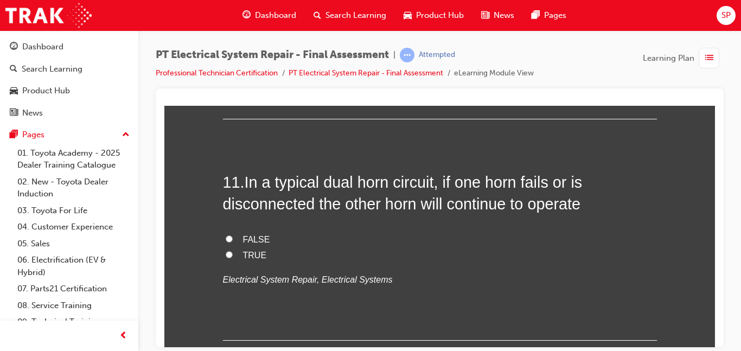
click at [479, 254] on label "TRUE" at bounding box center [440, 255] width 434 height 16
click at [233, 254] on input "TRUE" at bounding box center [229, 254] width 7 height 7
radio input "true"
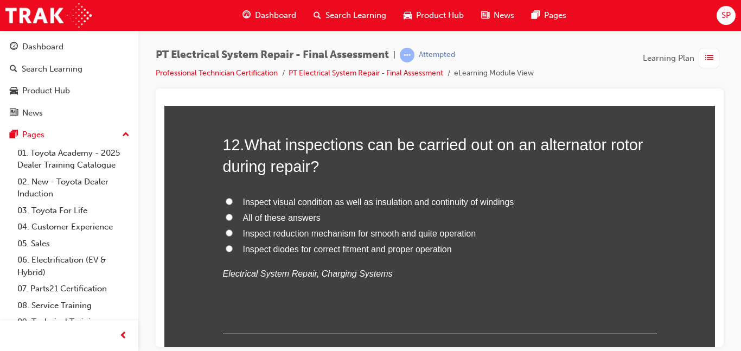
scroll to position [2834, 0]
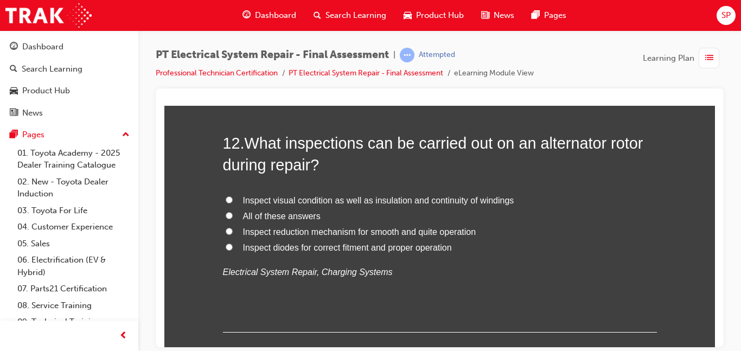
click at [260, 147] on span "What inspections can be carried out on an alternator rotor during repair?" at bounding box center [433, 153] width 421 height 39
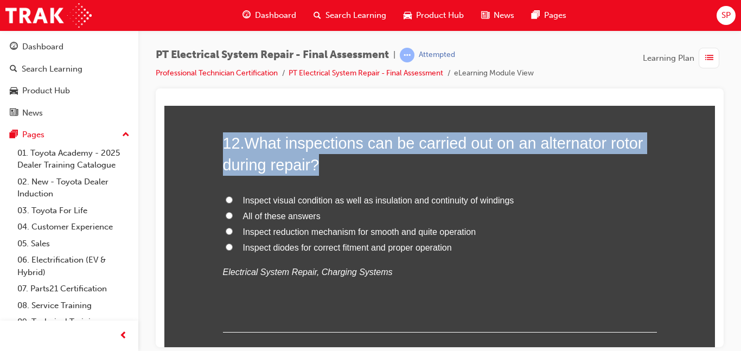
click at [260, 147] on span "What inspections can be carried out on an alternator rotor during repair?" at bounding box center [433, 153] width 421 height 39
copy div "12 . What inspections can be carried out on an alternator rotor during repair?"
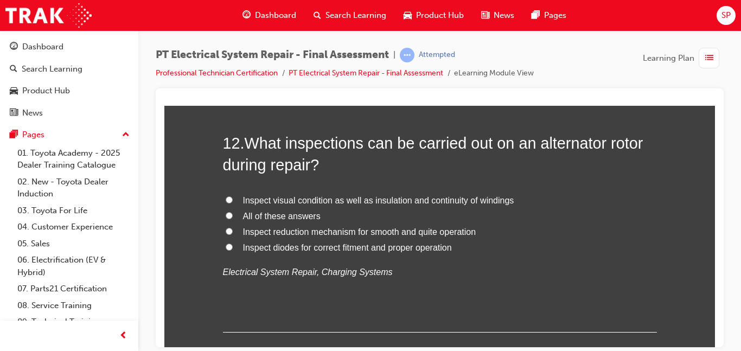
click at [243, 220] on span "All of these answers" at bounding box center [282, 215] width 78 height 9
click at [233, 219] on input "All of these answers" at bounding box center [229, 215] width 7 height 7
radio input "true"
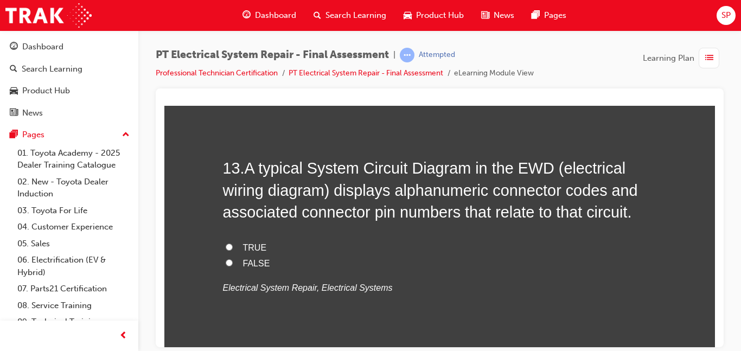
scroll to position [3072, 0]
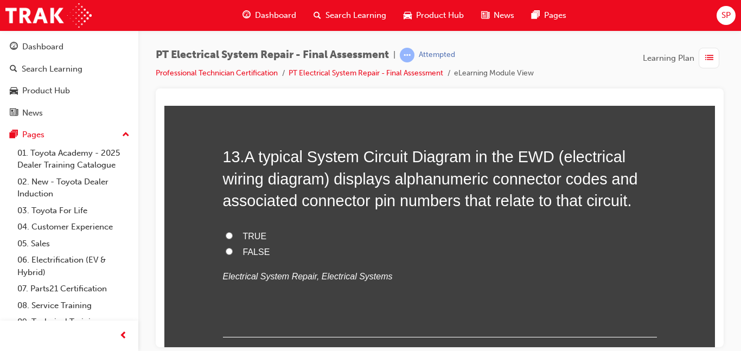
click at [515, 231] on label "TRUE" at bounding box center [440, 236] width 434 height 16
click at [233, 232] on input "TRUE" at bounding box center [229, 235] width 7 height 7
radio input "true"
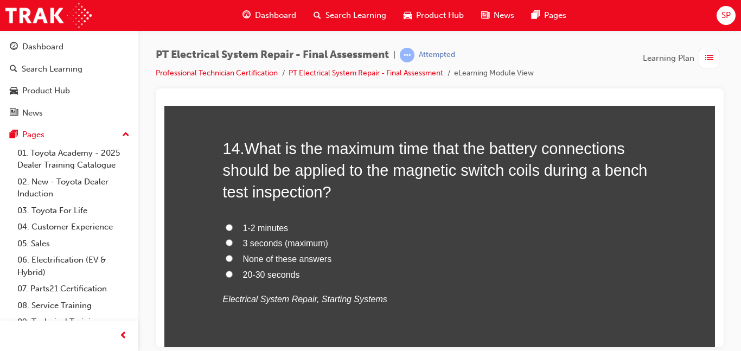
scroll to position [3333, 0]
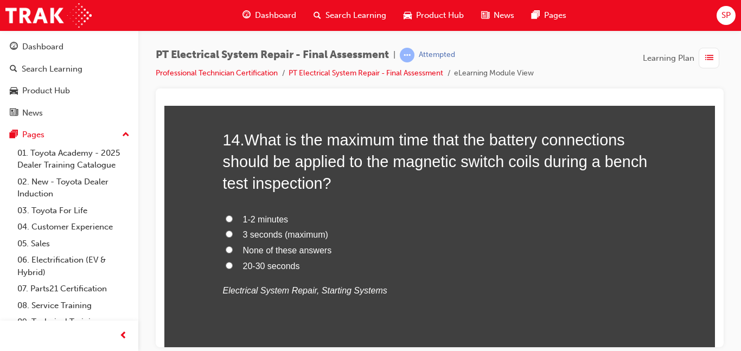
click at [361, 232] on label "3 seconds (maximum)" at bounding box center [440, 235] width 434 height 16
click at [233, 232] on input "3 seconds (maximum)" at bounding box center [229, 233] width 7 height 7
radio input "true"
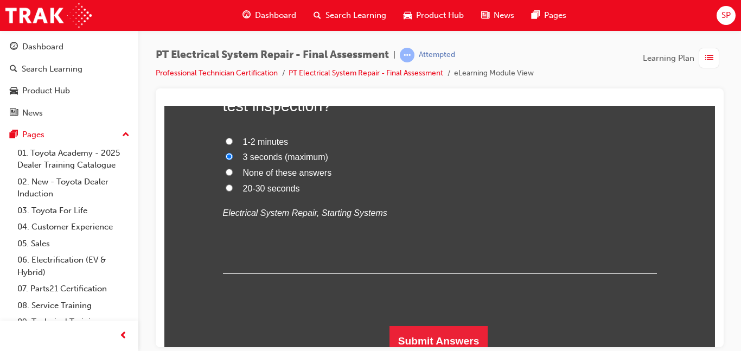
scroll to position [3419, 0]
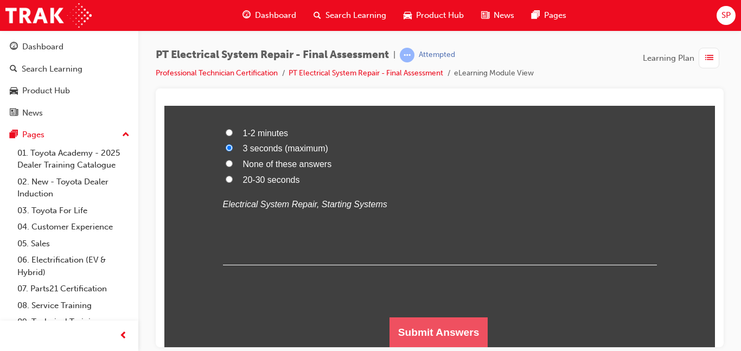
click at [453, 328] on button "Submit Answers" at bounding box center [439, 332] width 99 height 30
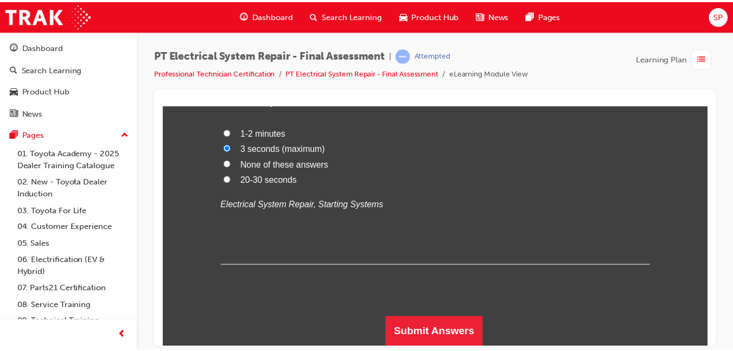
scroll to position [0, 0]
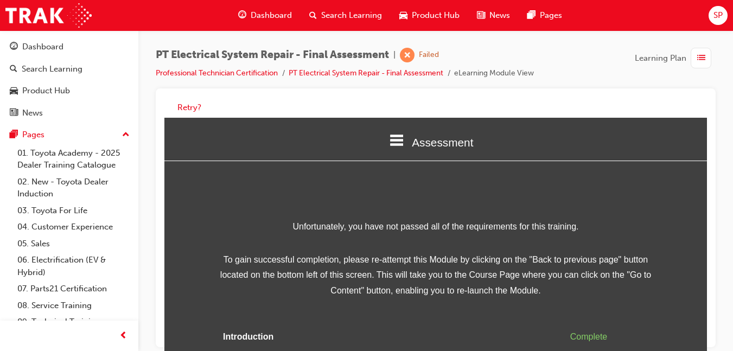
click at [710, 341] on div "Retry?" at bounding box center [436, 217] width 560 height 259
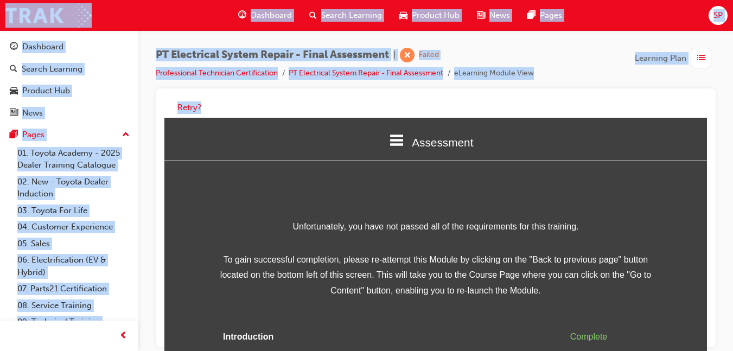
click at [710, 341] on div "Retry?" at bounding box center [436, 217] width 560 height 259
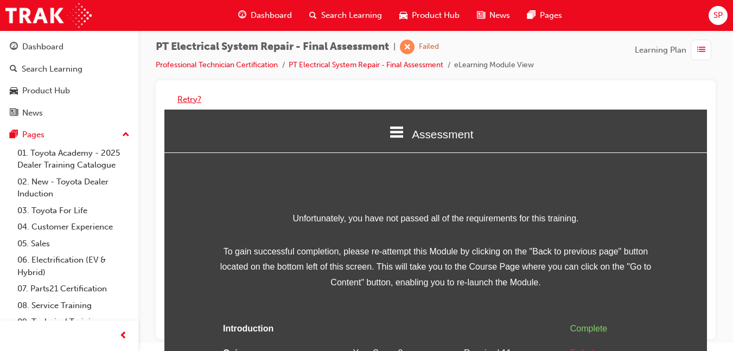
click at [186, 99] on button "Retry?" at bounding box center [189, 99] width 24 height 12
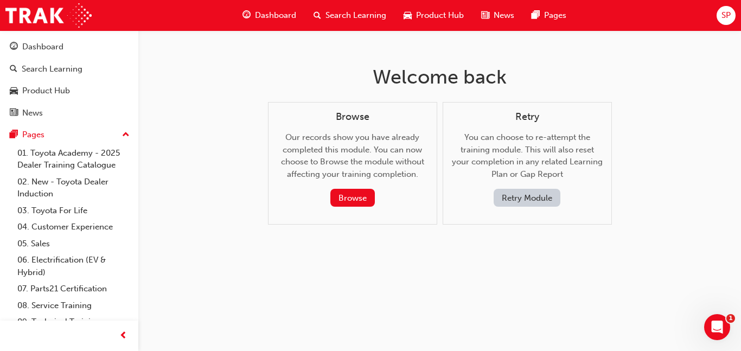
click at [515, 197] on button "Retry Module" at bounding box center [527, 198] width 67 height 18
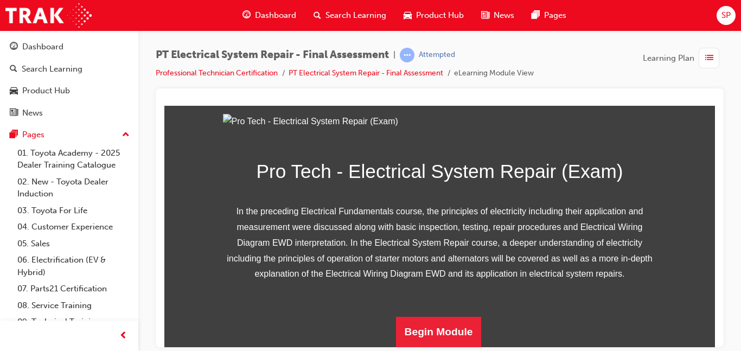
scroll to position [213, 0]
click at [459, 334] on button "Begin Module" at bounding box center [439, 331] width 86 height 30
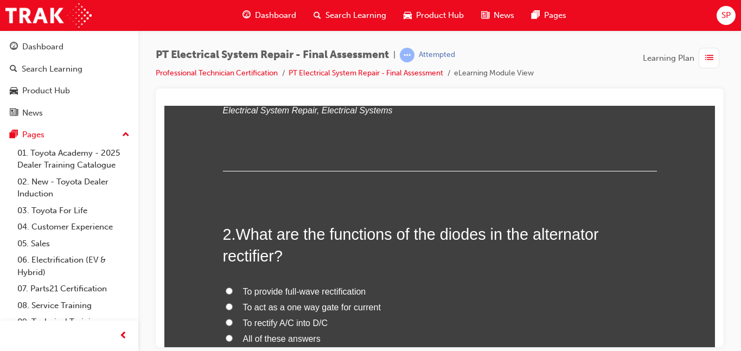
scroll to position [0, 0]
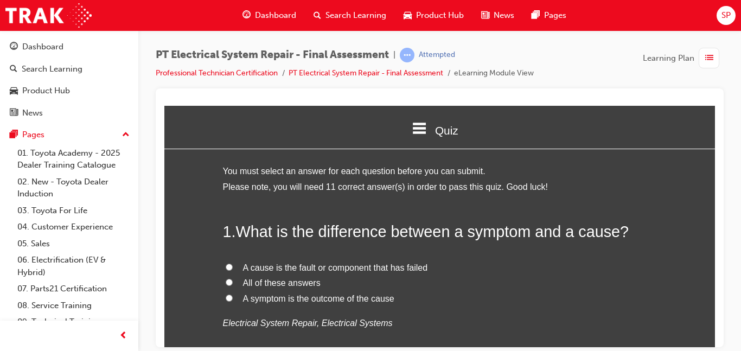
click at [340, 300] on span "A symptom is the outcome of the cause" at bounding box center [318, 298] width 151 height 9
click at [233, 300] on input "A symptom is the outcome of the cause" at bounding box center [229, 297] width 7 height 7
radio input "true"
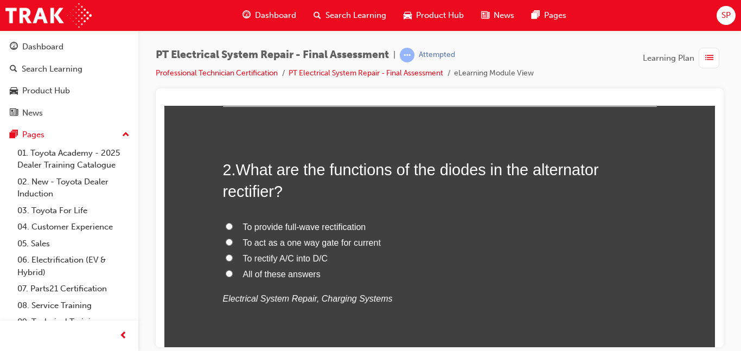
scroll to position [287, 0]
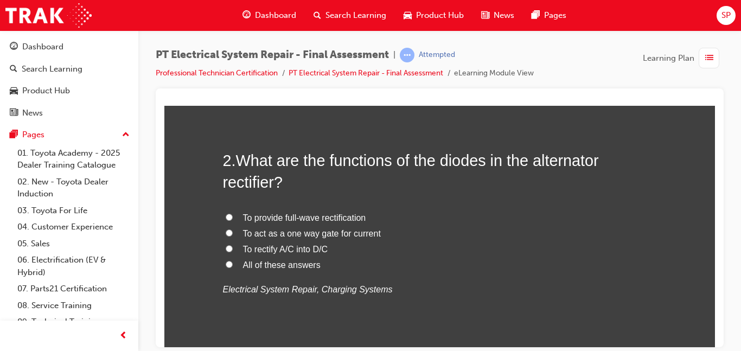
click at [268, 265] on span "All of these answers" at bounding box center [282, 264] width 78 height 9
click at [233, 265] on input "All of these answers" at bounding box center [229, 263] width 7 height 7
radio input "true"
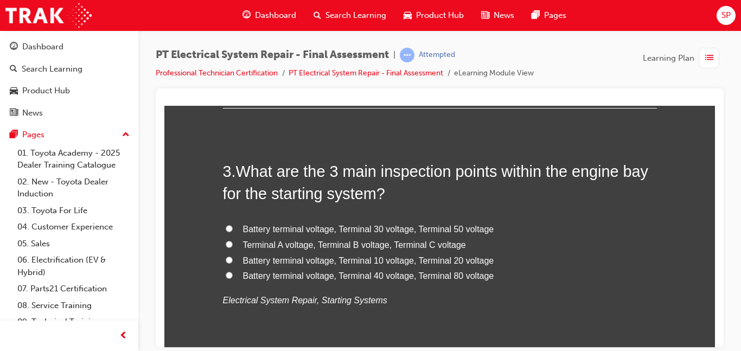
scroll to position [501, 0]
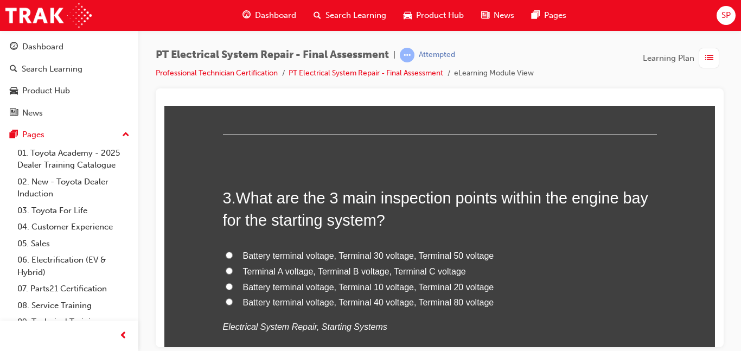
click at [344, 254] on span "Battery terminal voltage, Terminal 30 voltage, Terminal 50 voltage" at bounding box center [368, 255] width 251 height 9
click at [233, 254] on input "Battery terminal voltage, Terminal 30 voltage, Terminal 50 voltage" at bounding box center [229, 254] width 7 height 7
radio input "true"
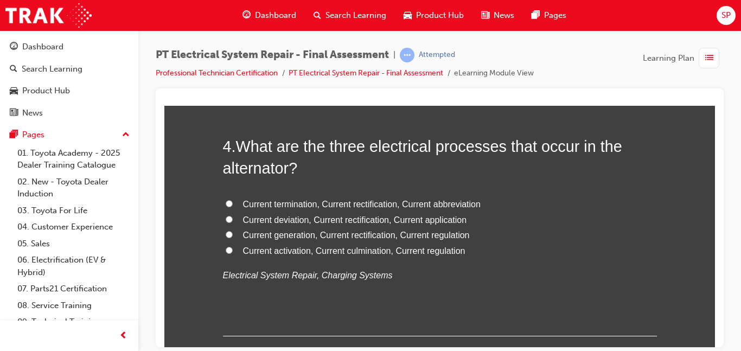
scroll to position [824, 0]
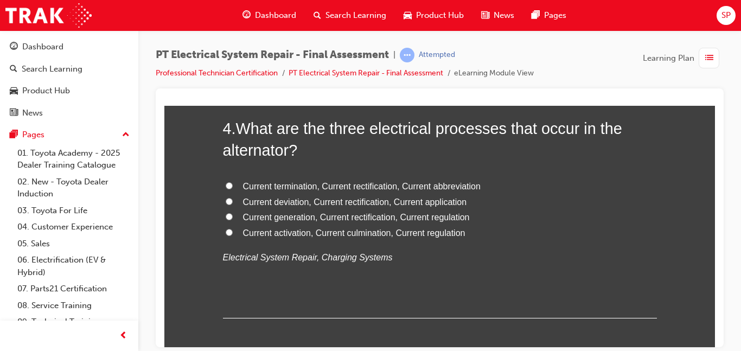
click at [367, 213] on span "Current generation, Current rectification, Current regulation" at bounding box center [356, 216] width 227 height 9
click at [233, 213] on input "Current generation, Current rectification, Current regulation" at bounding box center [229, 216] width 7 height 7
radio input "true"
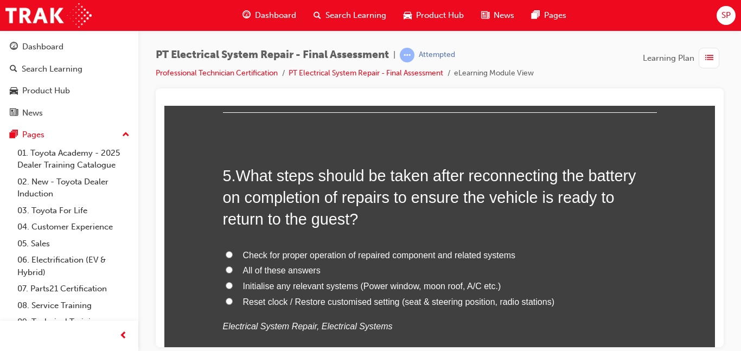
scroll to position [1056, 0]
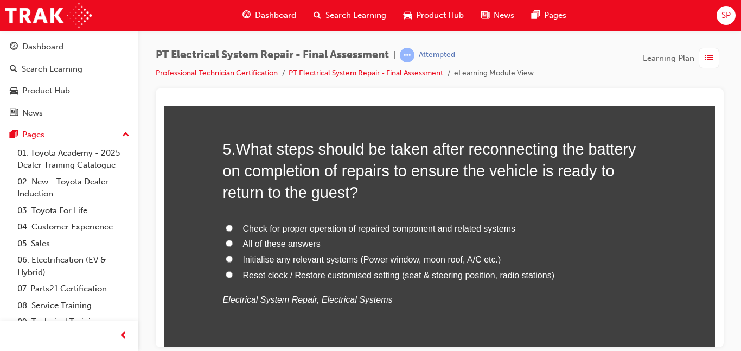
click at [243, 246] on span "All of these answers" at bounding box center [282, 243] width 78 height 9
click at [233, 246] on input "All of these answers" at bounding box center [229, 242] width 7 height 7
radio input "true"
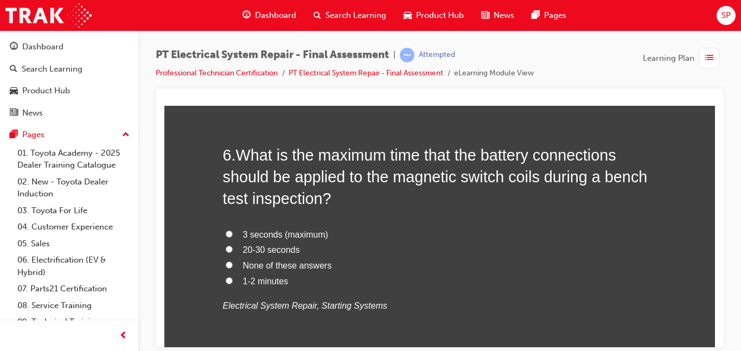
scroll to position [1352, 0]
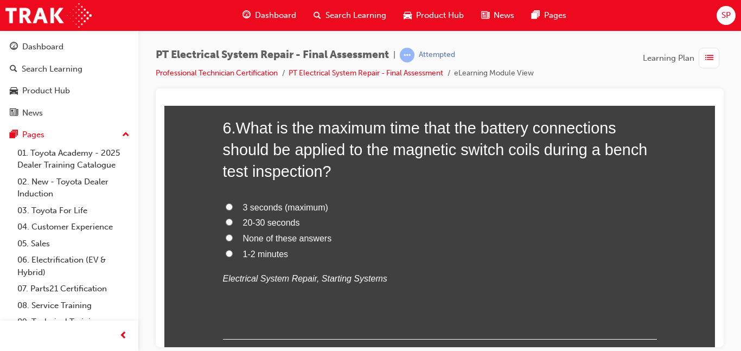
click at [247, 220] on span "20-30 seconds" at bounding box center [271, 222] width 57 height 9
click at [233, 220] on input "20-30 seconds" at bounding box center [229, 221] width 7 height 7
radio input "true"
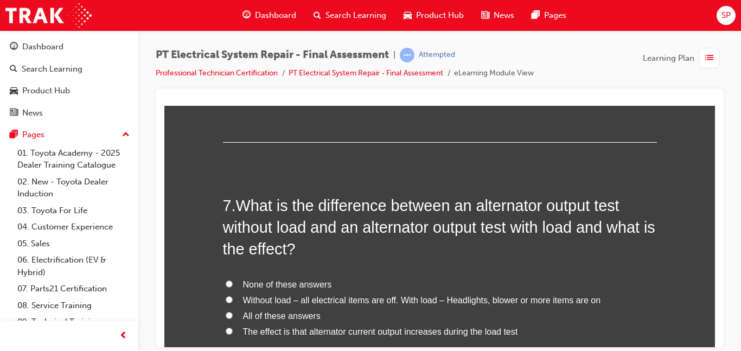
scroll to position [1611, 0]
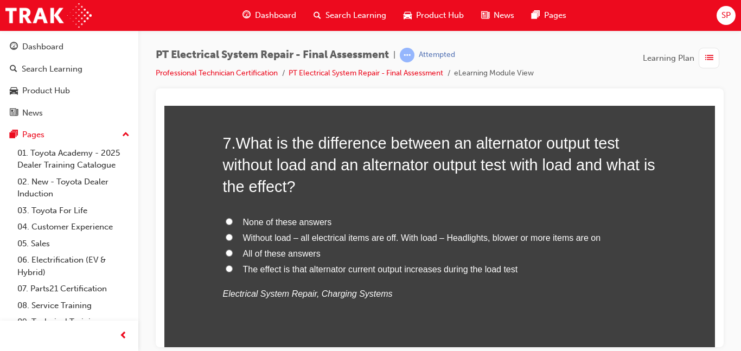
click at [355, 237] on span "Without load – all electrical items are off. With load – Headlights, blower or …" at bounding box center [422, 237] width 358 height 9
click at [233, 237] on input "Without load – all electrical items are off. With load – Headlights, blower or …" at bounding box center [229, 236] width 7 height 7
radio input "true"
click at [321, 269] on span "The effect is that alternator current output increases during the load test" at bounding box center [380, 268] width 275 height 9
click at [233, 269] on input "The effect is that alternator current output increases during the load test" at bounding box center [229, 268] width 7 height 7
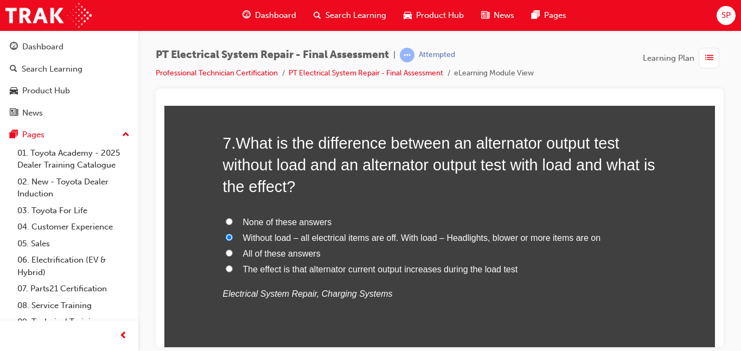
radio input "true"
click at [295, 240] on span "Without load – all electrical items are off. With load – Headlights, blower or …" at bounding box center [422, 237] width 358 height 9
click at [233, 240] on input "Without load – all electrical items are off. With load – Headlights, blower or …" at bounding box center [229, 236] width 7 height 7
radio input "true"
click at [287, 258] on label "All of these answers" at bounding box center [440, 254] width 434 height 16
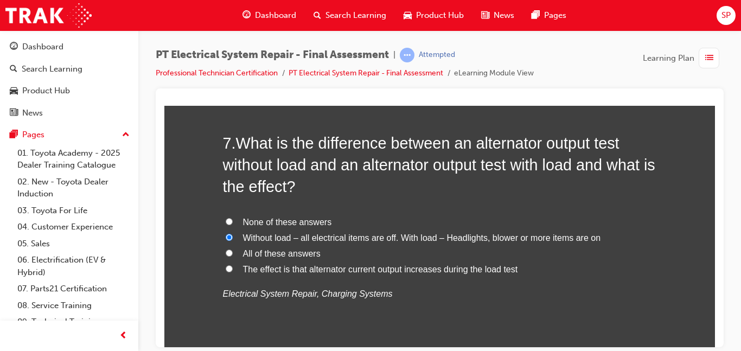
click at [233, 256] on input "All of these answers" at bounding box center [229, 252] width 7 height 7
radio input "true"
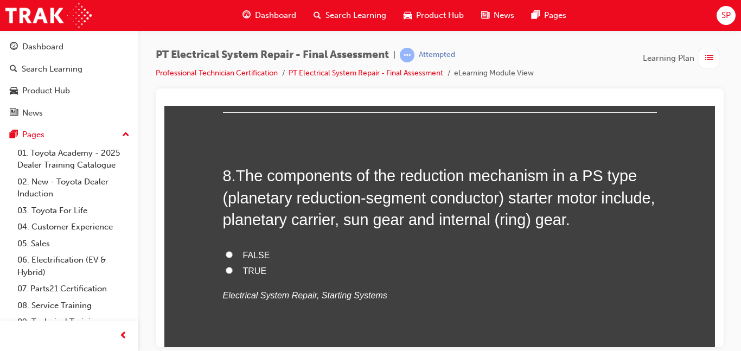
scroll to position [1844, 0]
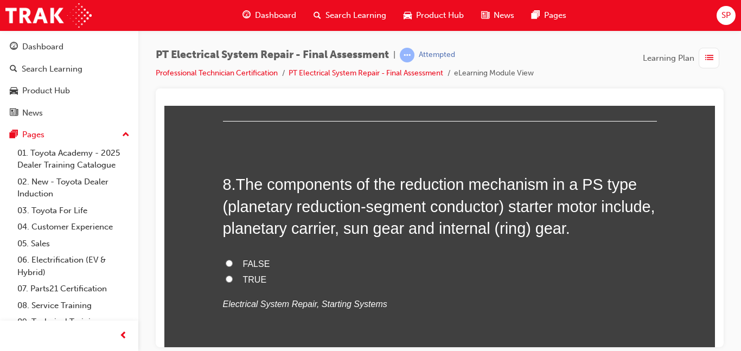
click at [253, 279] on span "TRUE" at bounding box center [255, 279] width 24 height 9
click at [233, 279] on input "TRUE" at bounding box center [229, 278] width 7 height 7
radio input "true"
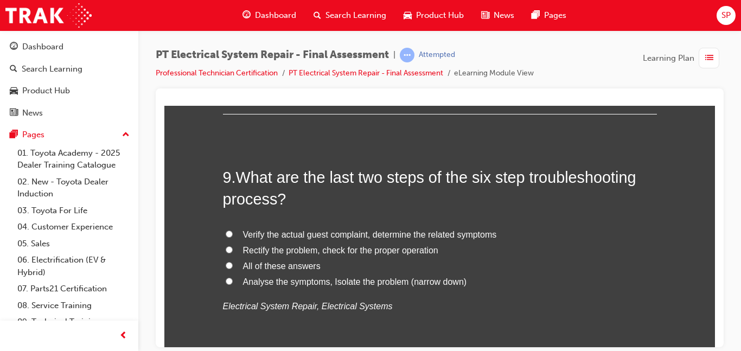
scroll to position [2103, 0]
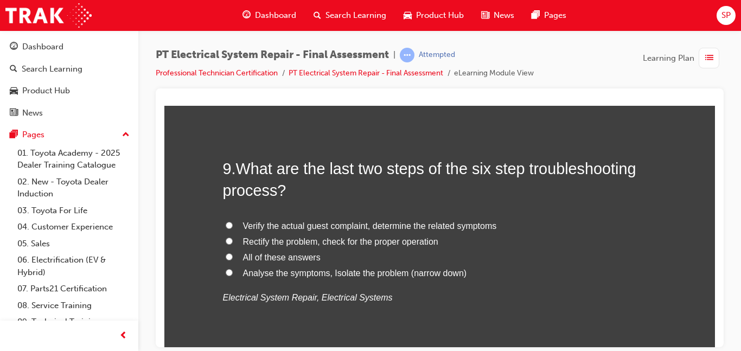
click at [262, 242] on span "Rectify the problem, check for the proper operation" at bounding box center [340, 241] width 195 height 9
click at [233, 242] on input "Rectify the problem, check for the proper operation" at bounding box center [229, 240] width 7 height 7
radio input "true"
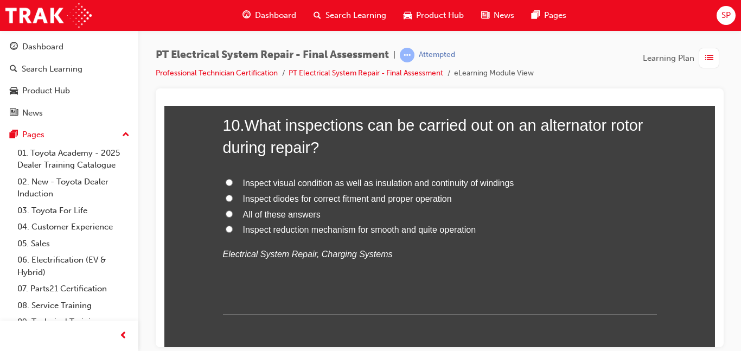
scroll to position [2408, 0]
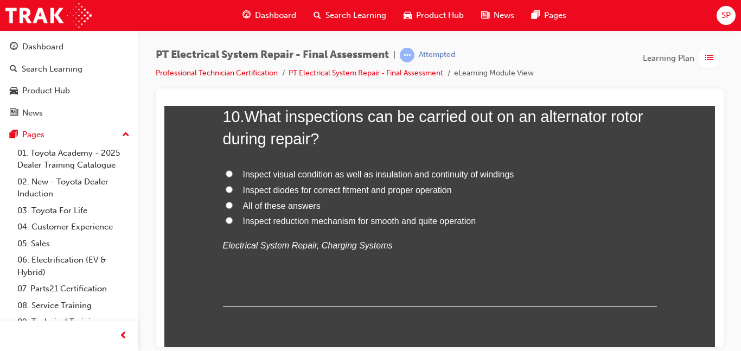
click at [281, 175] on span "Inspect visual condition as well as insulation and continuity of windings" at bounding box center [378, 173] width 271 height 9
click at [233, 175] on input "Inspect visual condition as well as insulation and continuity of windings" at bounding box center [229, 173] width 7 height 7
radio input "true"
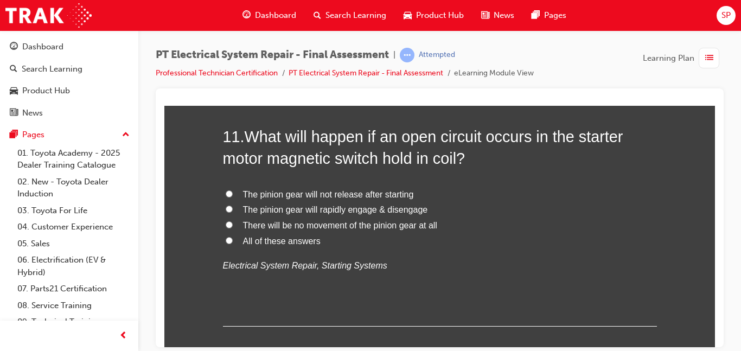
scroll to position [2631, 0]
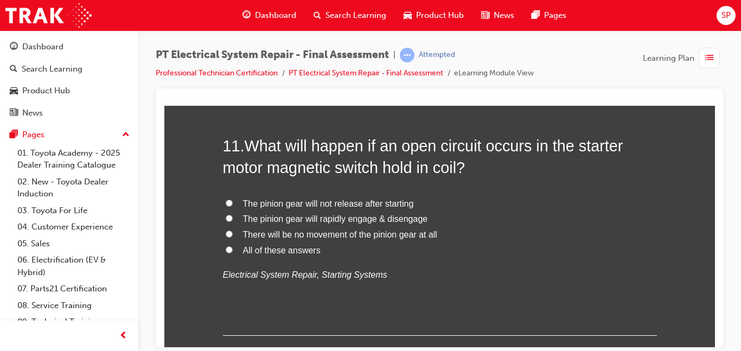
click at [275, 233] on span "There will be no movement of the pinion gear at all" at bounding box center [340, 234] width 194 height 9
click at [233, 233] on input "There will be no movement of the pinion gear at all" at bounding box center [229, 233] width 7 height 7
radio input "true"
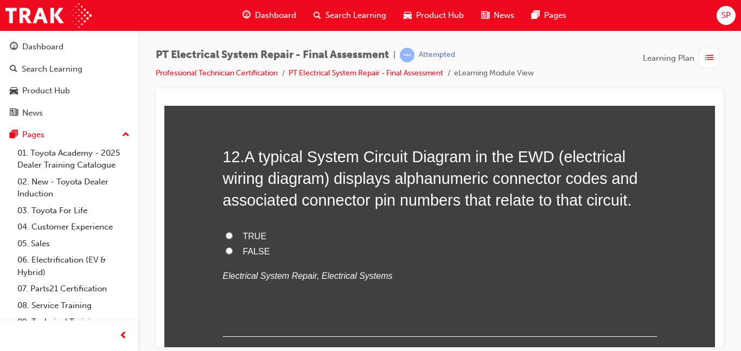
scroll to position [2882, 0]
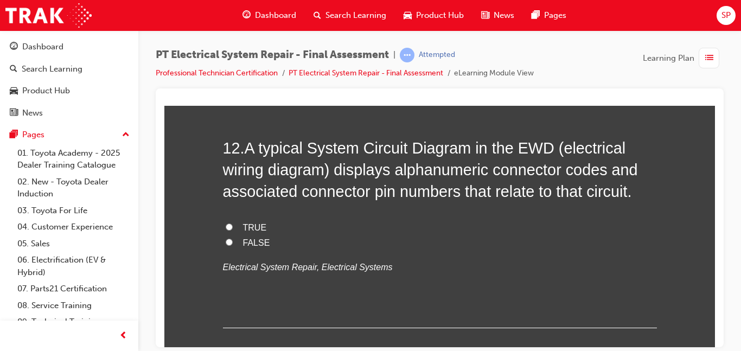
click at [252, 230] on span "TRUE" at bounding box center [255, 226] width 24 height 9
click at [233, 230] on input "TRUE" at bounding box center [229, 226] width 7 height 7
radio input "true"
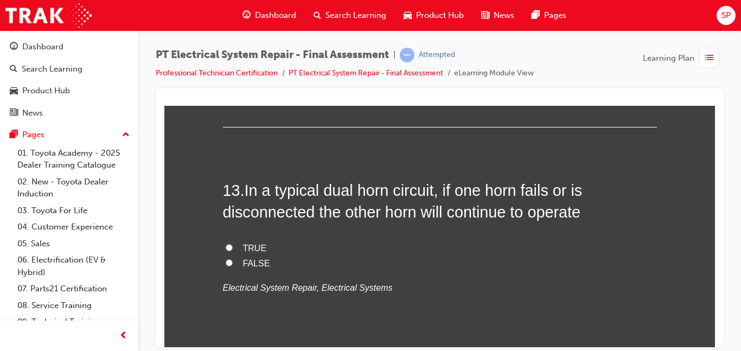
scroll to position [3065, 0]
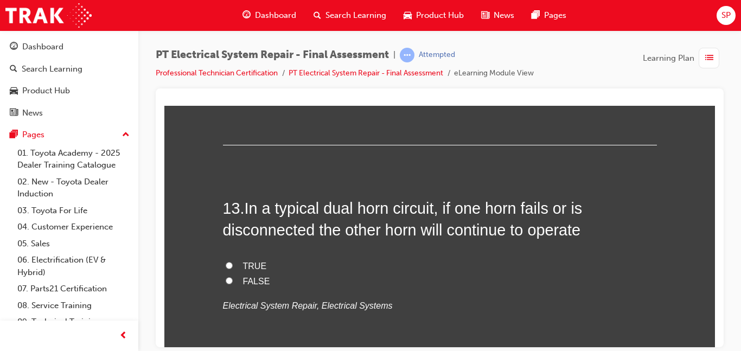
click at [257, 264] on span "TRUE" at bounding box center [255, 265] width 24 height 9
click at [233, 264] on input "TRUE" at bounding box center [229, 265] width 7 height 7
radio input "true"
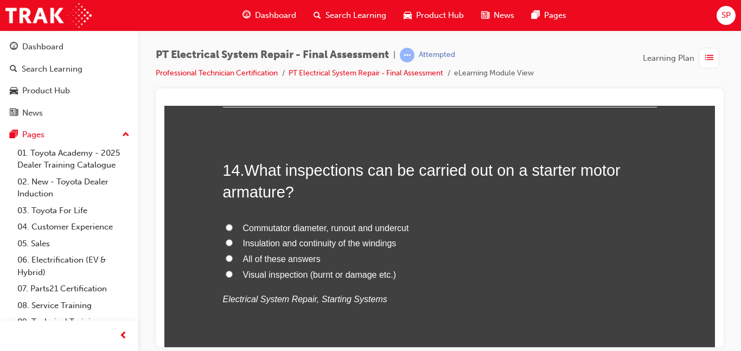
scroll to position [3333, 0]
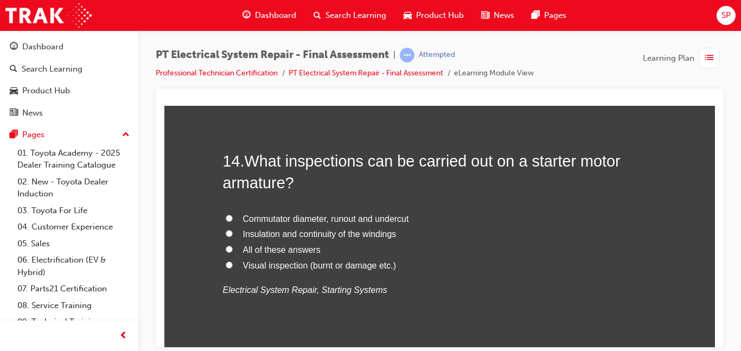
click at [280, 219] on span "Commutator diameter, runout and undercut" at bounding box center [326, 218] width 166 height 9
click at [233, 219] on input "Commutator diameter, runout and undercut" at bounding box center [229, 217] width 7 height 7
radio input "true"
click at [276, 247] on span "All of these answers" at bounding box center [282, 249] width 78 height 9
click at [233, 247] on input "All of these answers" at bounding box center [229, 248] width 7 height 7
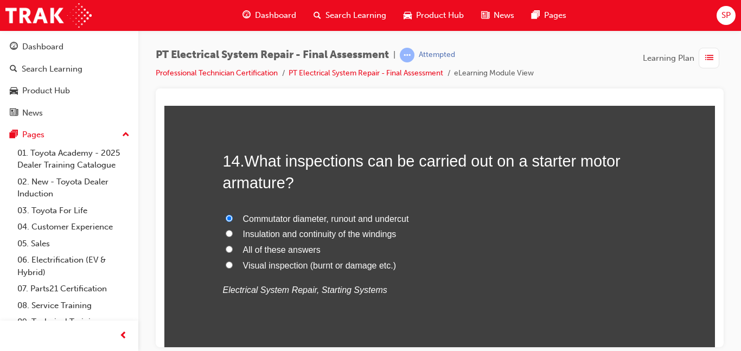
radio input "true"
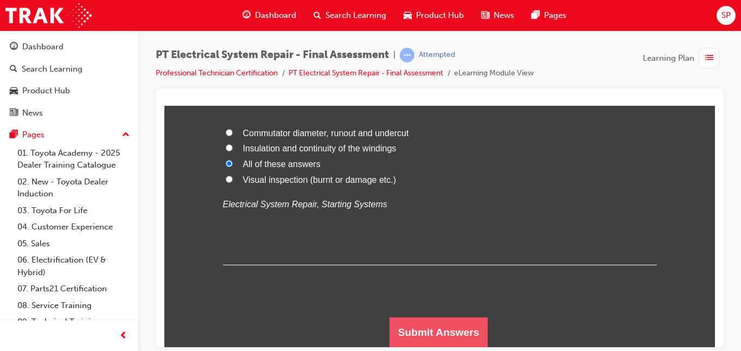
click at [459, 319] on button "Submit Answers" at bounding box center [439, 332] width 99 height 30
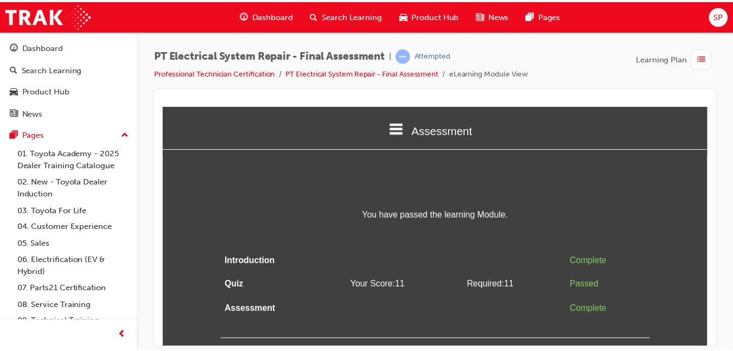
scroll to position [0, 0]
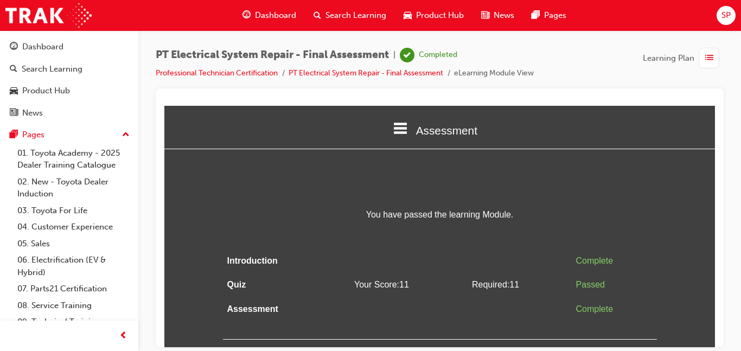
click at [259, 15] on span "Dashboard" at bounding box center [275, 15] width 41 height 12
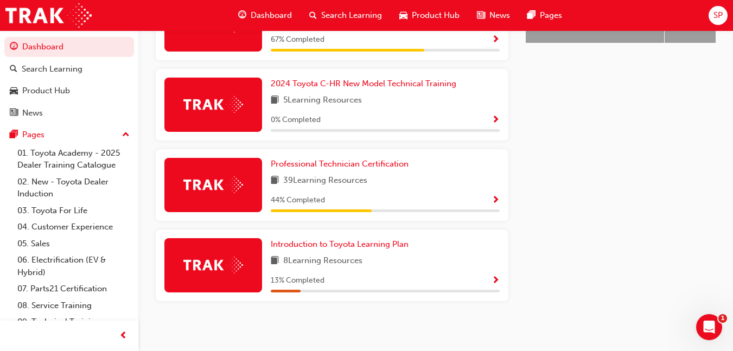
scroll to position [558, 0]
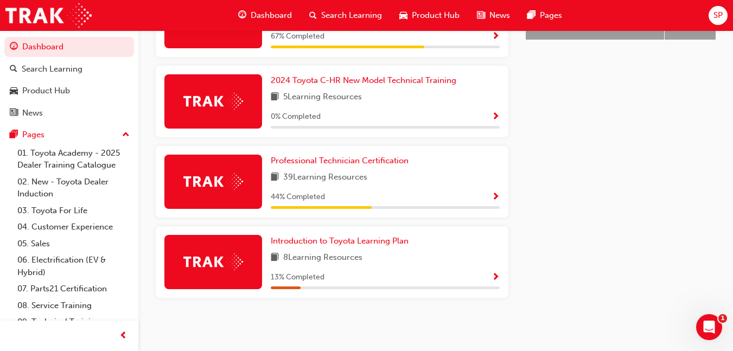
click at [493, 194] on span "Show Progress" at bounding box center [496, 198] width 8 height 10
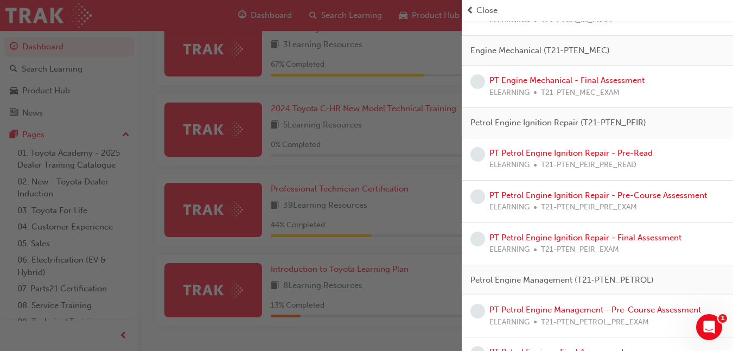
scroll to position [532, 0]
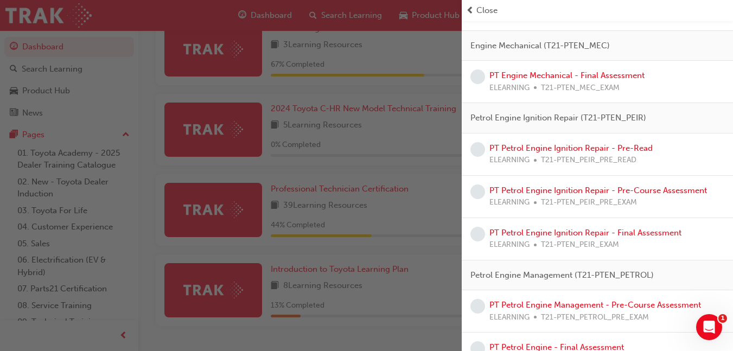
click at [346, 207] on div "button" at bounding box center [231, 175] width 462 height 351
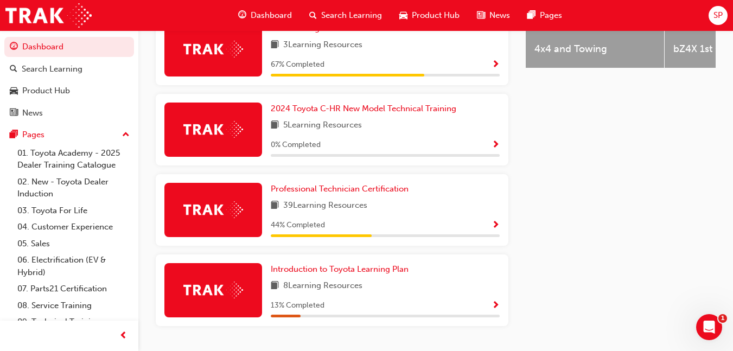
click at [494, 231] on span "Show Progress" at bounding box center [496, 226] width 8 height 10
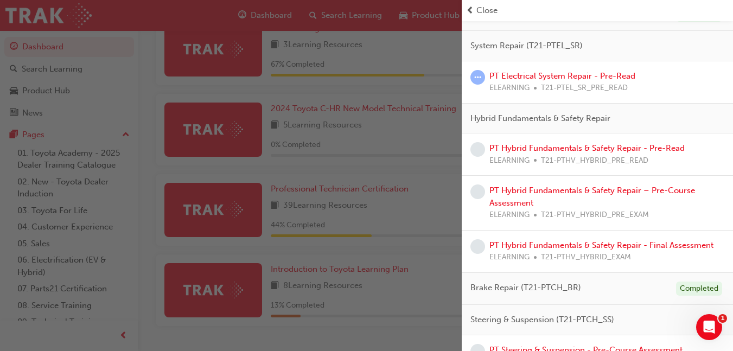
scroll to position [133, 0]
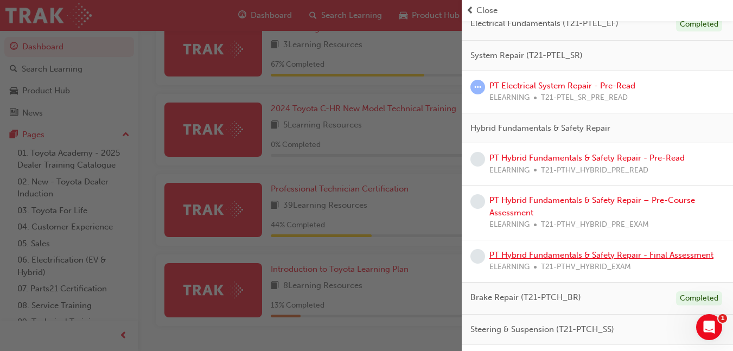
click at [640, 257] on link "PT Hybrid Fundamentals & Safety Repair - Final Assessment" at bounding box center [601, 255] width 224 height 10
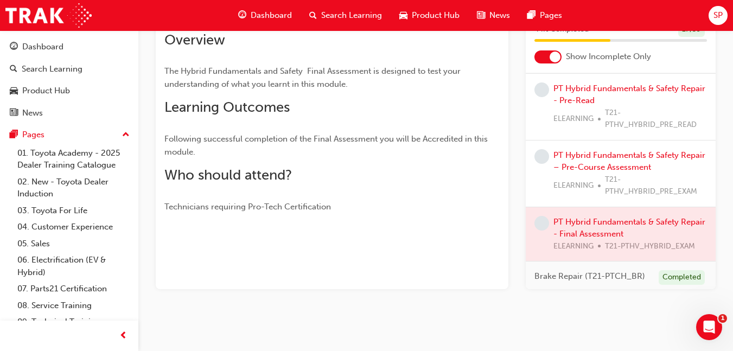
scroll to position [195, 0]
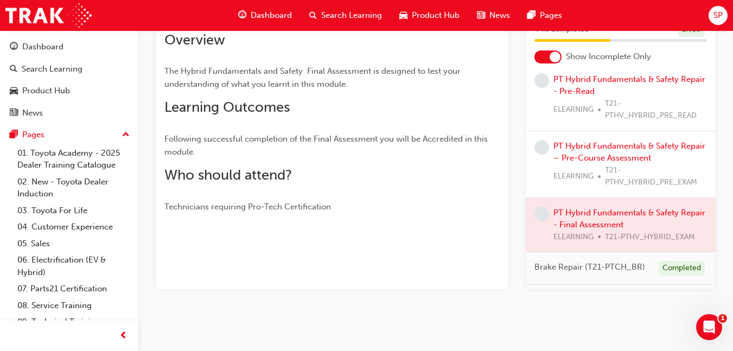
click at [633, 215] on div at bounding box center [621, 225] width 190 height 54
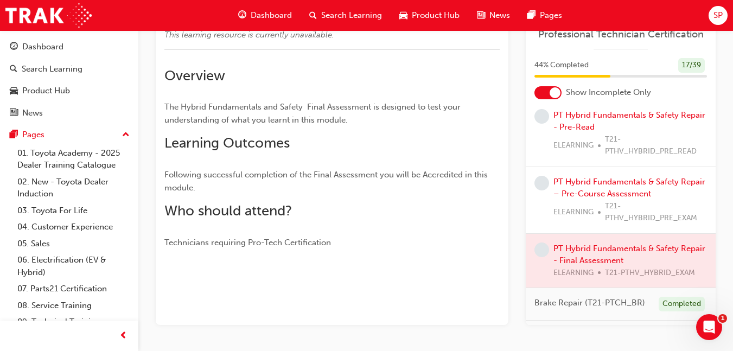
scroll to position [86, 0]
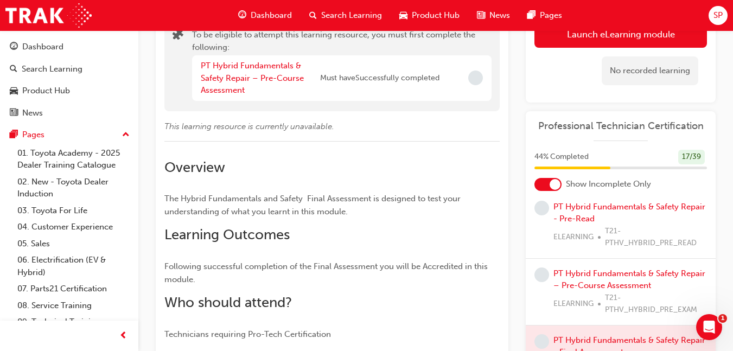
click at [641, 147] on div "Professional Technician Certification 44 % Completed 17 / 39 Show Incomplete On…" at bounding box center [621, 264] width 190 height 306
click at [638, 137] on div "Professional Technician Certification" at bounding box center [621, 131] width 190 height 22
click at [559, 182] on div at bounding box center [555, 184] width 11 height 11
click at [559, 182] on div at bounding box center [548, 184] width 27 height 13
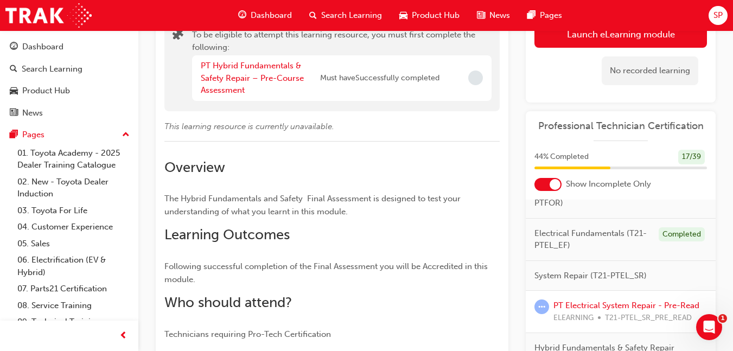
scroll to position [0, 0]
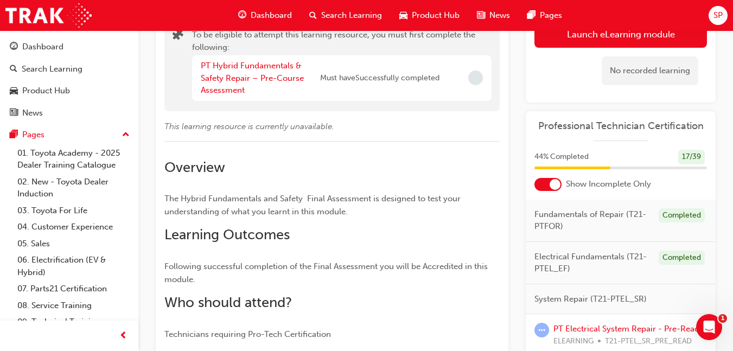
click at [718, 12] on span "SP" at bounding box center [718, 15] width 9 height 12
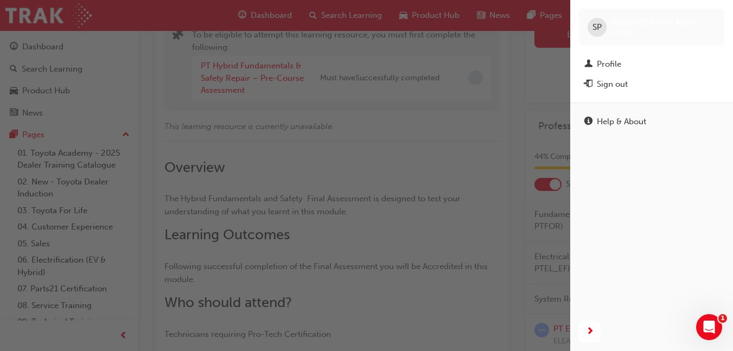
click at [647, 91] on button "Sign out" at bounding box center [651, 84] width 145 height 20
